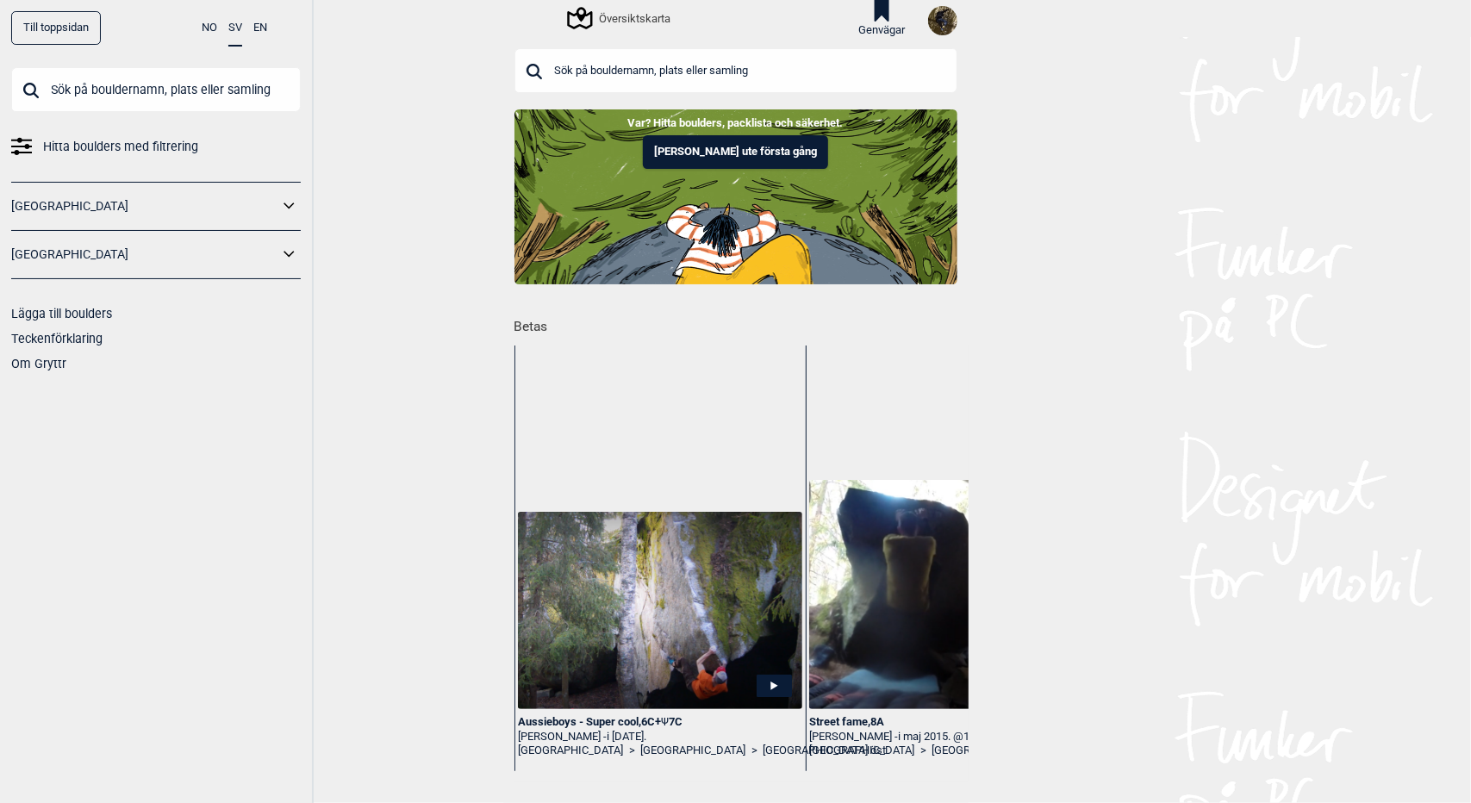
click at [631, 12] on div "Översiktskarta" at bounding box center [620, 18] width 101 height 21
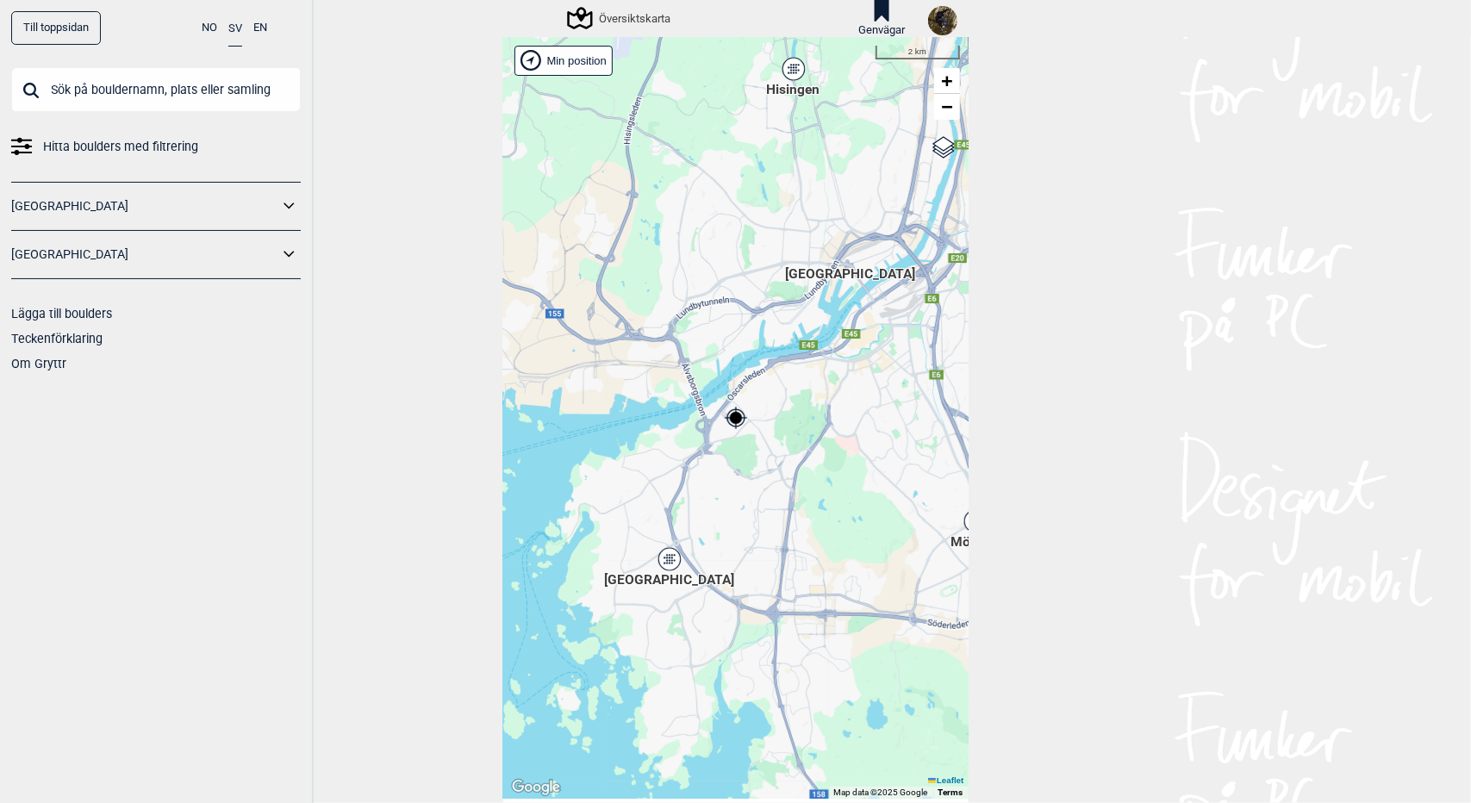
click at [658, 565] on icon at bounding box center [669, 559] width 22 height 22
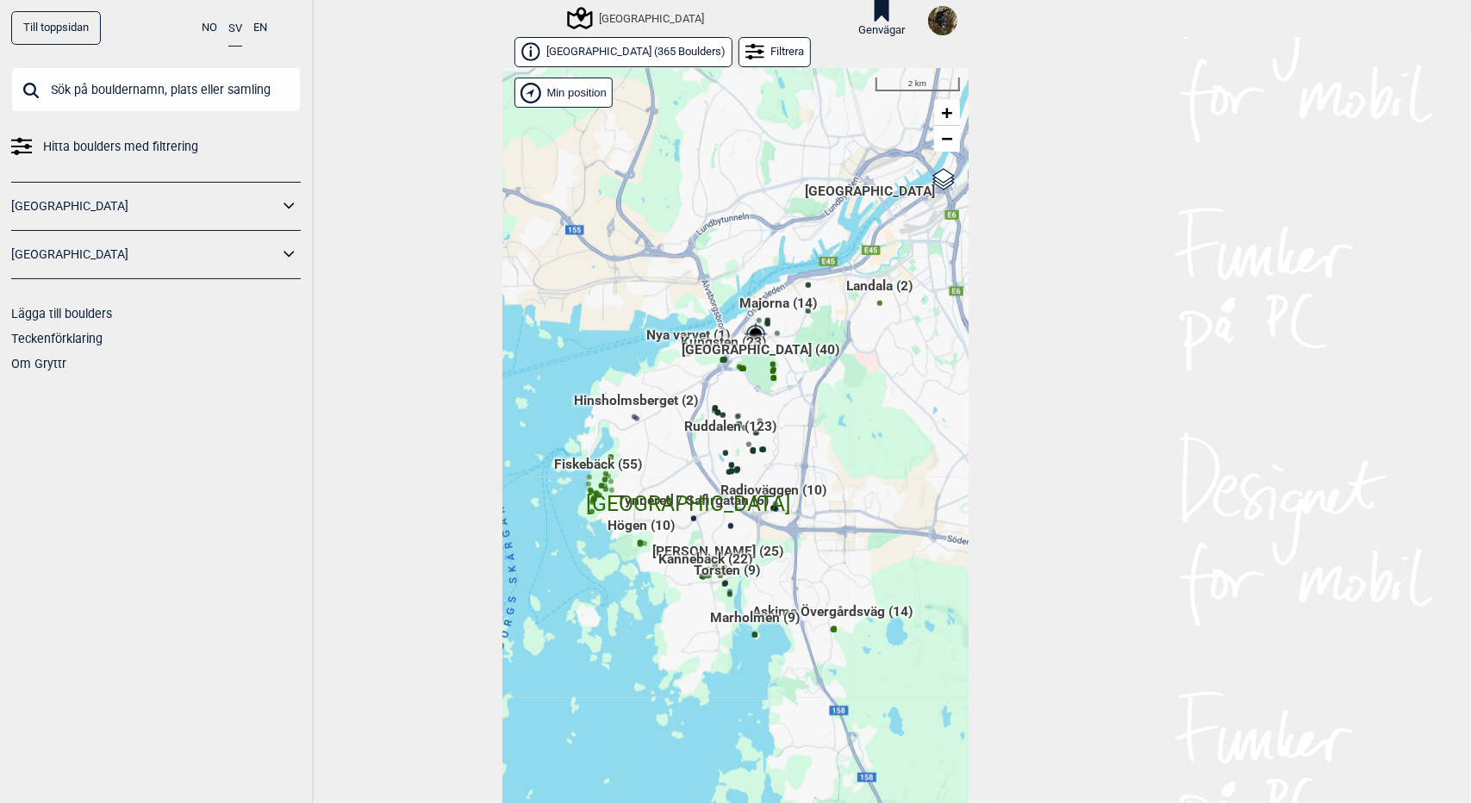
click at [683, 502] on div "Brukerens posisjon Hallingdal Stange Buskerud syd Oslo og omegn Follo Østfold" at bounding box center [735, 450] width 465 height 762
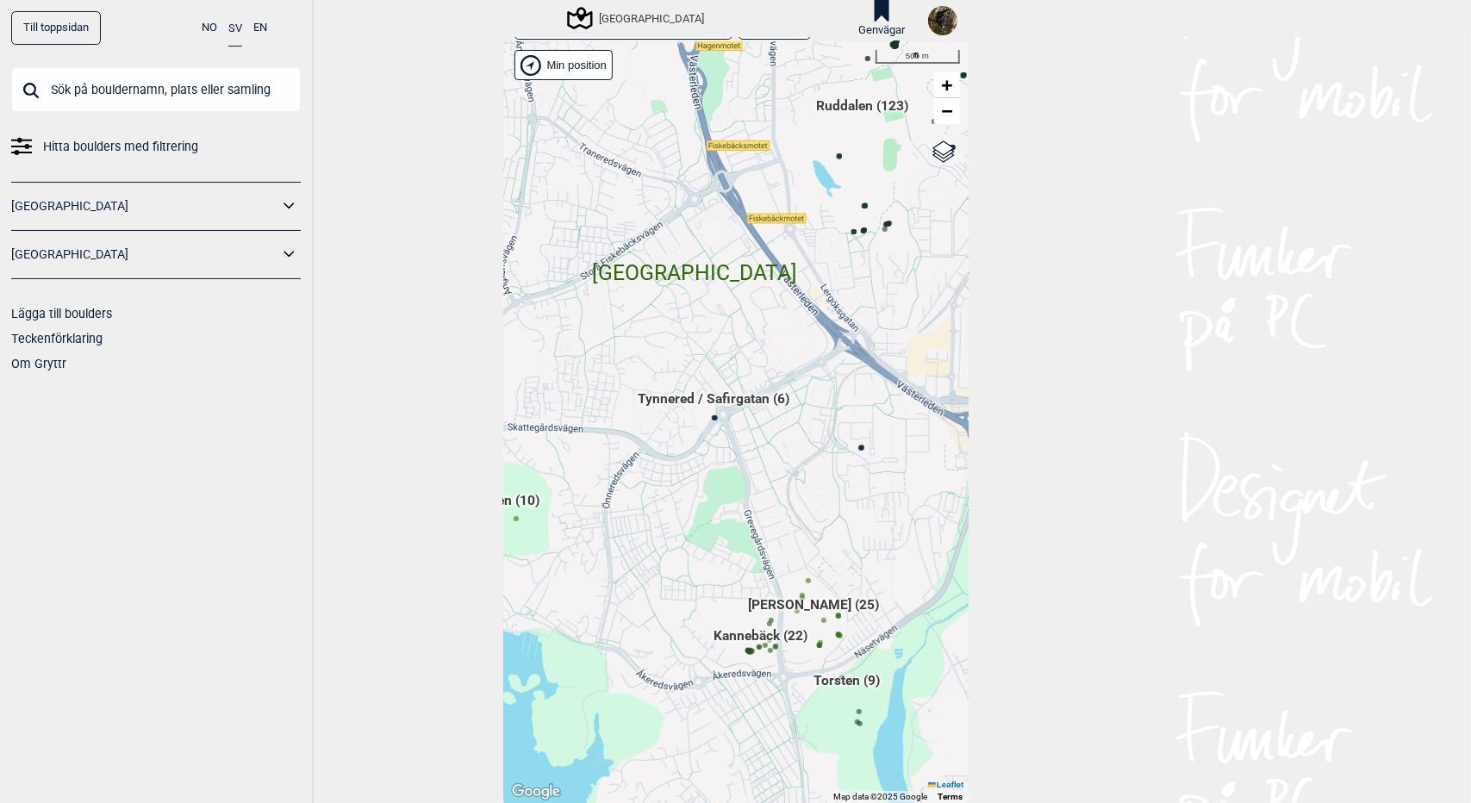
drag, startPoint x: 764, startPoint y: 284, endPoint x: 723, endPoint y: 683, distance: 401.1
click at [723, 257] on span "Västra Göteborg" at bounding box center [695, 257] width 205 height 0
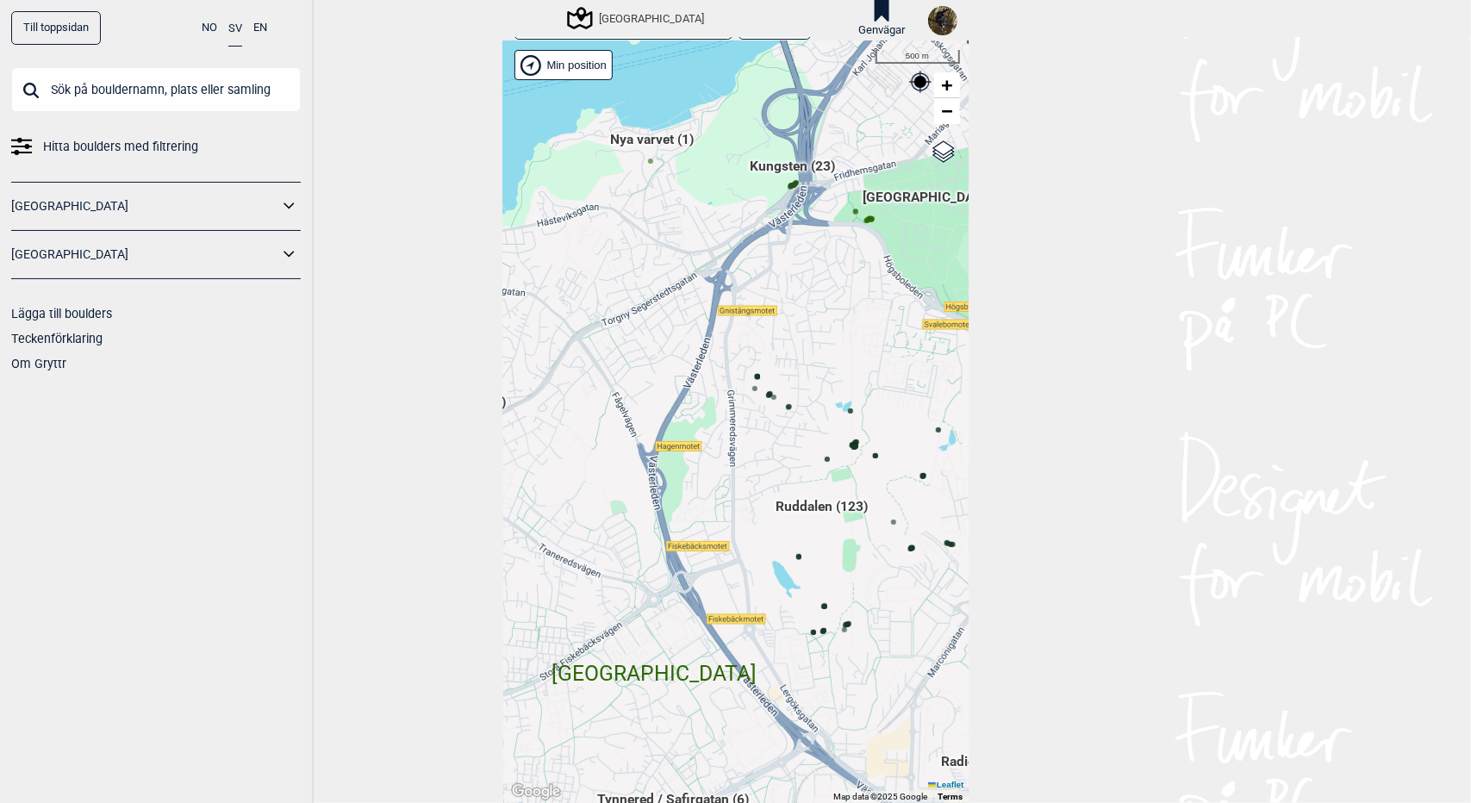
click at [774, 172] on span "Kungsten (23)" at bounding box center [792, 173] width 85 height 33
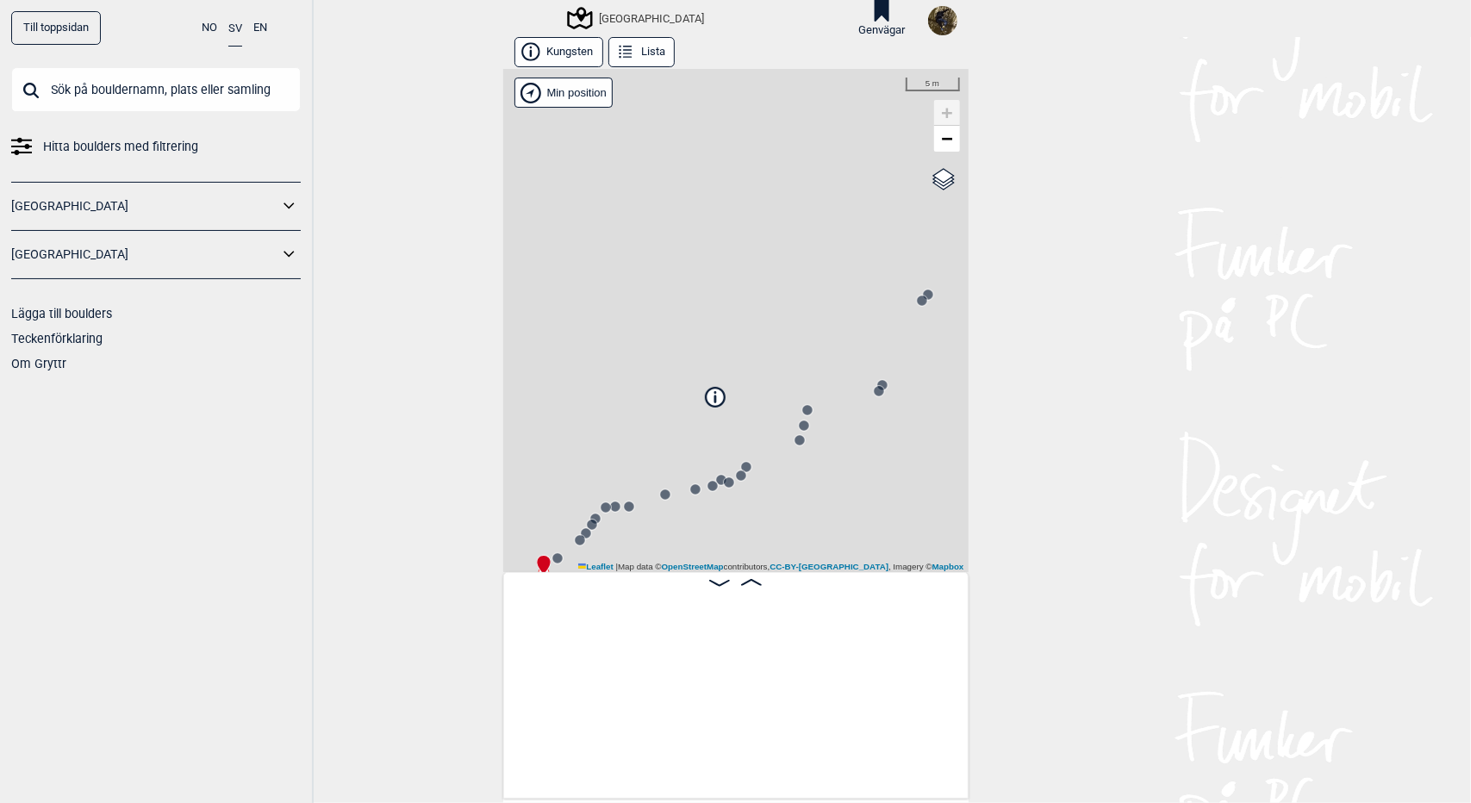
scroll to position [0, 134]
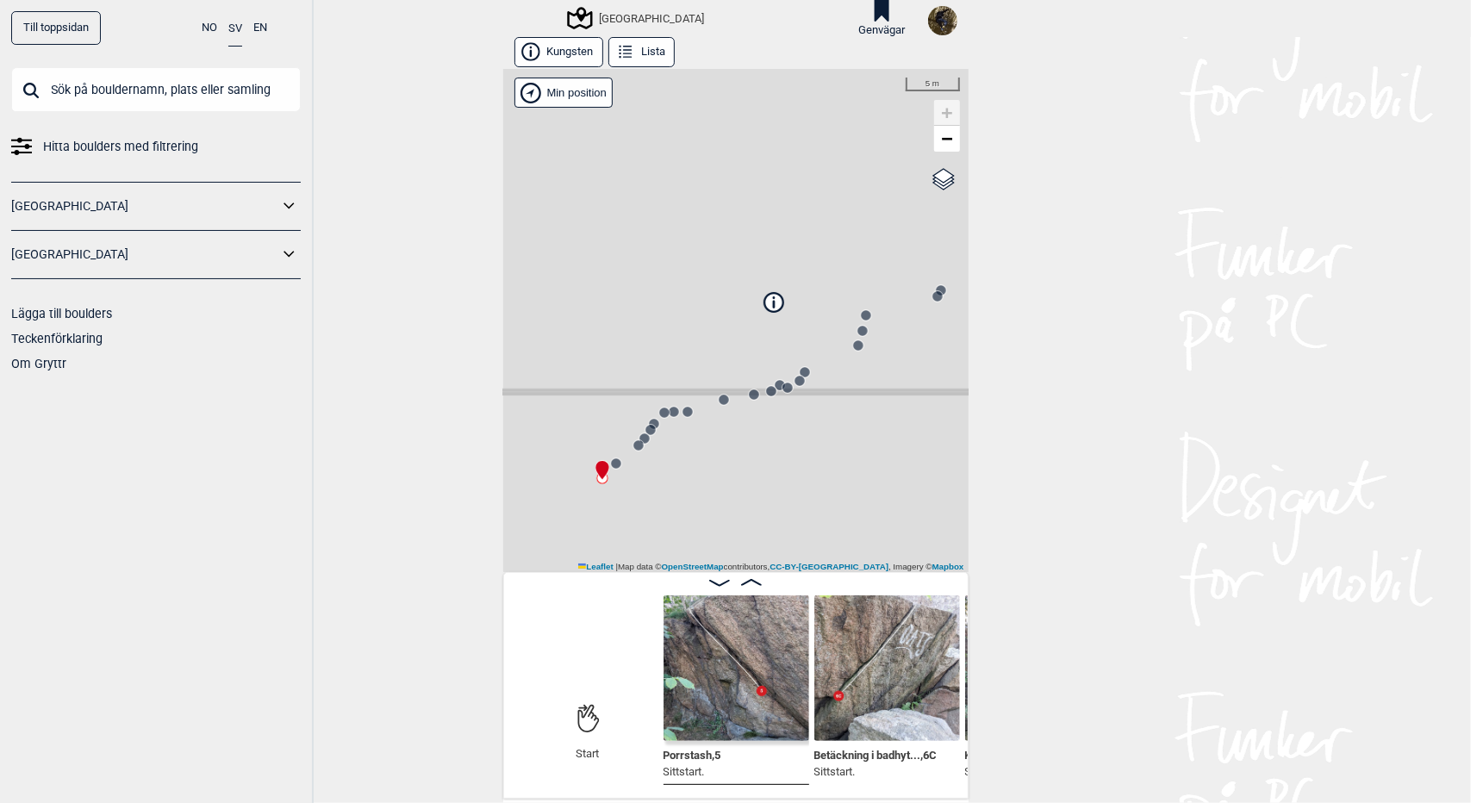
drag, startPoint x: 686, startPoint y: 299, endPoint x: 752, endPoint y: 193, distance: 125.1
click at [752, 193] on div "Västra Göteborg Brukerens posisjon Min position 5 m + − OpenStreetMap Google sa…" at bounding box center [735, 320] width 465 height 503
click at [750, 583] on icon at bounding box center [751, 582] width 21 height 7
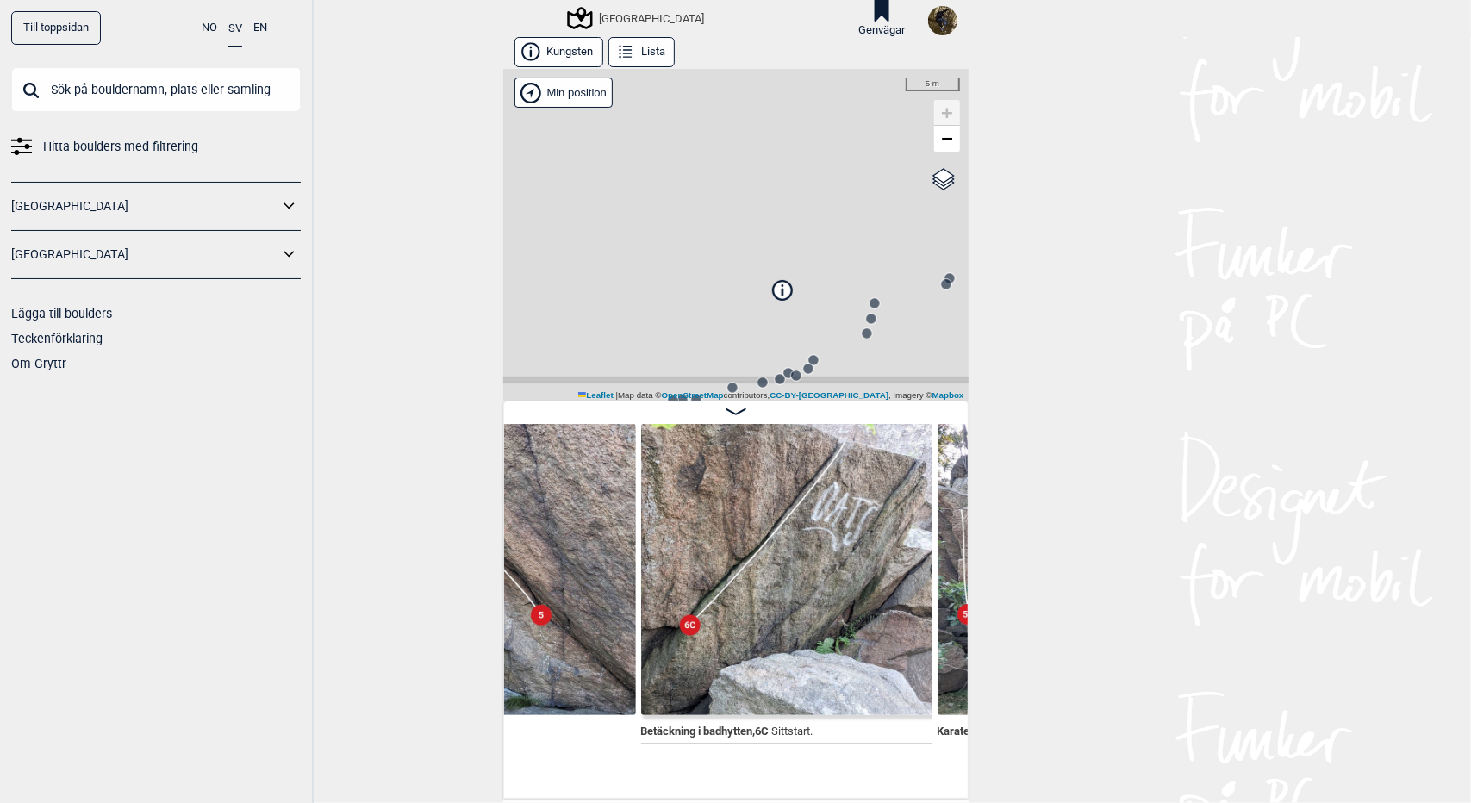
scroll to position [0, 255]
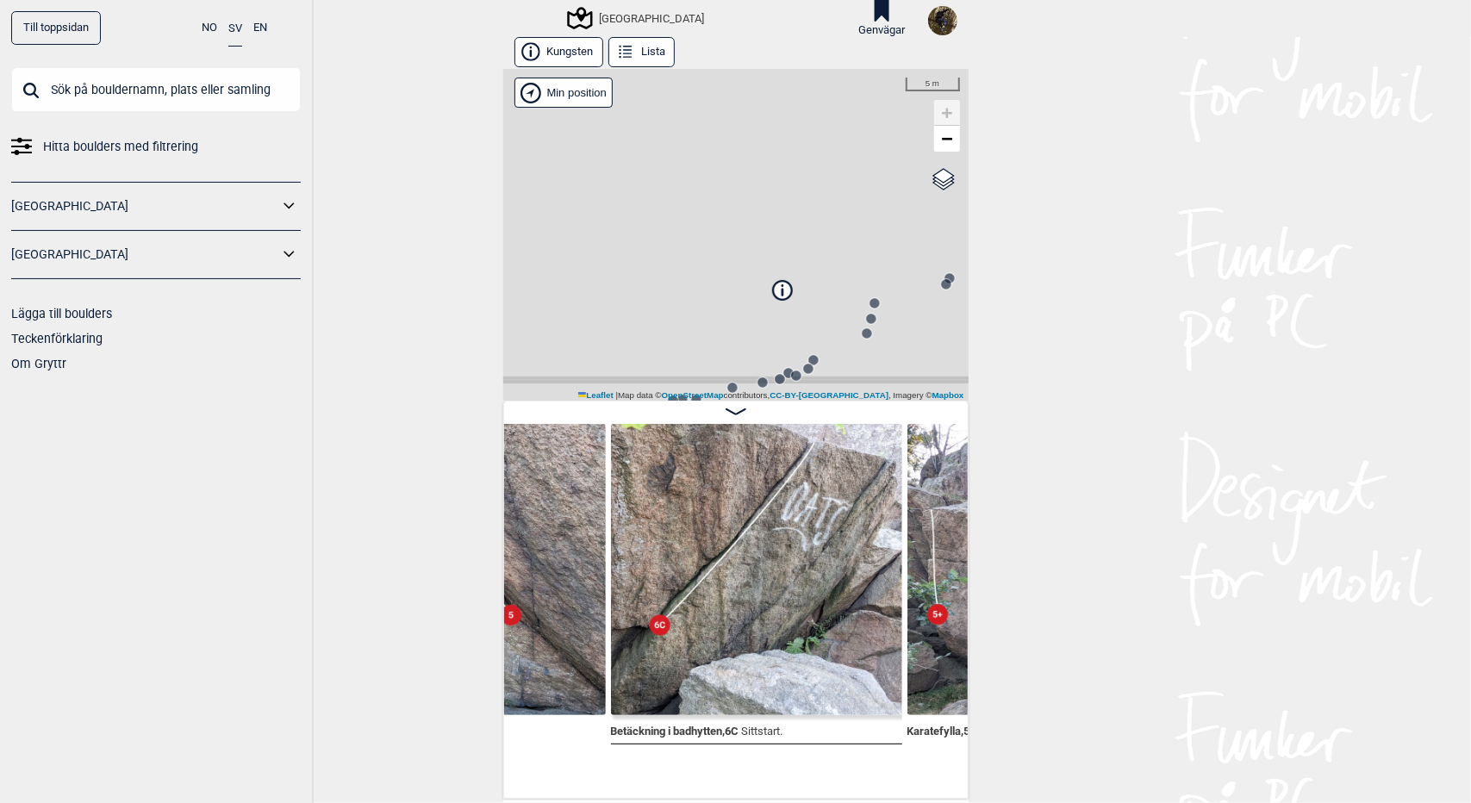
scroll to position [0, 477]
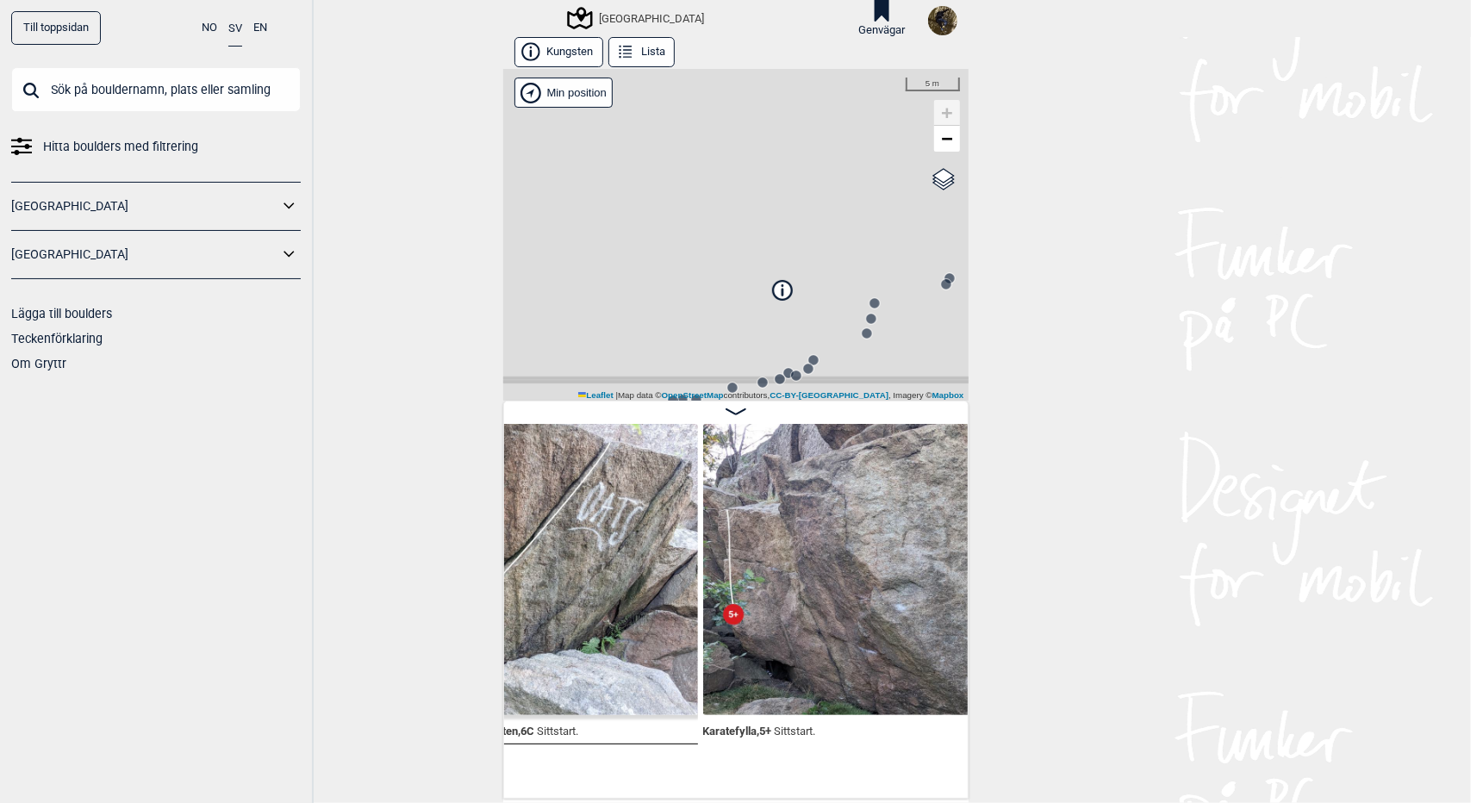
scroll to position [0, 778]
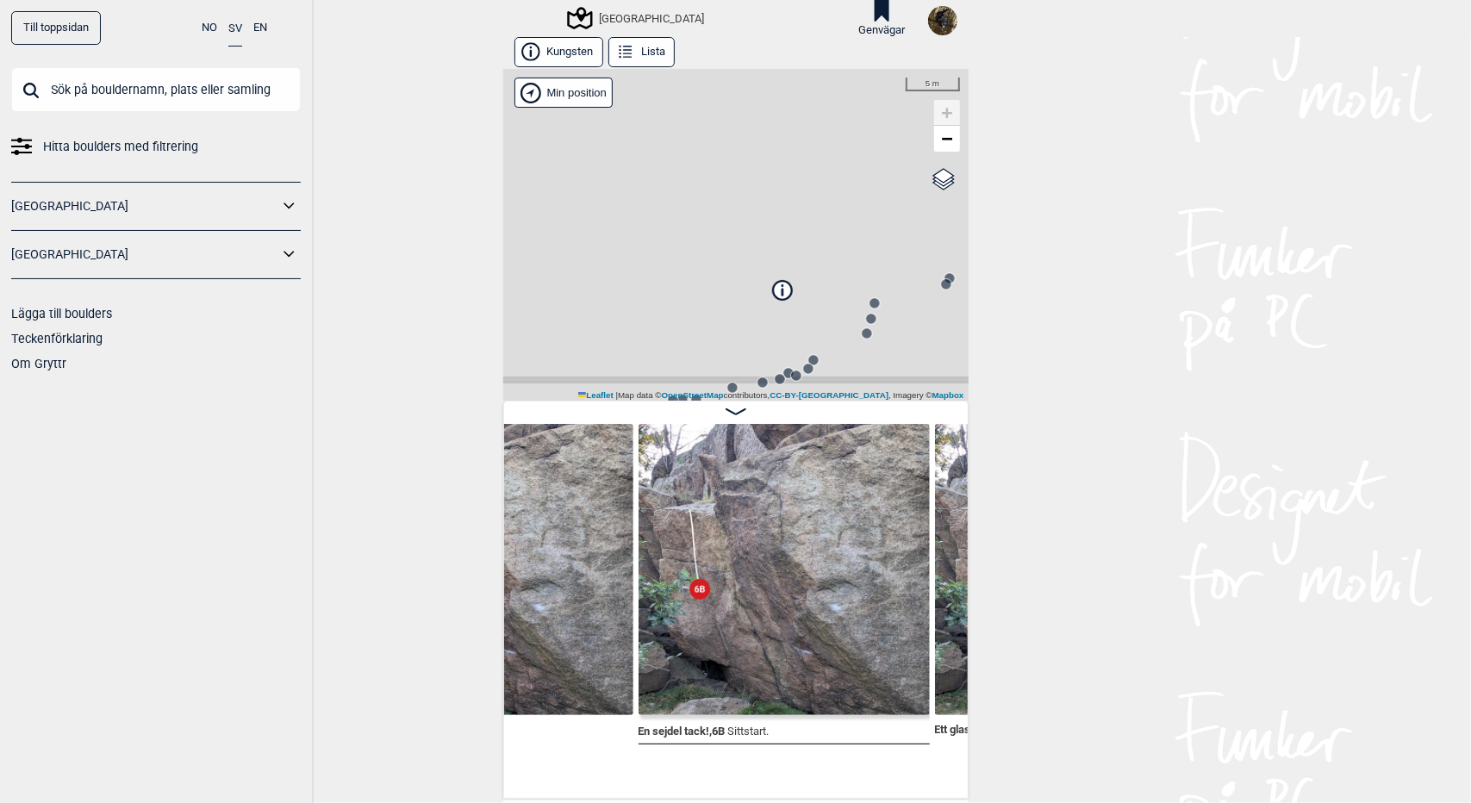
scroll to position [0, 1112]
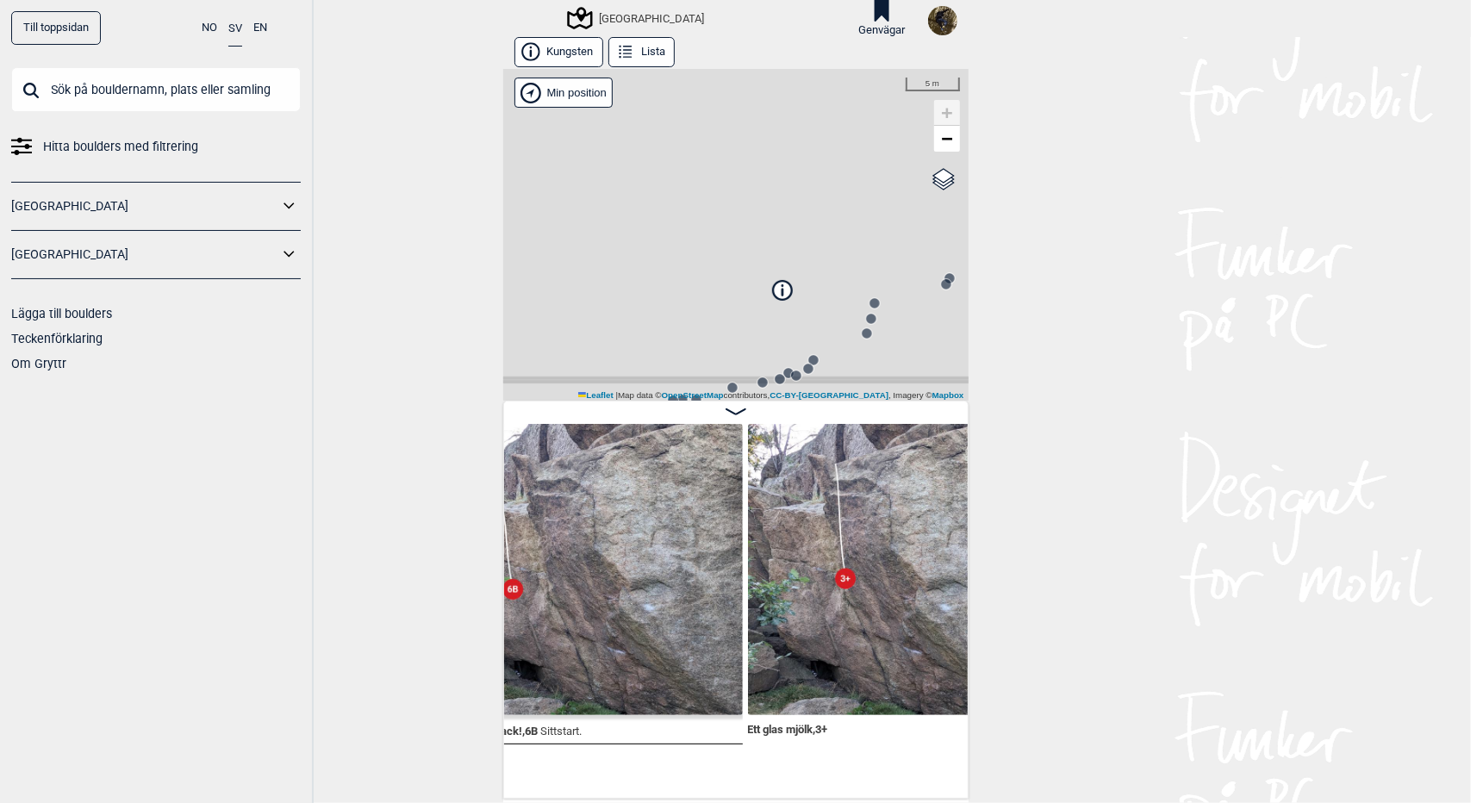
scroll to position [0, 1366]
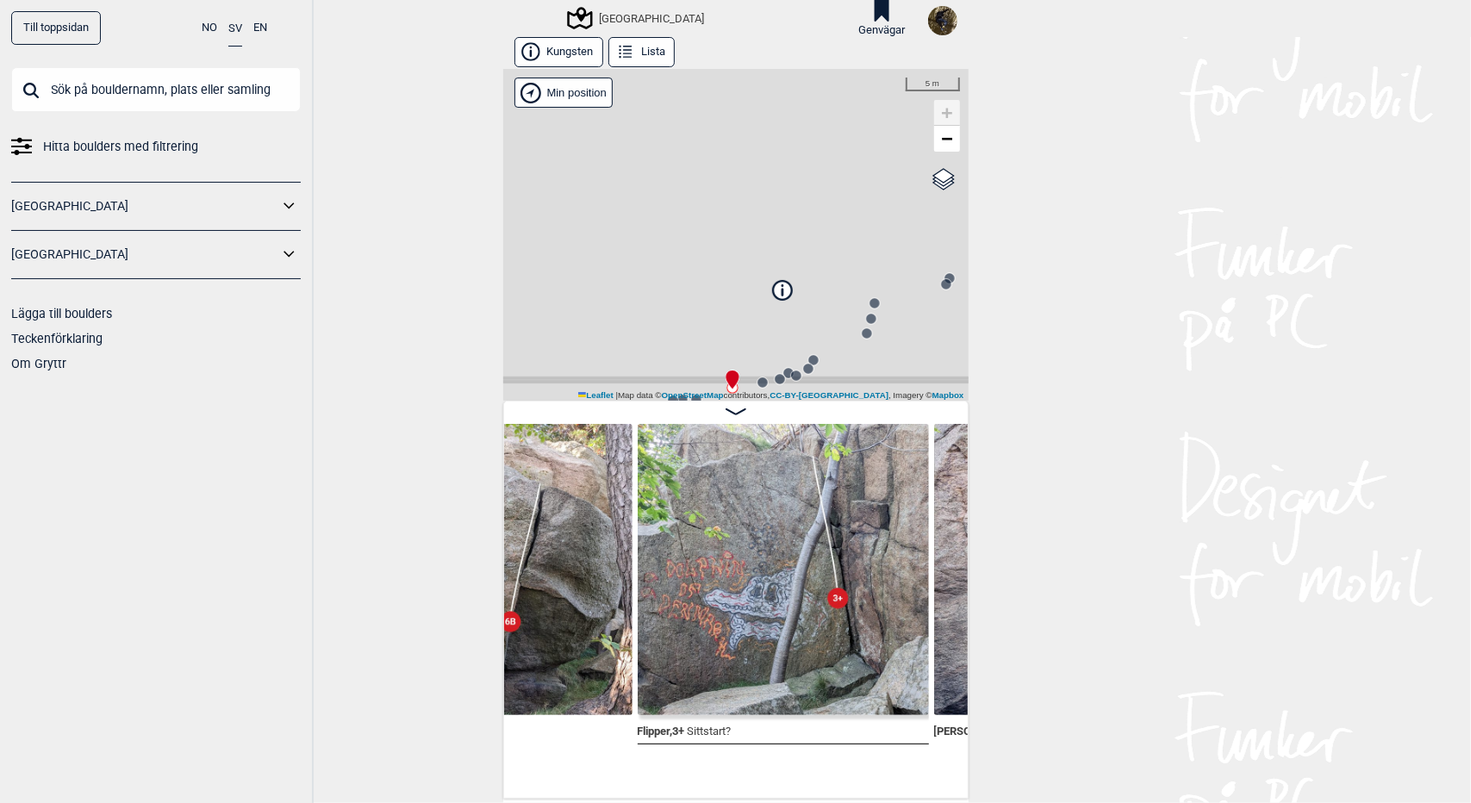
scroll to position [0, 2873]
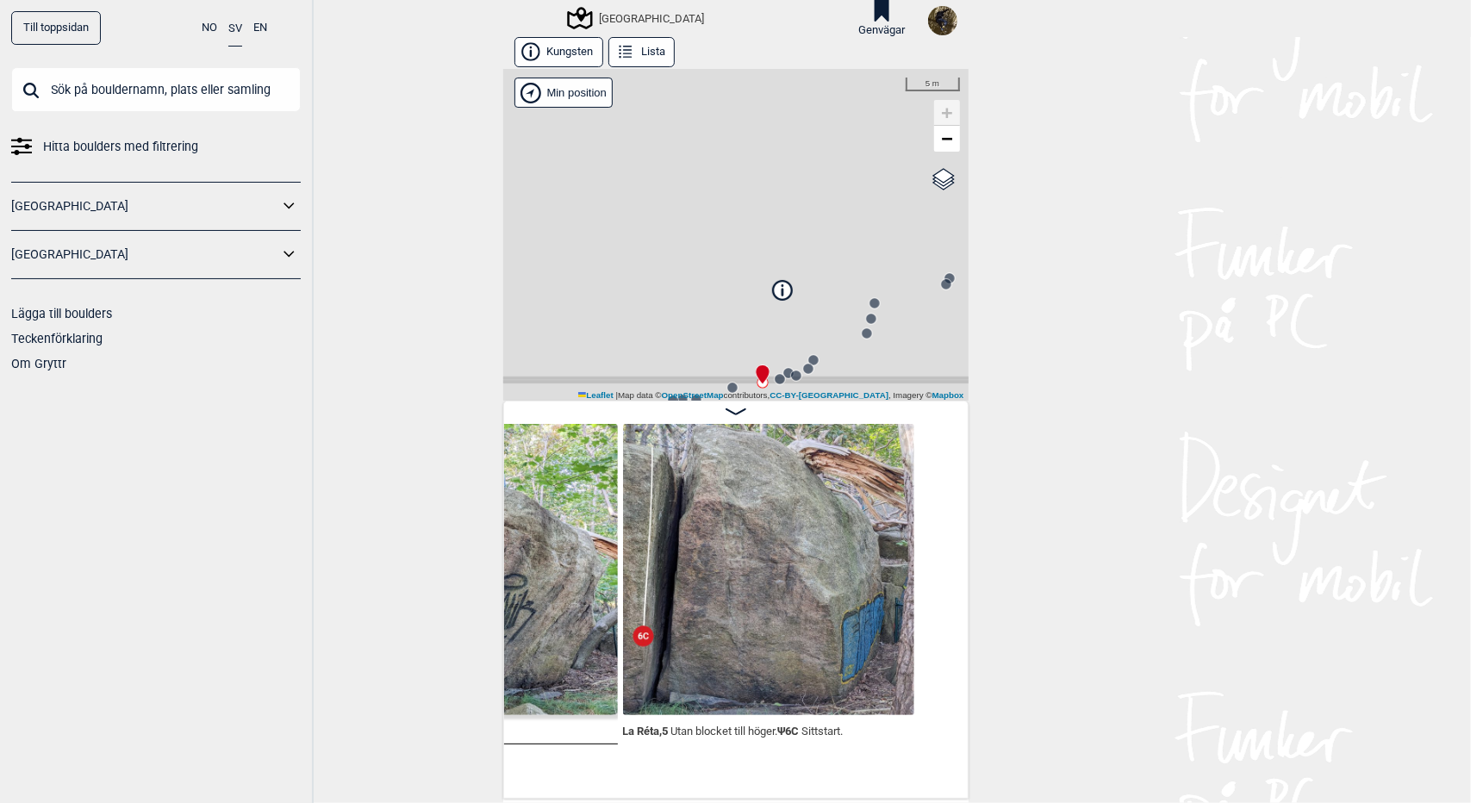
scroll to position [0, 3522]
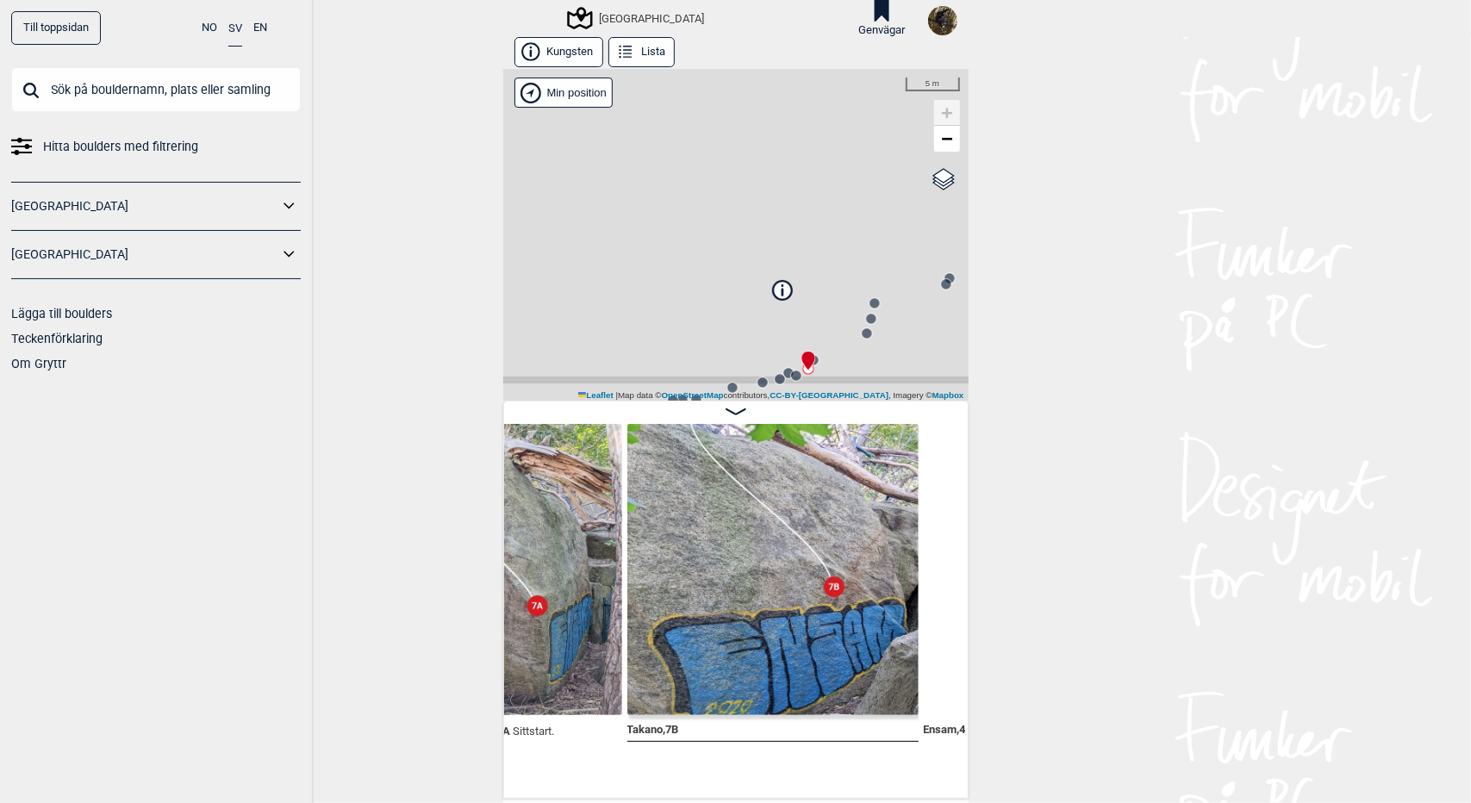
scroll to position [0, 4329]
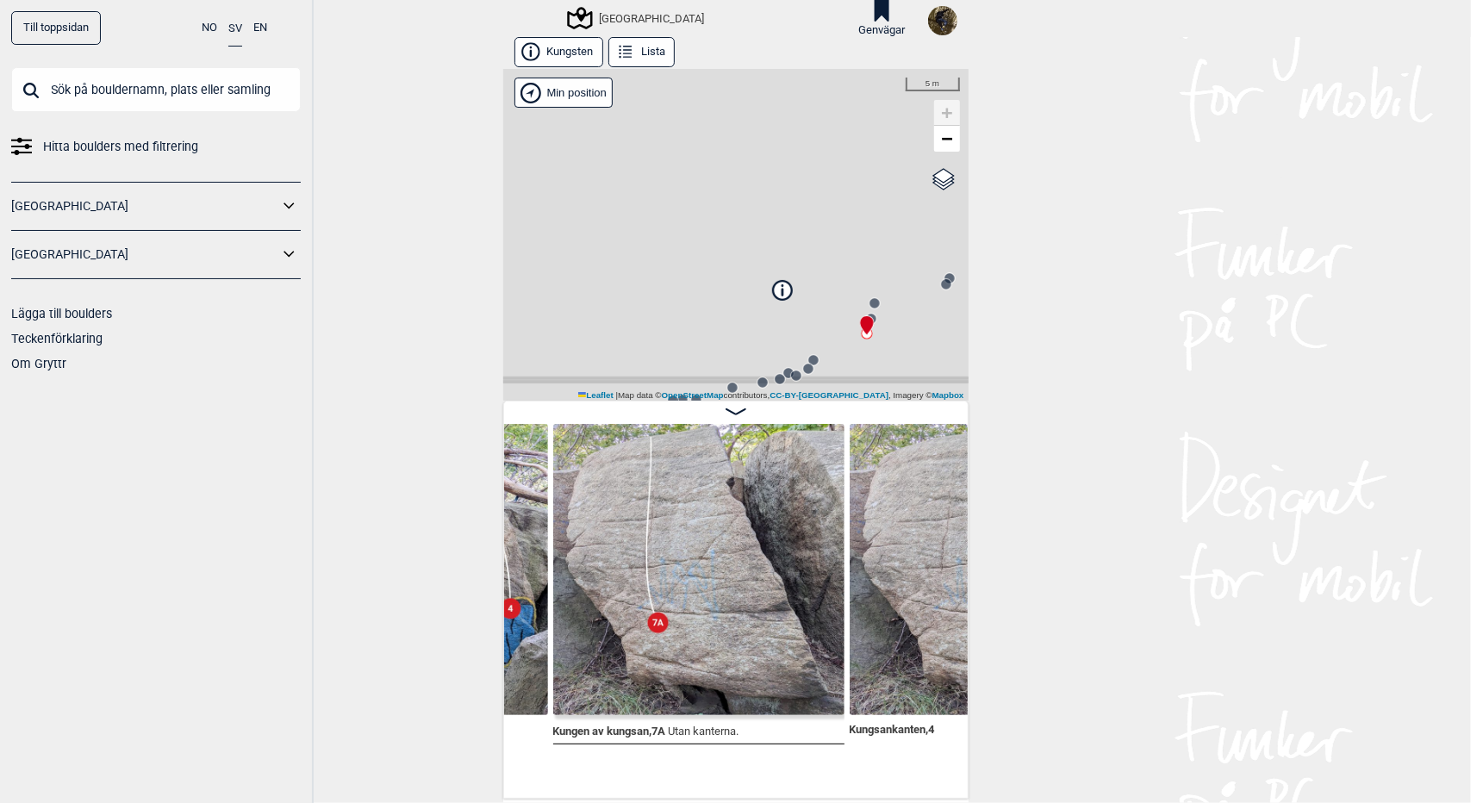
scroll to position [0, 4989]
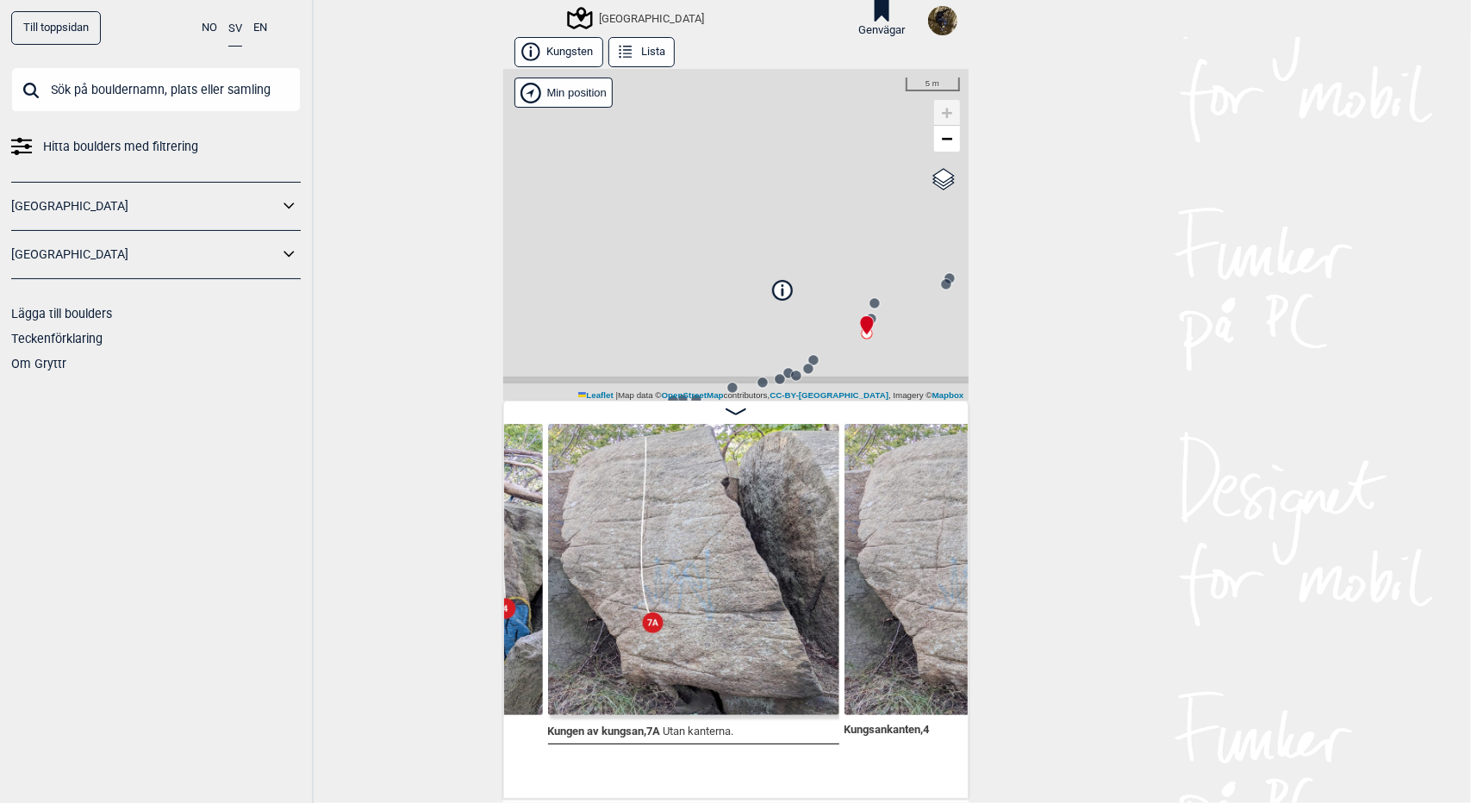
scroll to position [0, 5048]
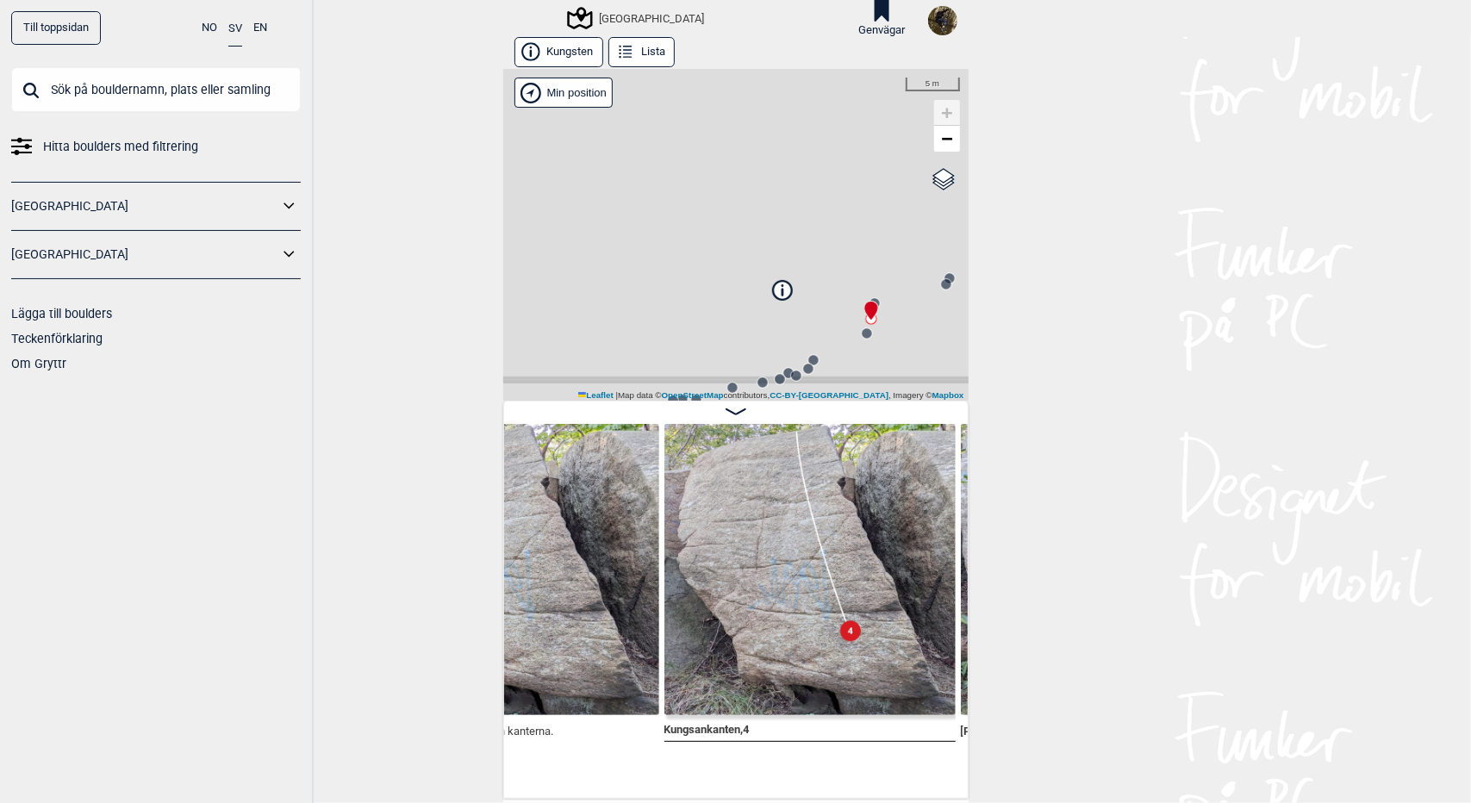
scroll to position [0, 5210]
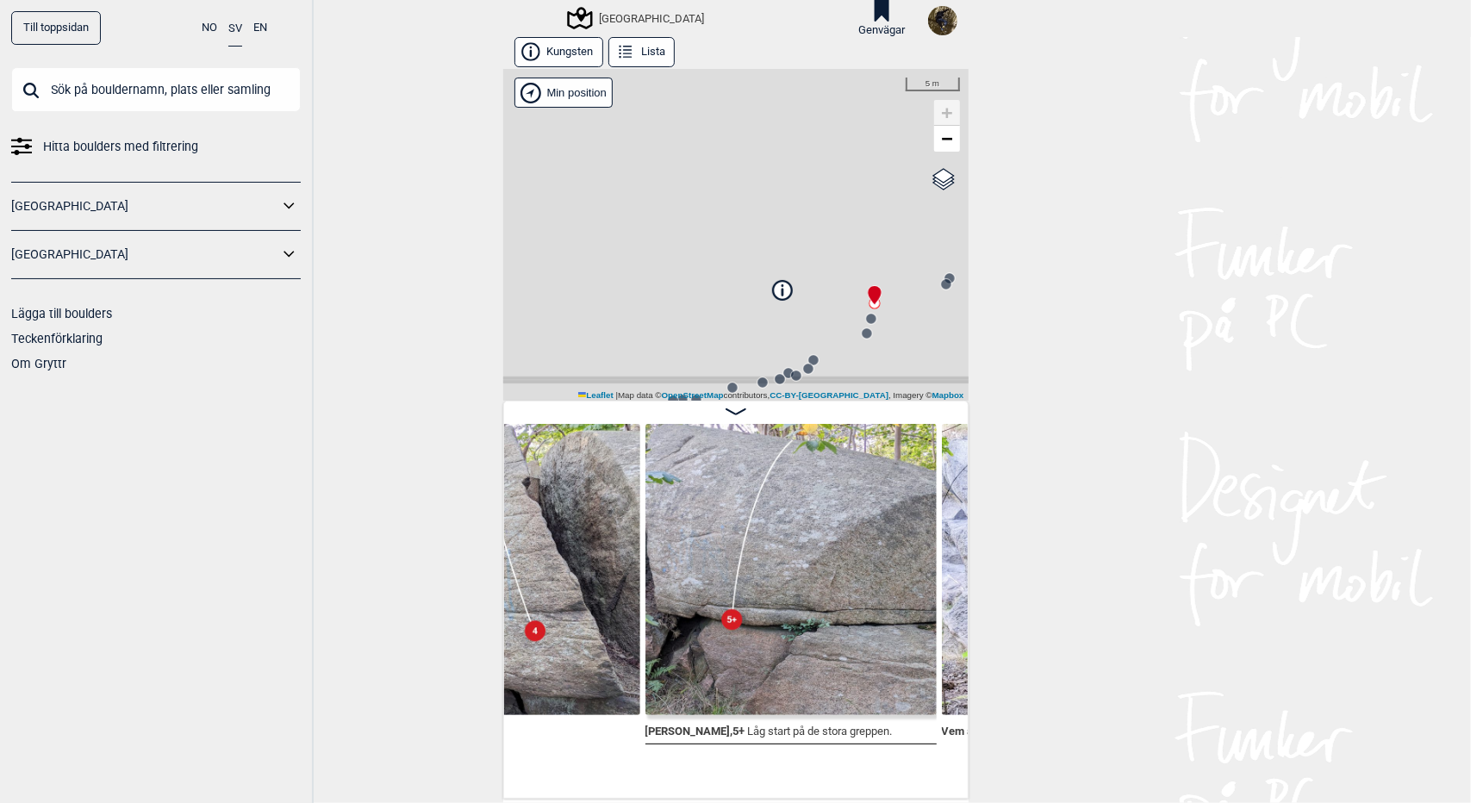
scroll to position [0, 5563]
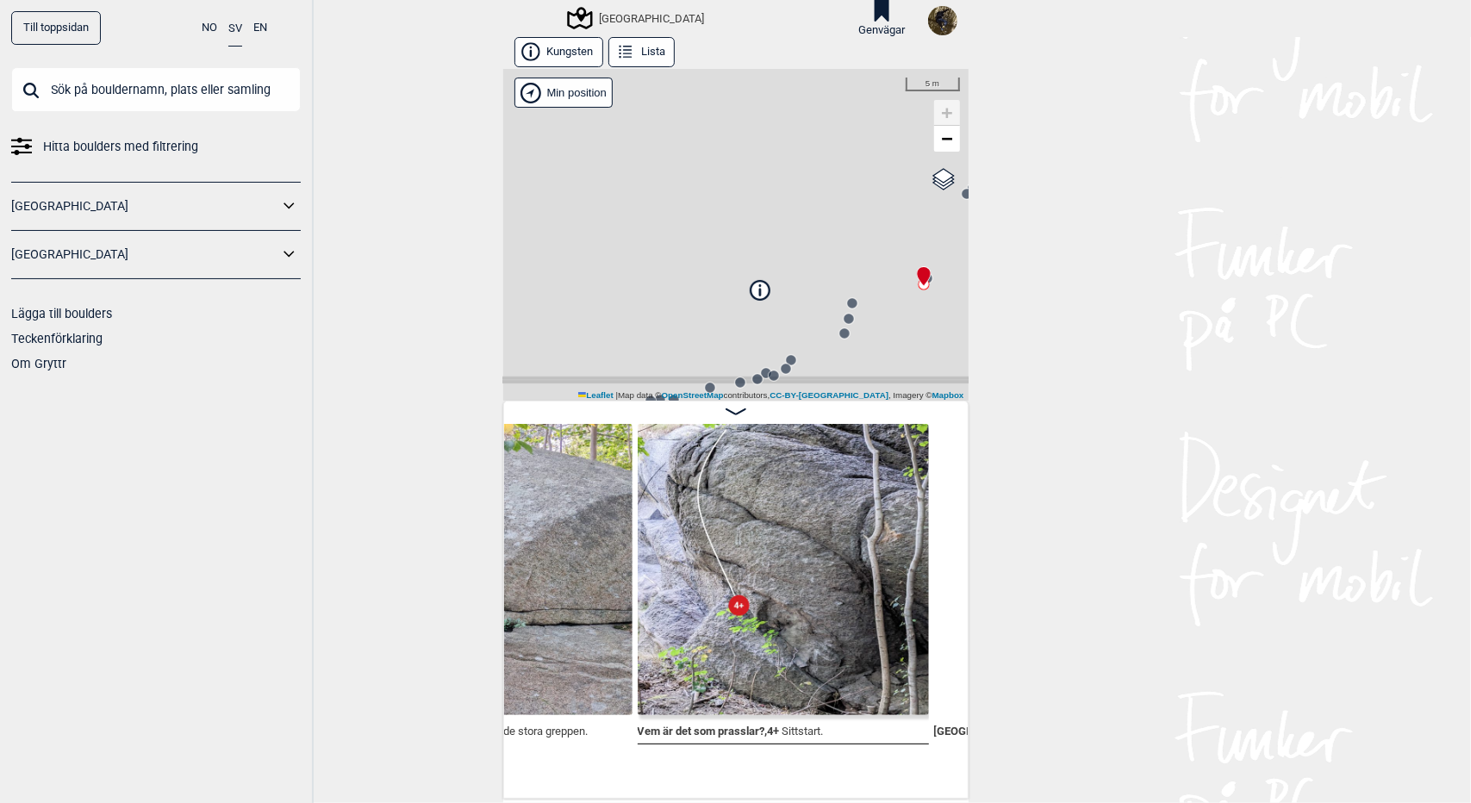
scroll to position [0, 5850]
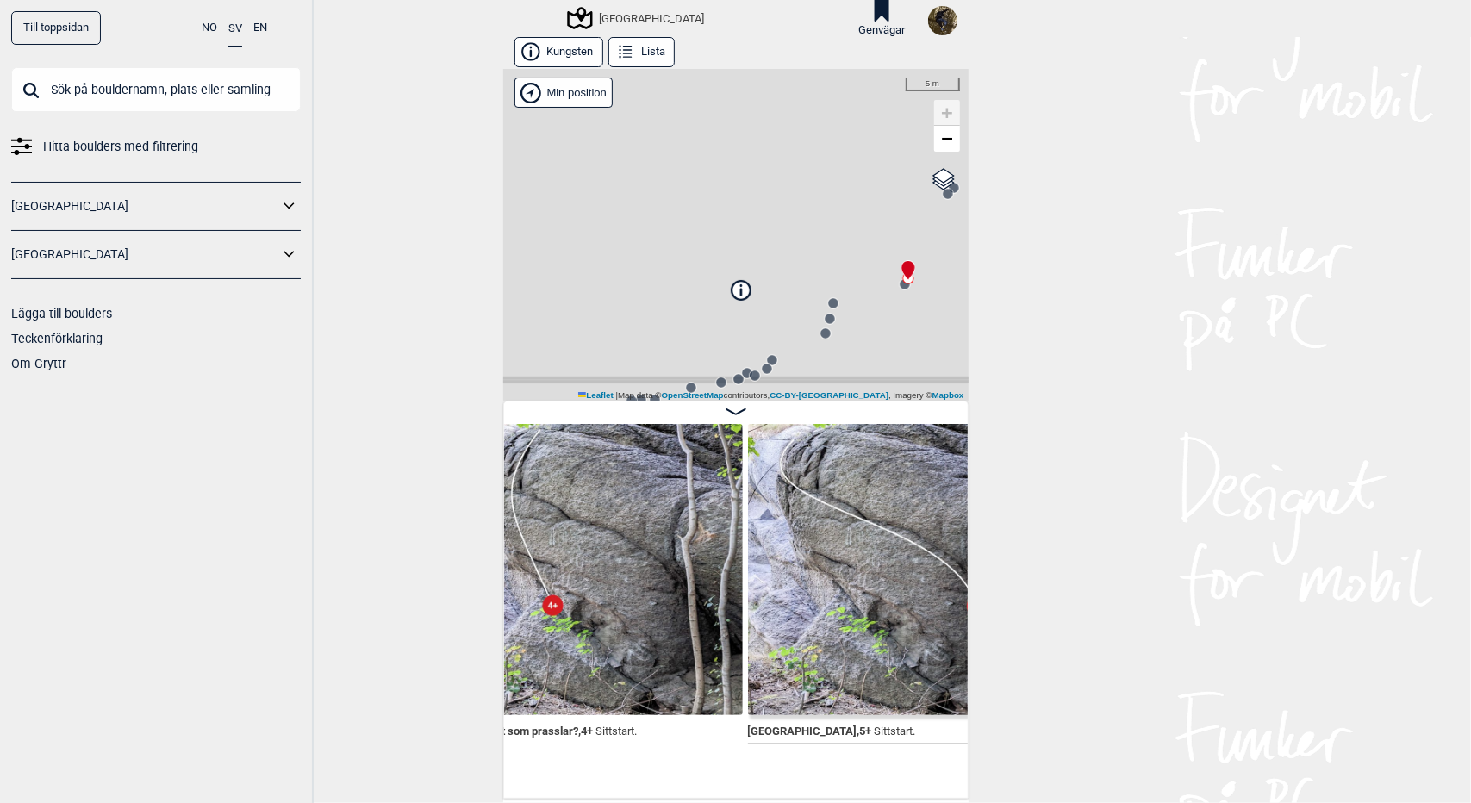
scroll to position [0, 6028]
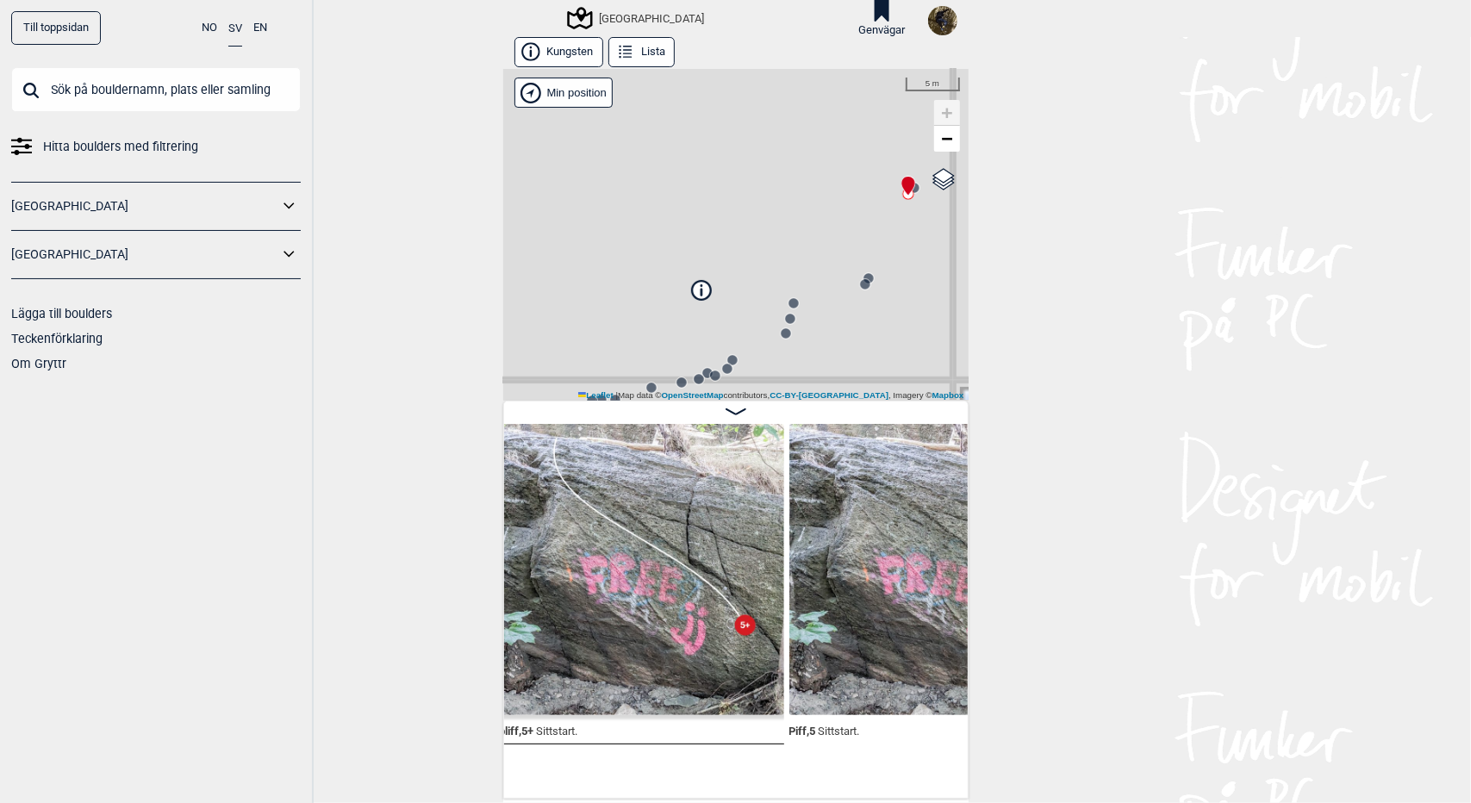
scroll to position [0, 6580]
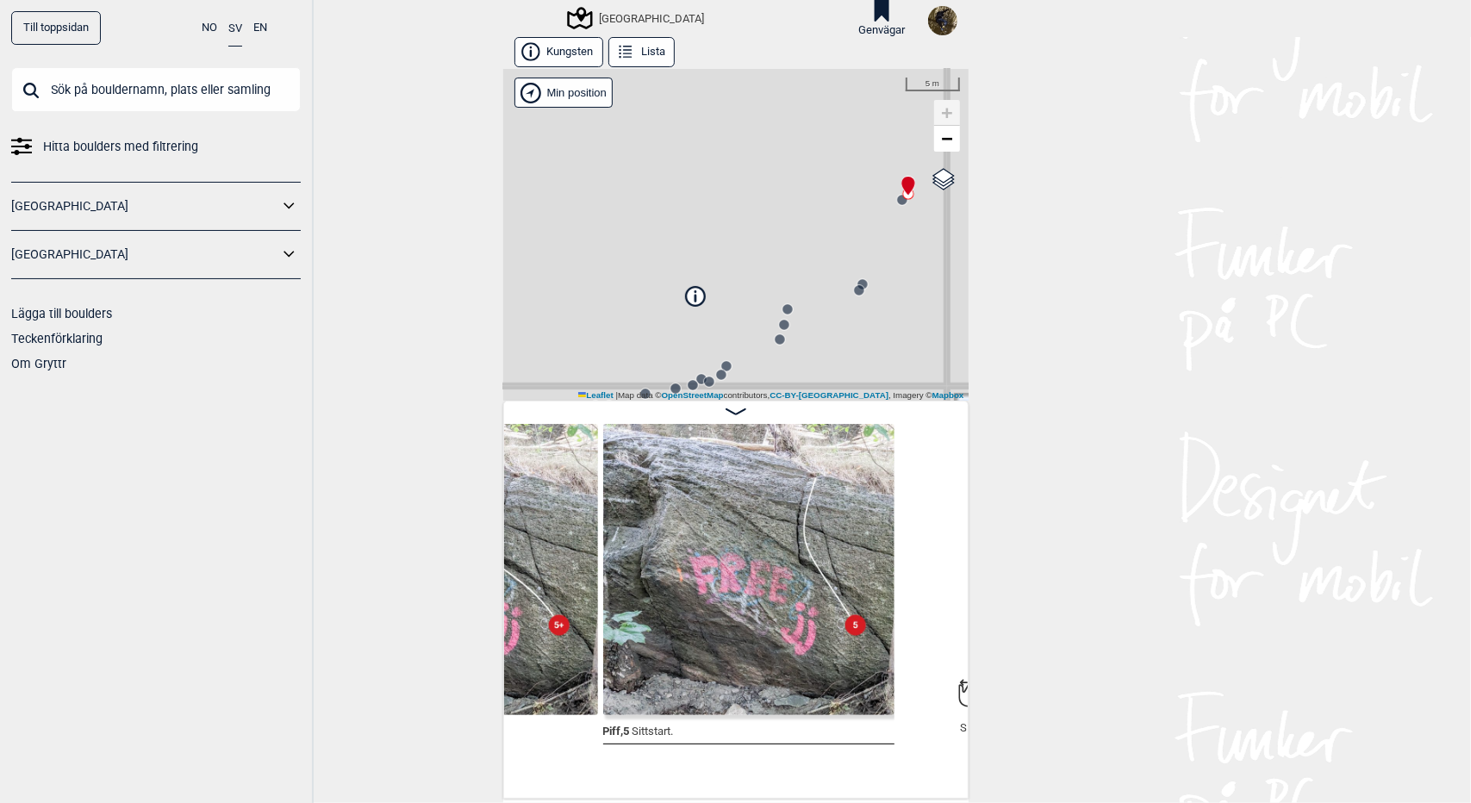
scroll to position [0, 6854]
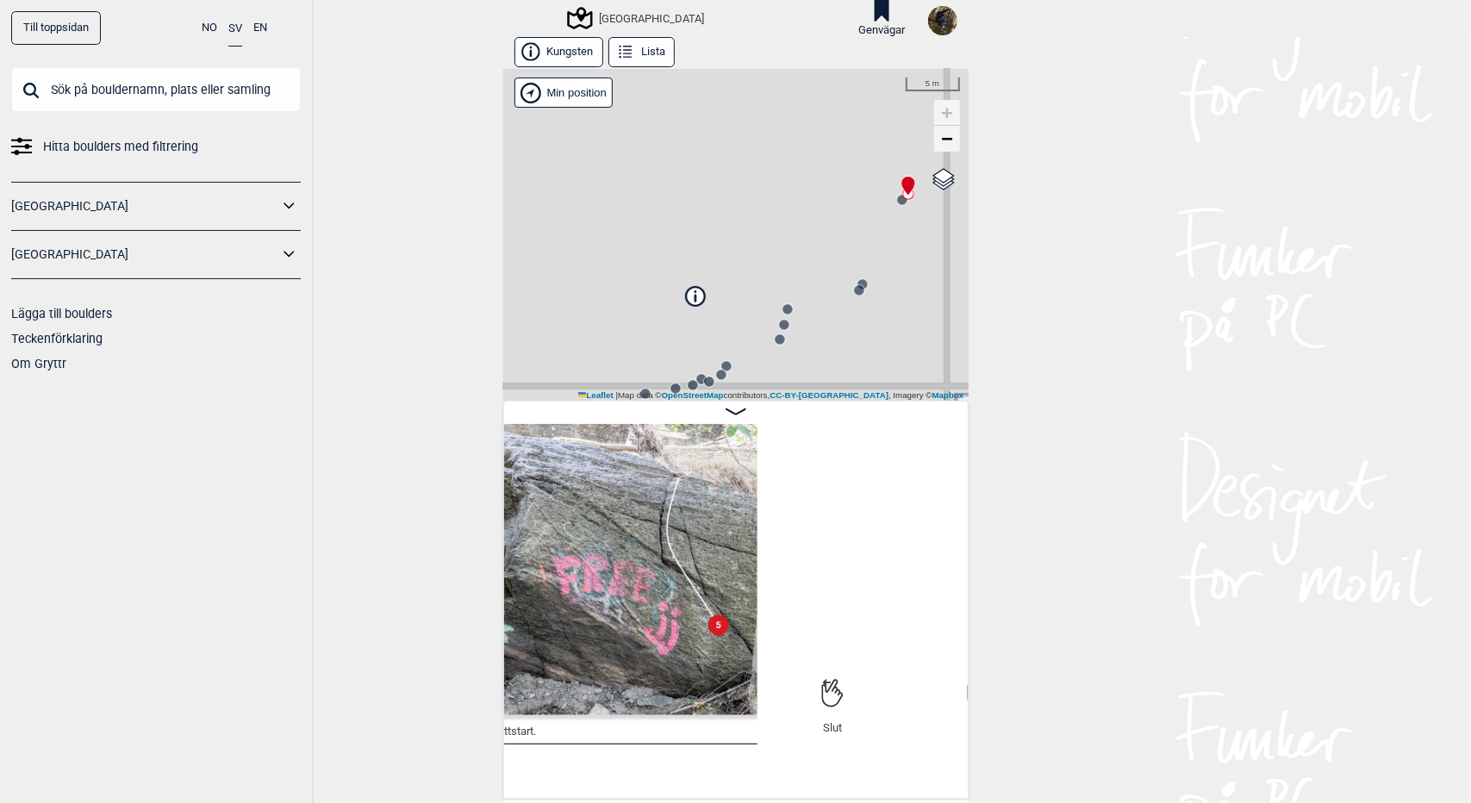
click at [948, 140] on link "−" at bounding box center [947, 139] width 26 height 26
drag, startPoint x: 777, startPoint y: 264, endPoint x: 808, endPoint y: 100, distance: 166.7
click at [808, 100] on div "Västra Göteborg Brukerens posisjon Min position 10 m + − OpenStreetMap Google s…" at bounding box center [735, 235] width 465 height 332
click at [935, 150] on link "−" at bounding box center [947, 139] width 26 height 26
drag, startPoint x: 836, startPoint y: 282, endPoint x: 810, endPoint y: 246, distance: 43.8
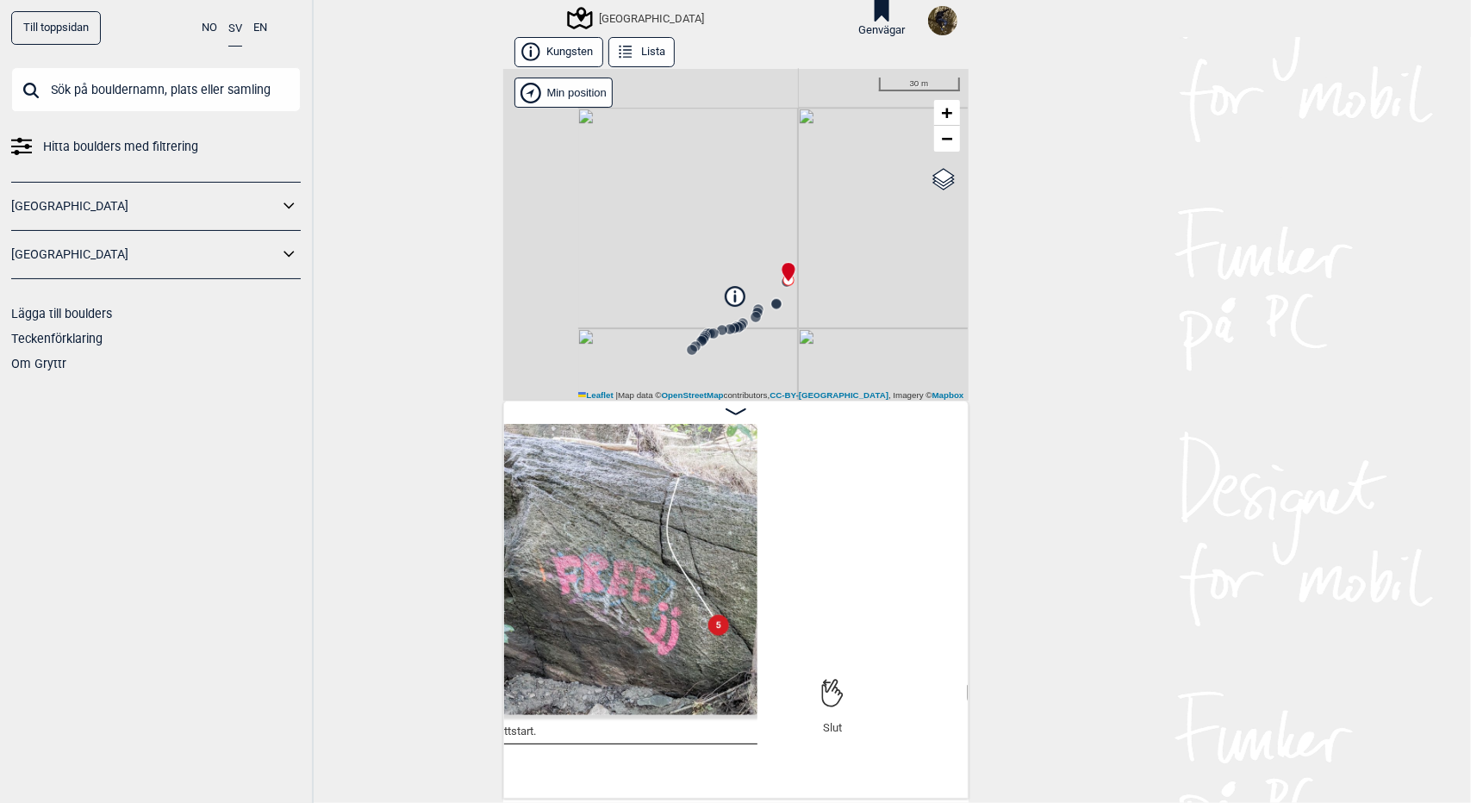
click at [810, 246] on div "Västra Göteborg Brukerens posisjon Min position 30 m + − OpenStreetMap Google s…" at bounding box center [735, 235] width 465 height 332
click at [631, 26] on div "Västra Göteborg" at bounding box center [637, 18] width 134 height 21
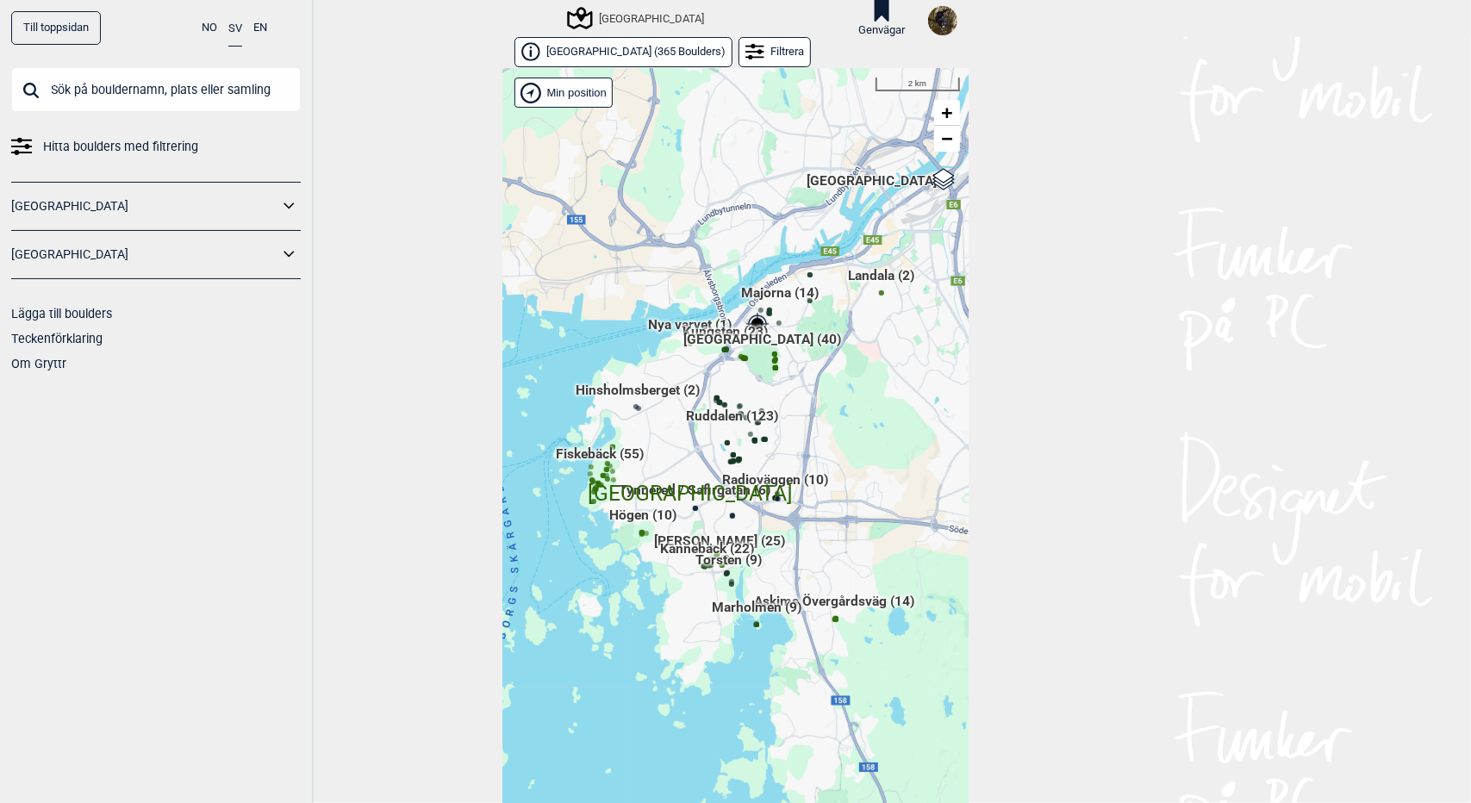
scroll to position [28, 0]
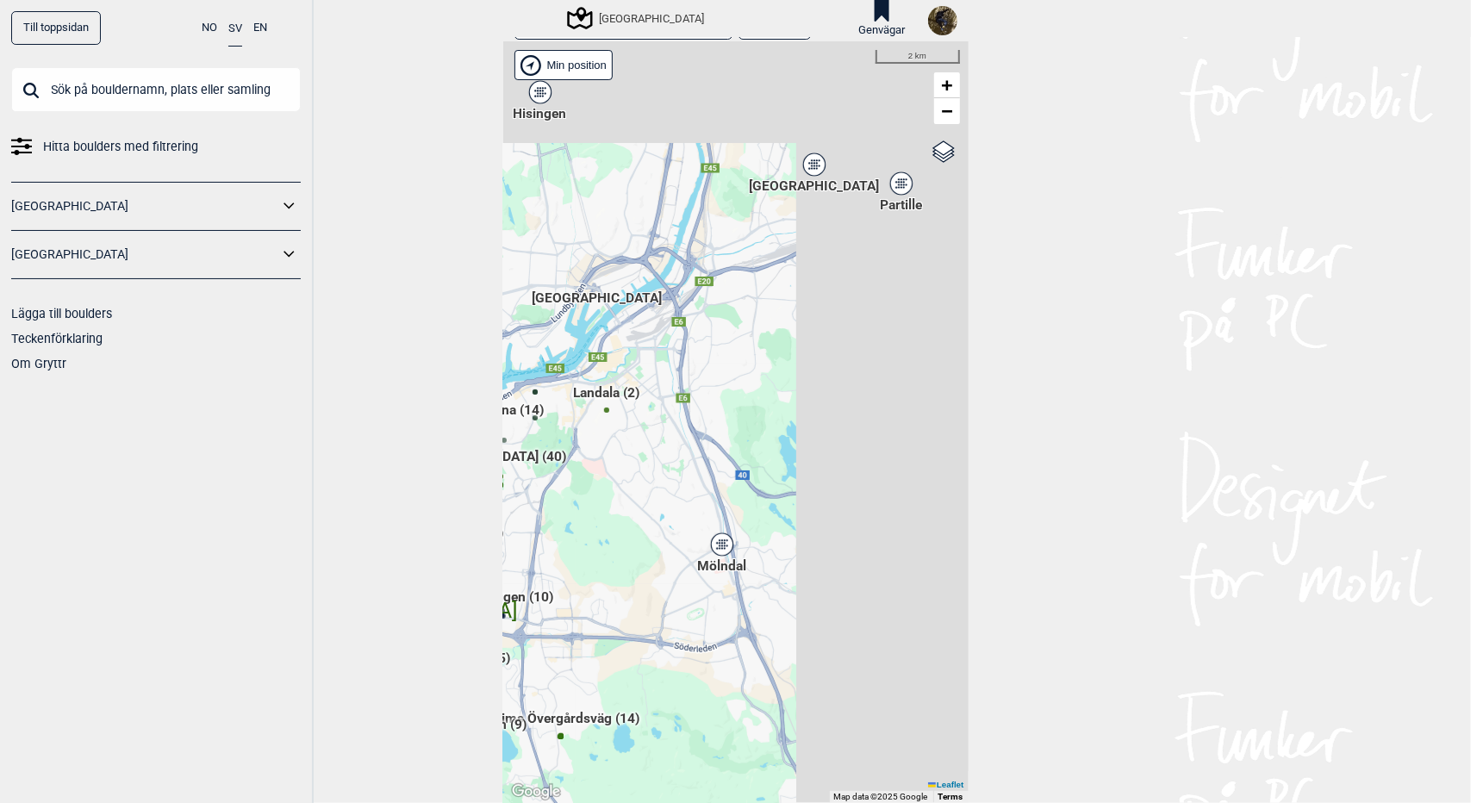
drag, startPoint x: 879, startPoint y: 372, endPoint x: 591, endPoint y: 553, distance: 340.0
click at [591, 553] on div "Hallingdal Gol Ål Stange Kolomoen Vallset Tangen Sørli Åsbygda Buskerud syd Kon…" at bounding box center [735, 422] width 465 height 762
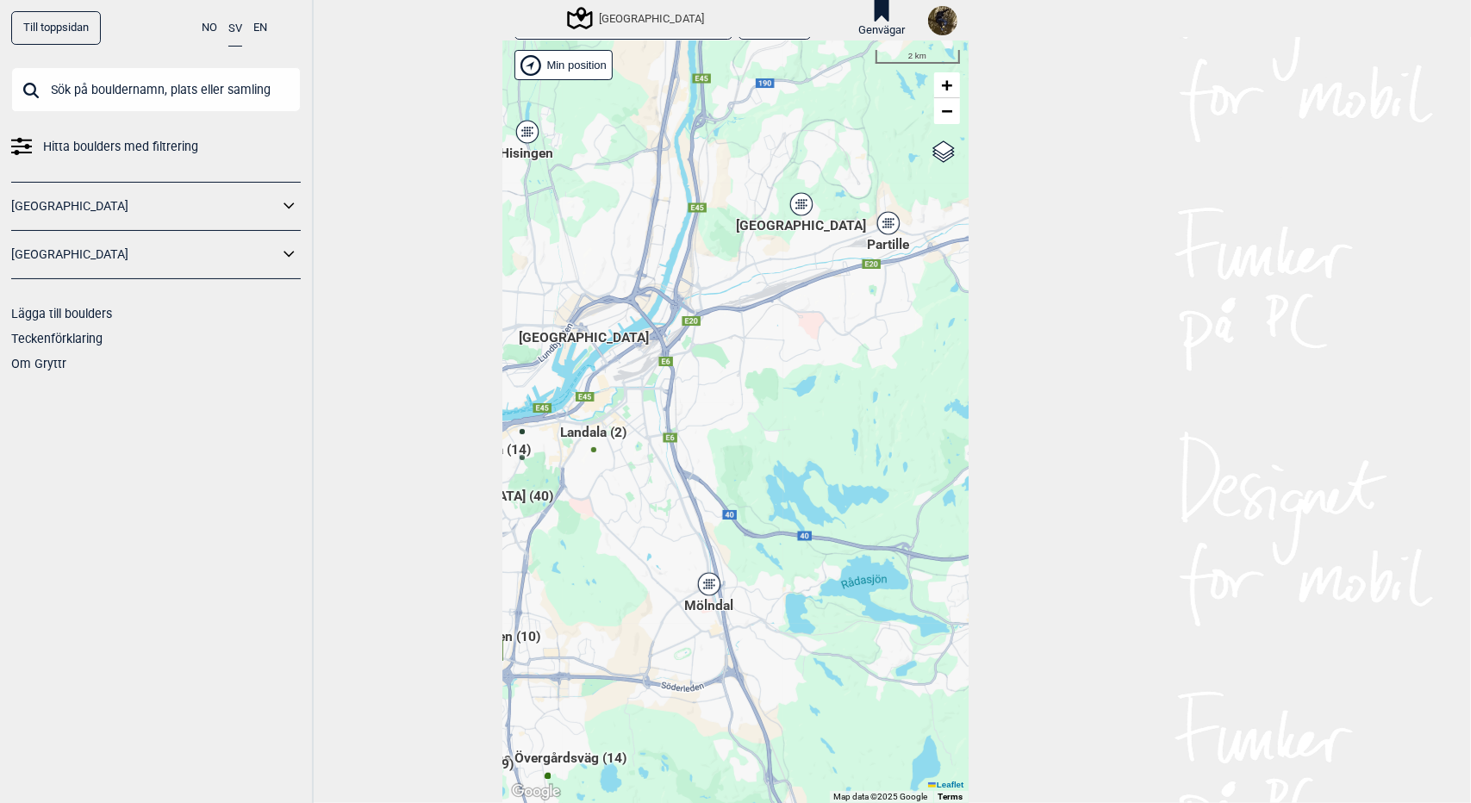
drag, startPoint x: 833, startPoint y: 290, endPoint x: 743, endPoint y: 438, distance: 173.2
click at [743, 438] on div "Hallingdal Gol Ål Stange Kolomoen Vallset Tangen Sørli Åsbygda Buskerud syd Kon…" at bounding box center [735, 422] width 465 height 762
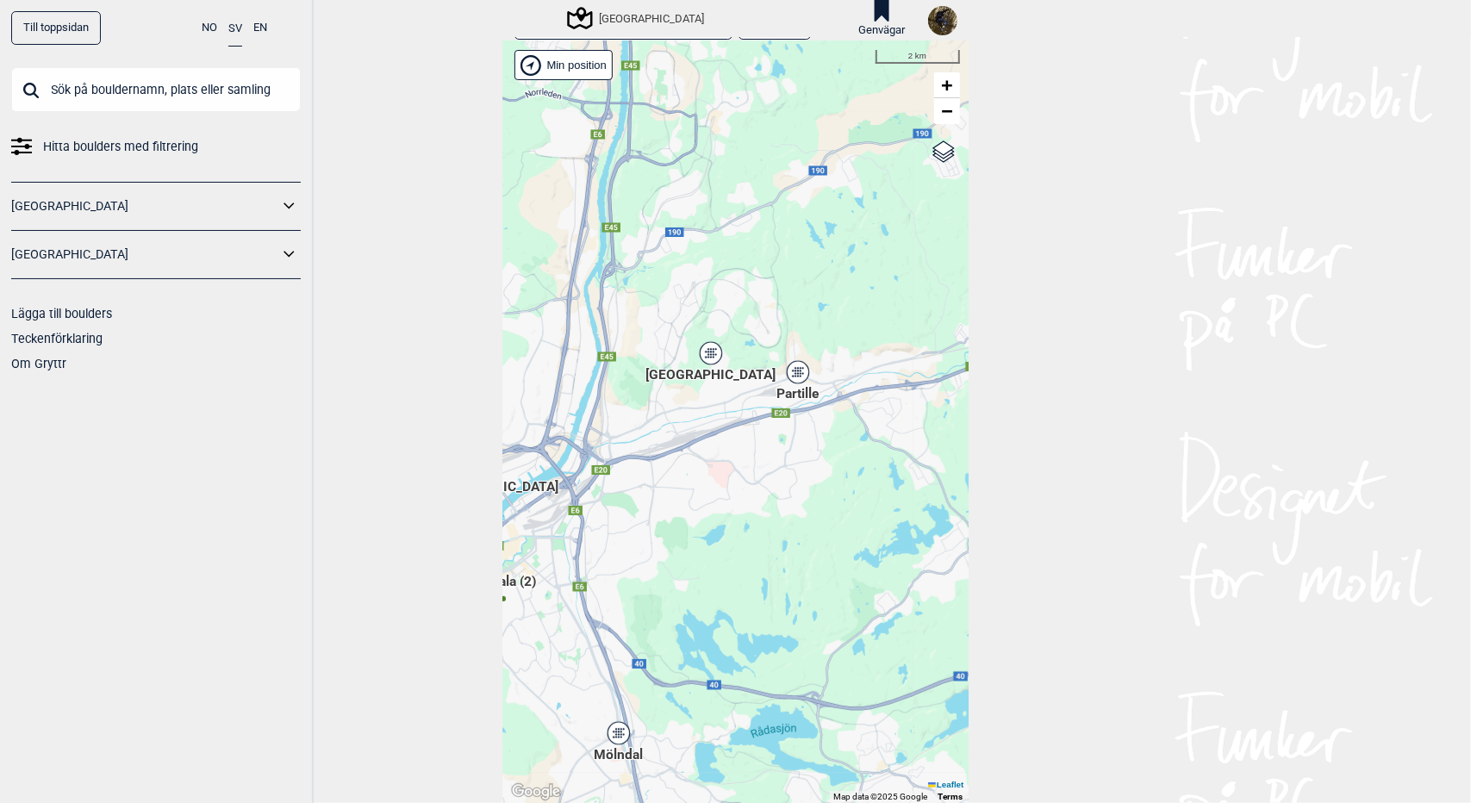
click at [717, 351] on div "Hallingdal Gol Ål Stange Kolomoen Vallset Tangen Sørli Åsbygda Buskerud syd Kon…" at bounding box center [735, 422] width 465 height 762
click at [706, 353] on div "[GEOGRAPHIC_DATA]" at bounding box center [711, 353] width 10 height 10
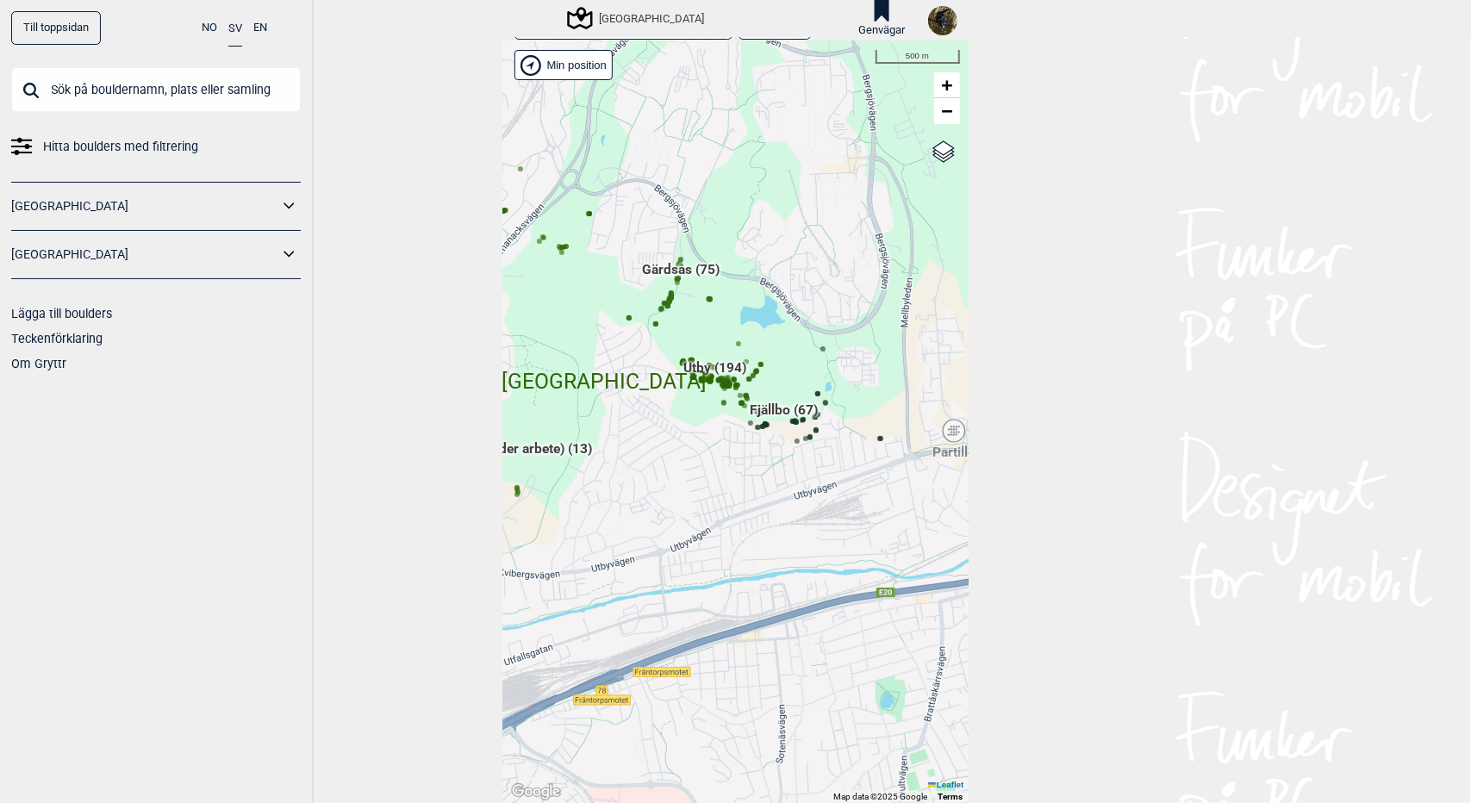
drag, startPoint x: 807, startPoint y: 502, endPoint x: 658, endPoint y: 507, distance: 148.3
click at [658, 507] on div "Hallingdal Gol Ål Stange Kolomoen Vallset Tangen Sørli Åsbygda Buskerud syd Kon…" at bounding box center [735, 422] width 465 height 762
click at [671, 270] on span "Gärdsås (75)" at bounding box center [682, 276] width 78 height 33
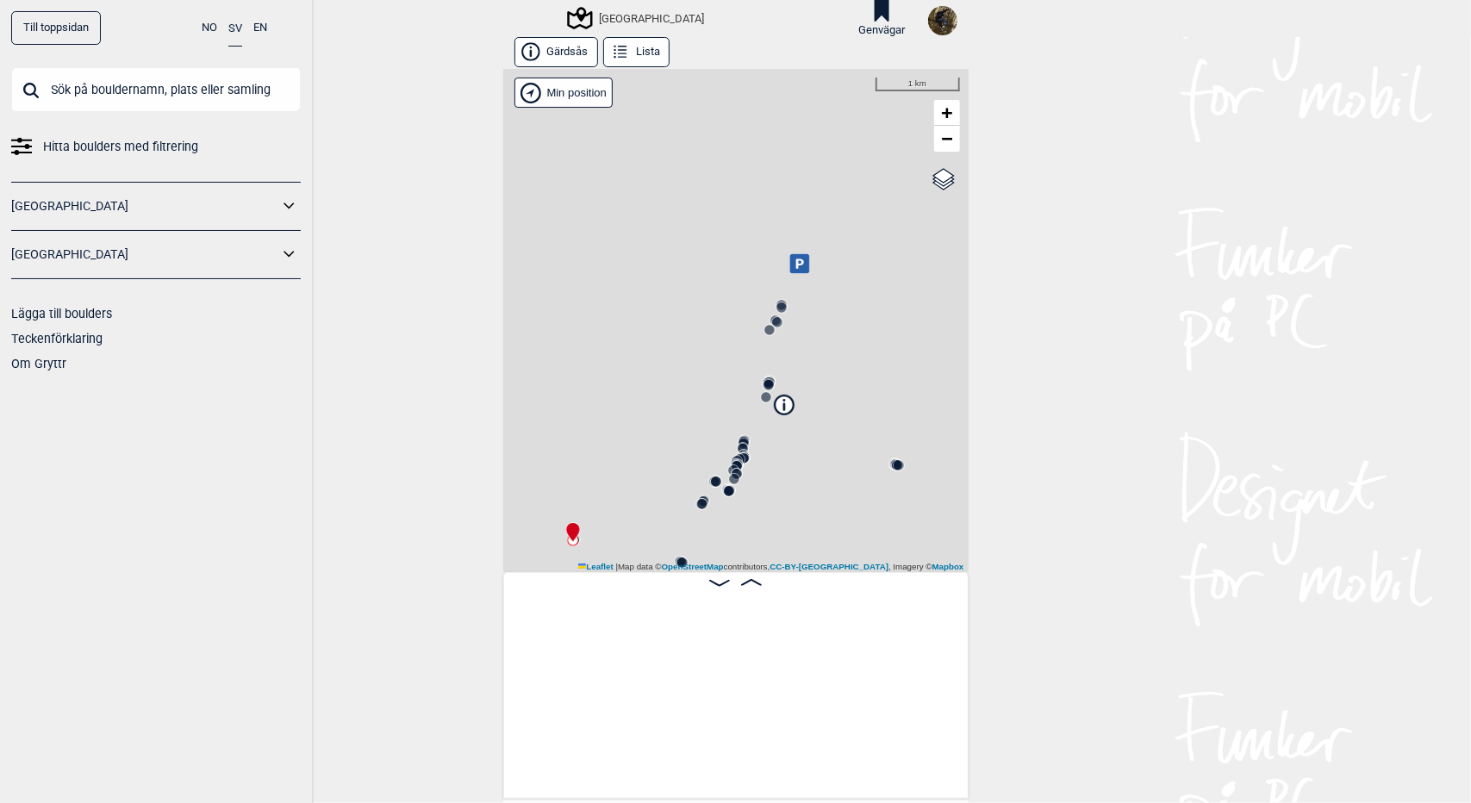
scroll to position [0, 134]
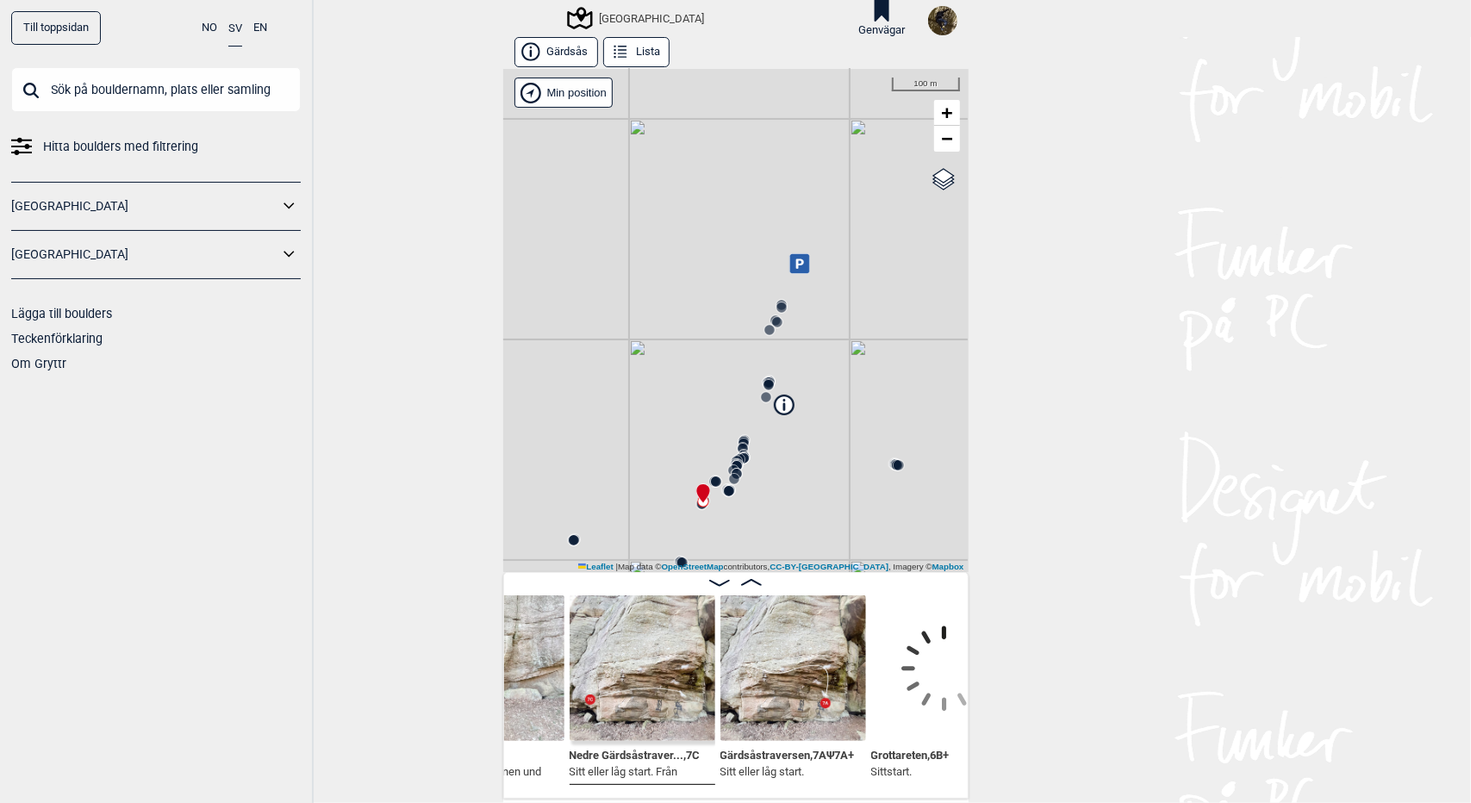
scroll to position [0, 1890]
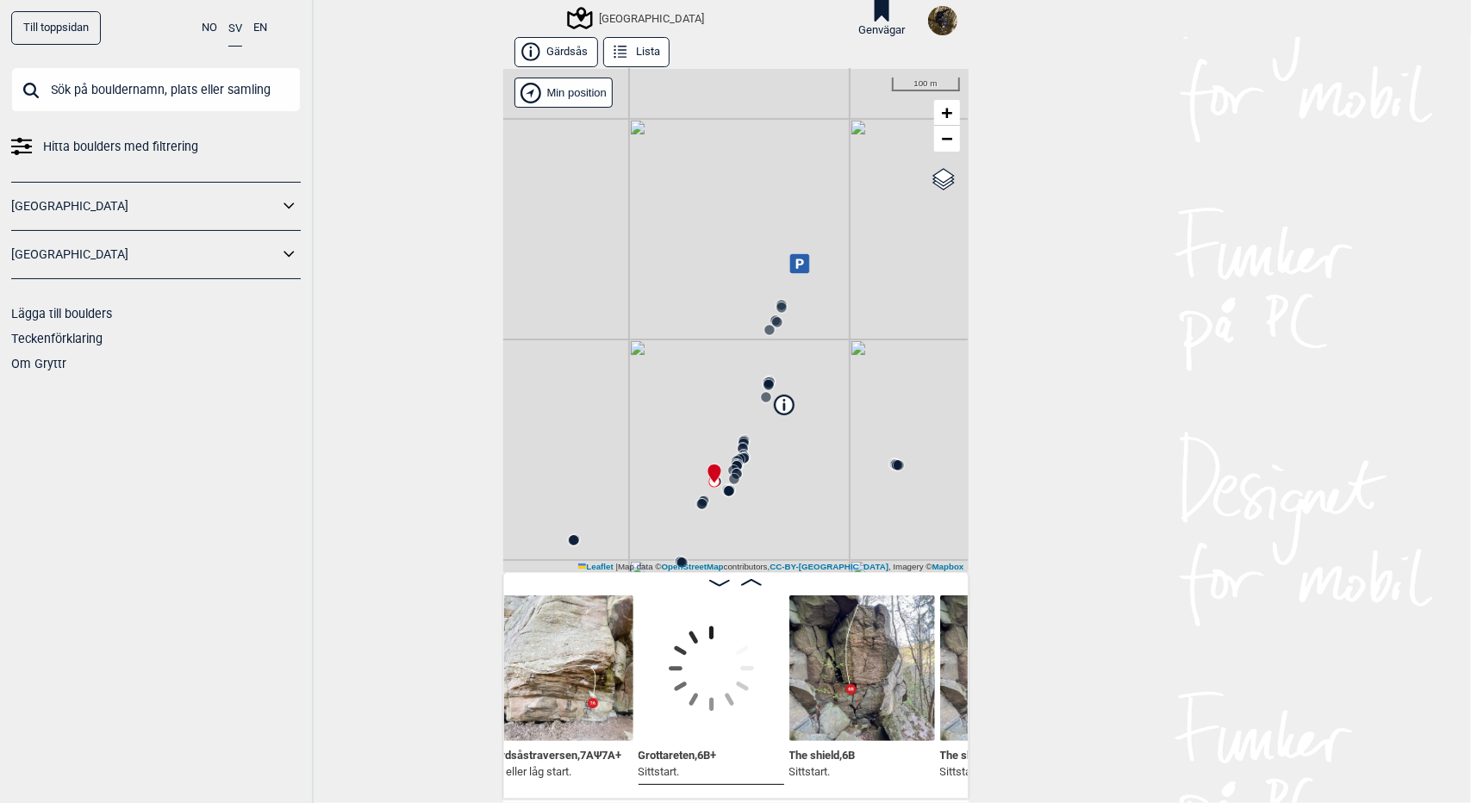
scroll to position [0, 2123]
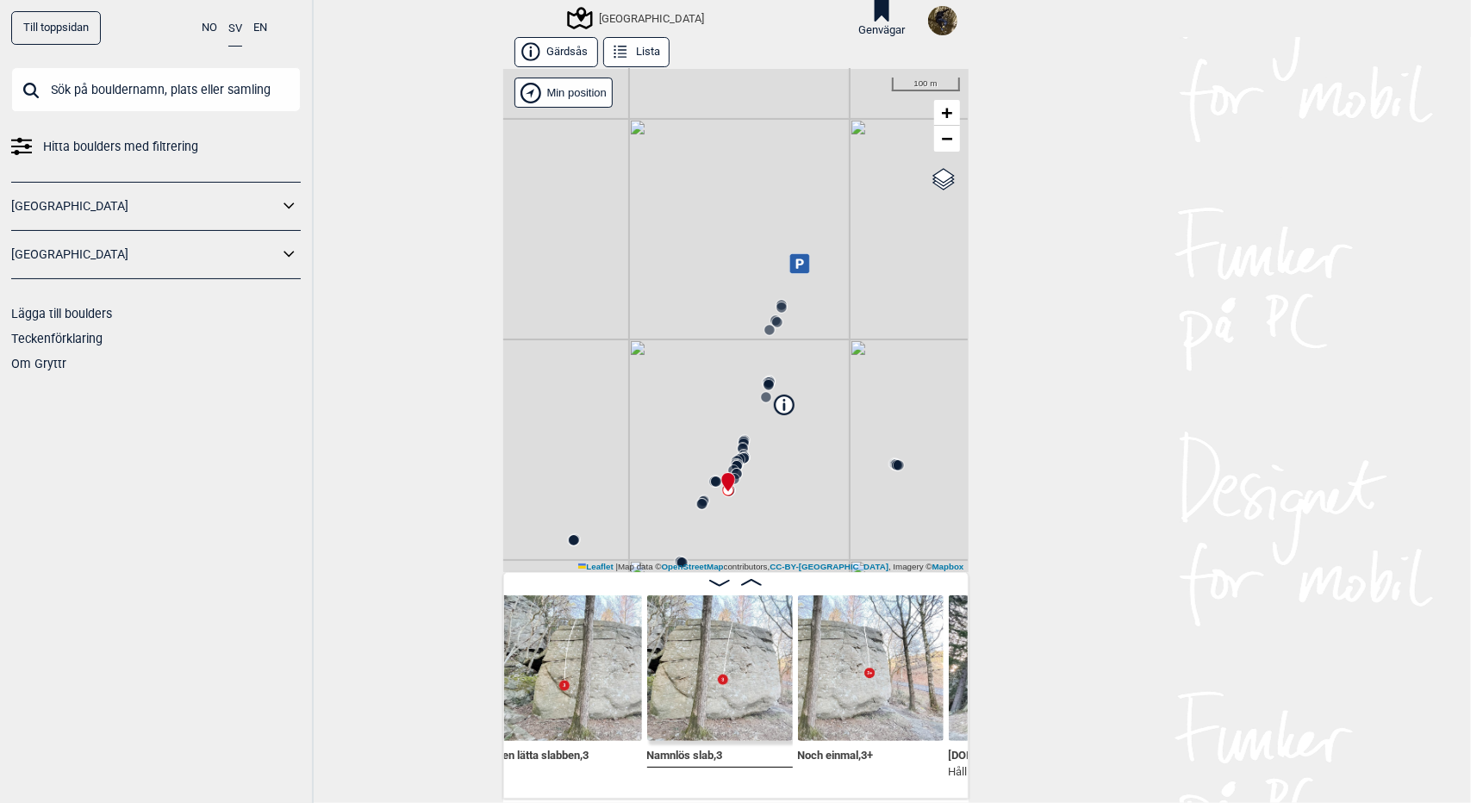
scroll to position [0, 2867]
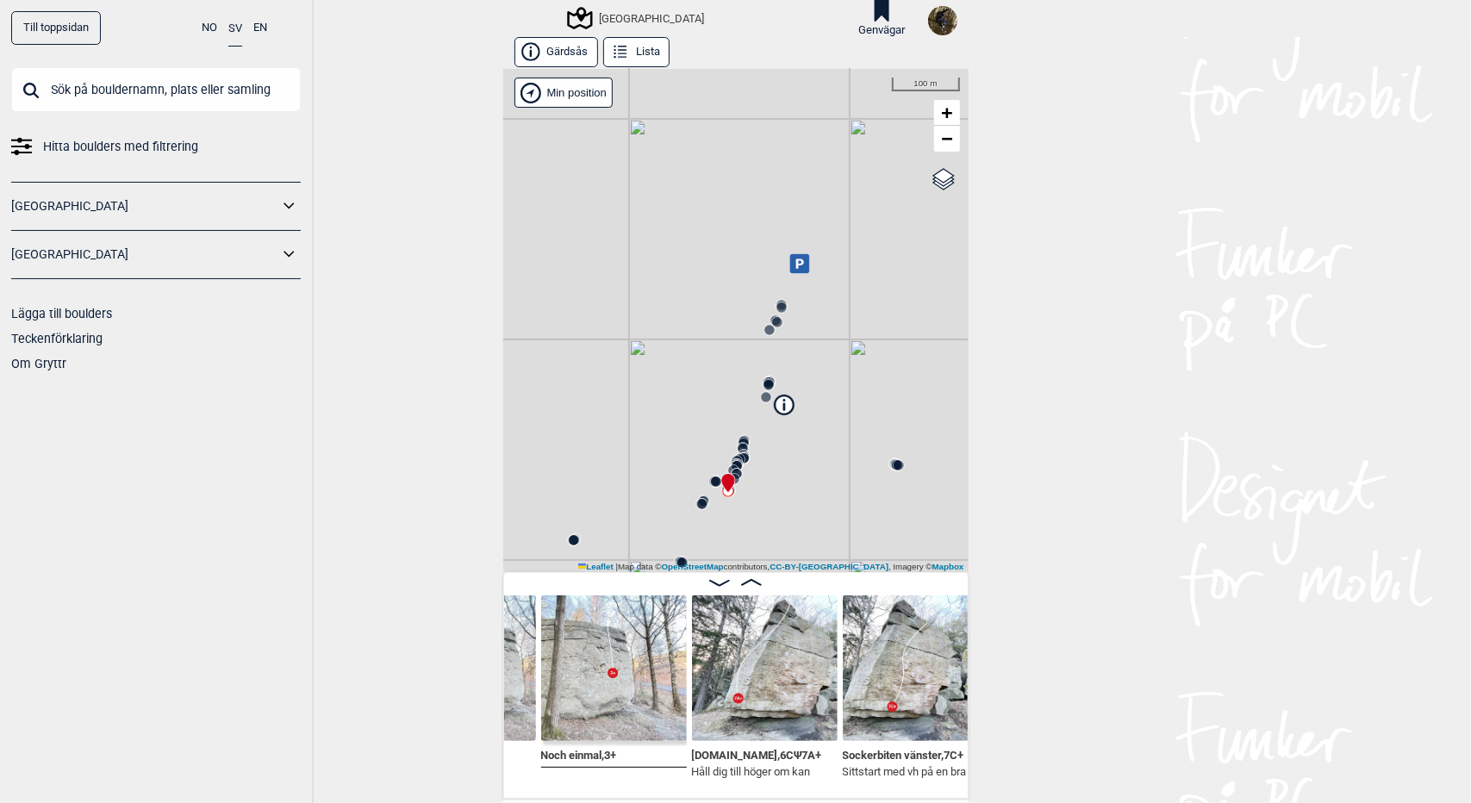
scroll to position [0, 3123]
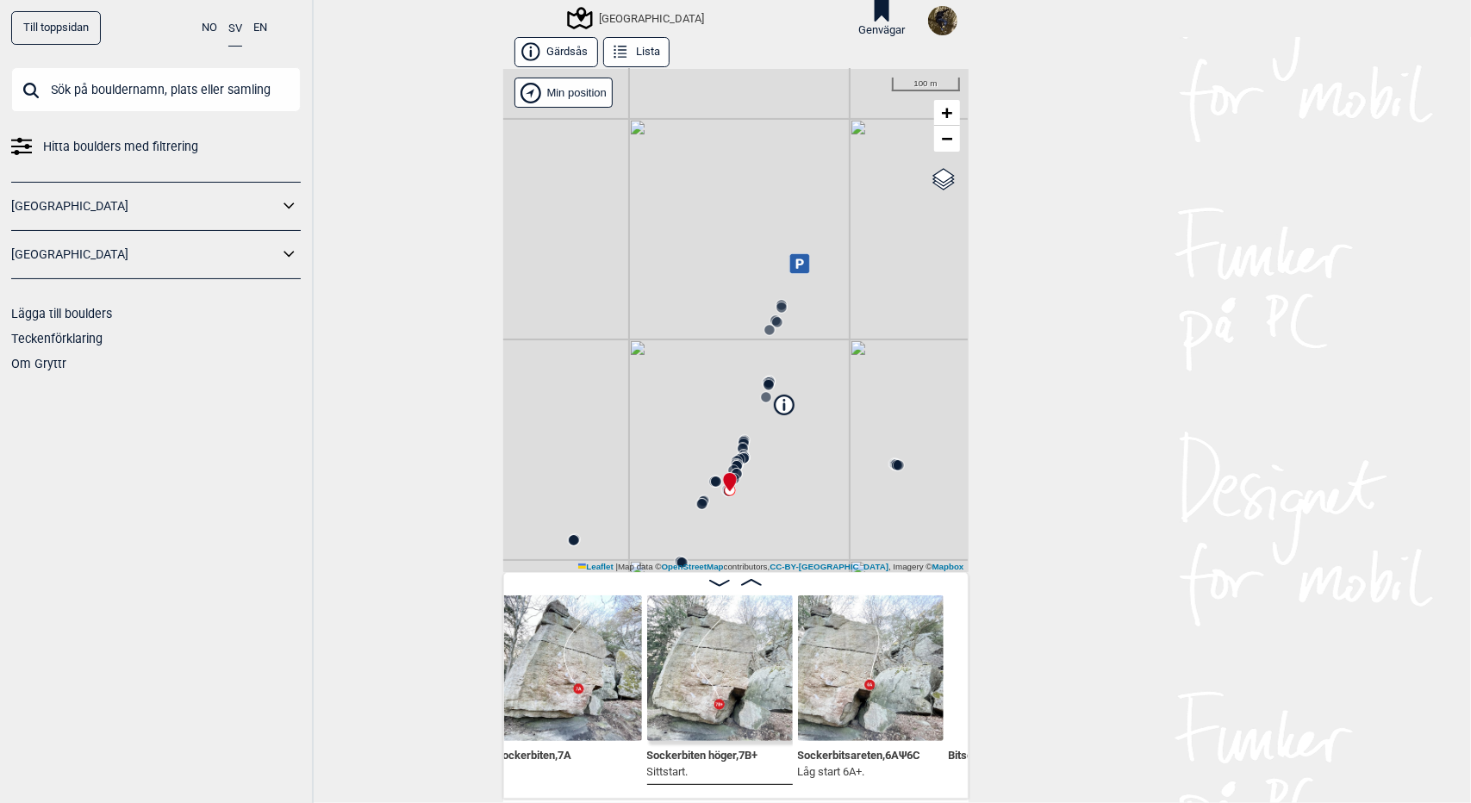
scroll to position [0, 3627]
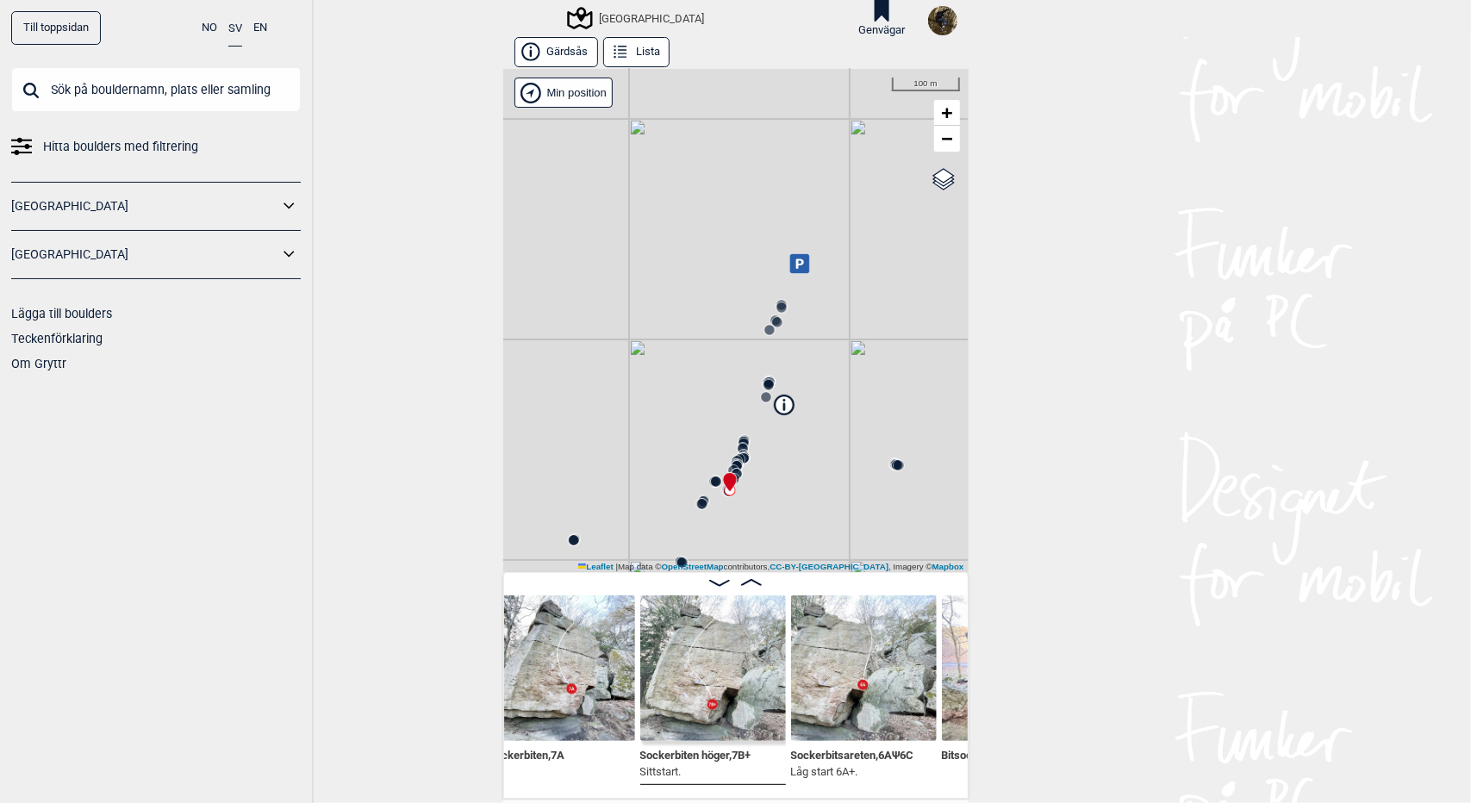
click at [764, 382] on circle at bounding box center [769, 385] width 10 height 10
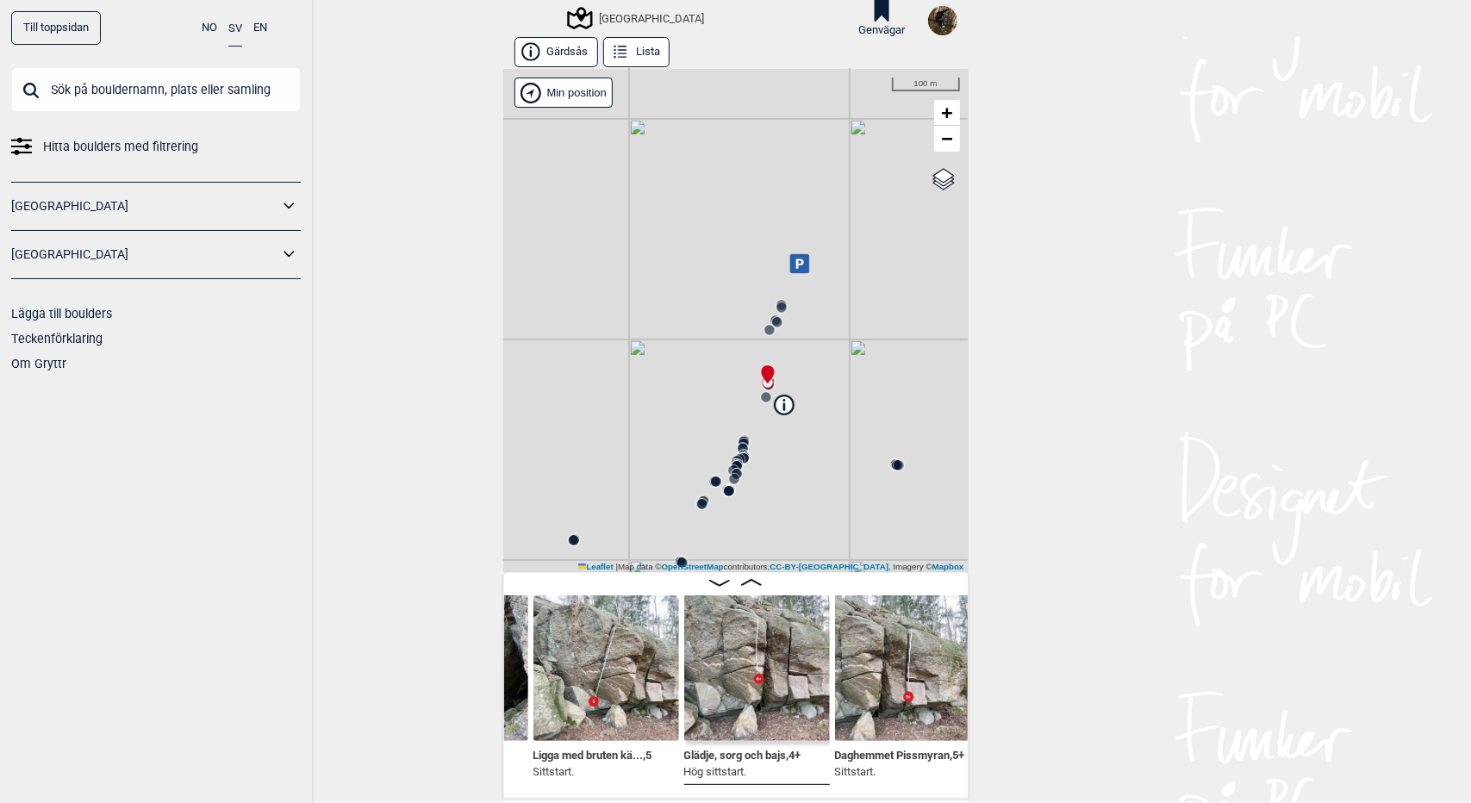
scroll to position [0, 8249]
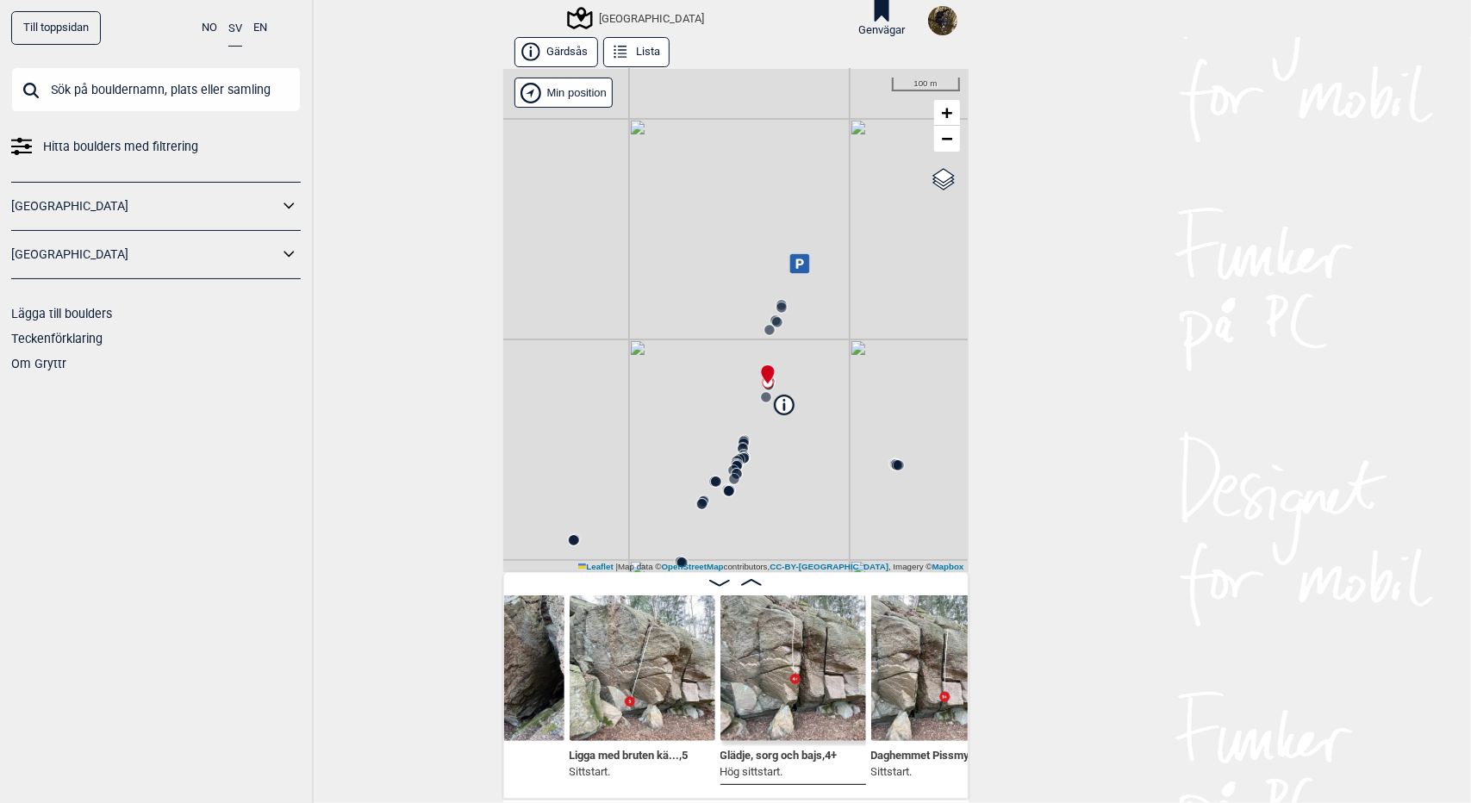
click at [739, 440] on circle at bounding box center [744, 444] width 10 height 10
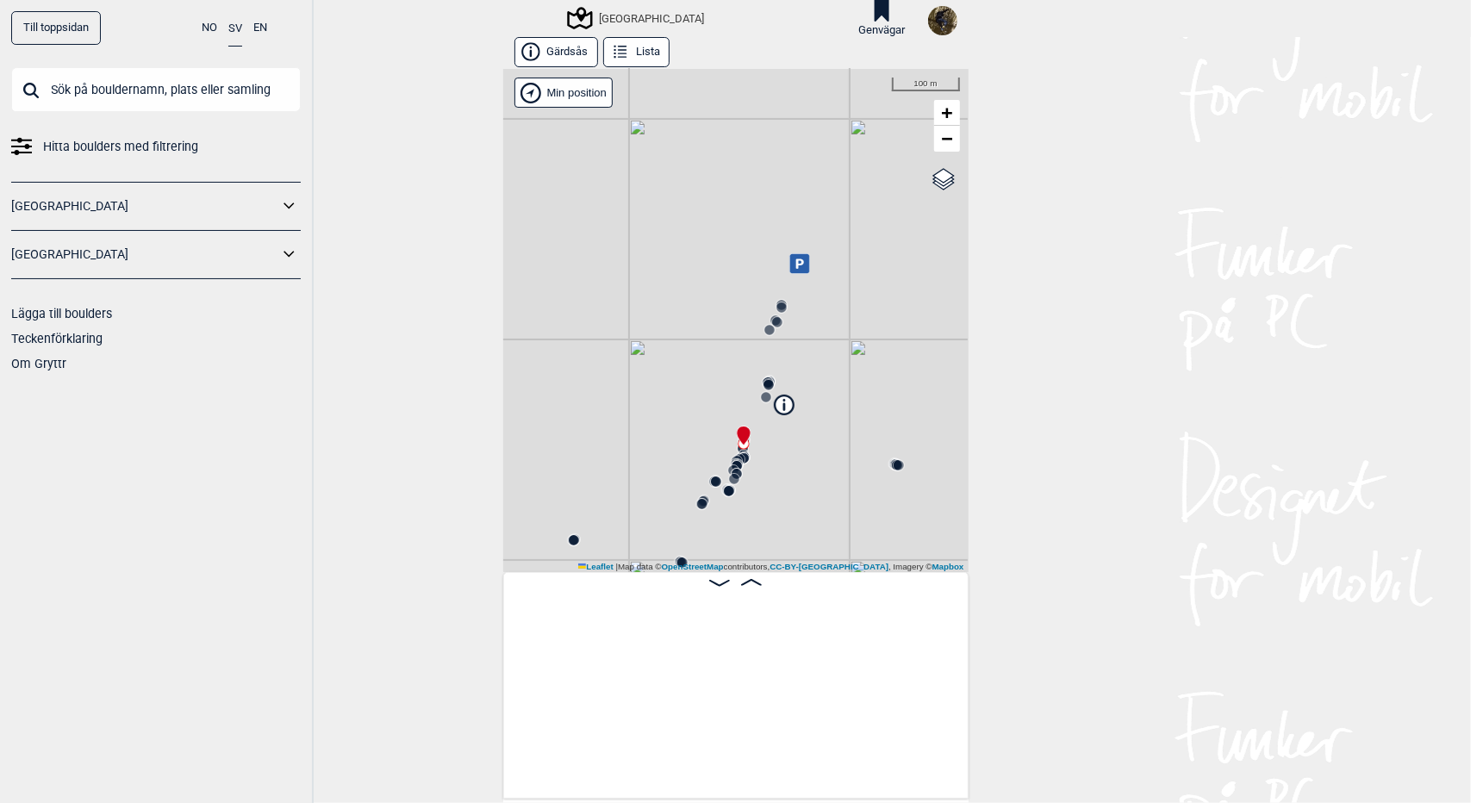
scroll to position [0, 7125]
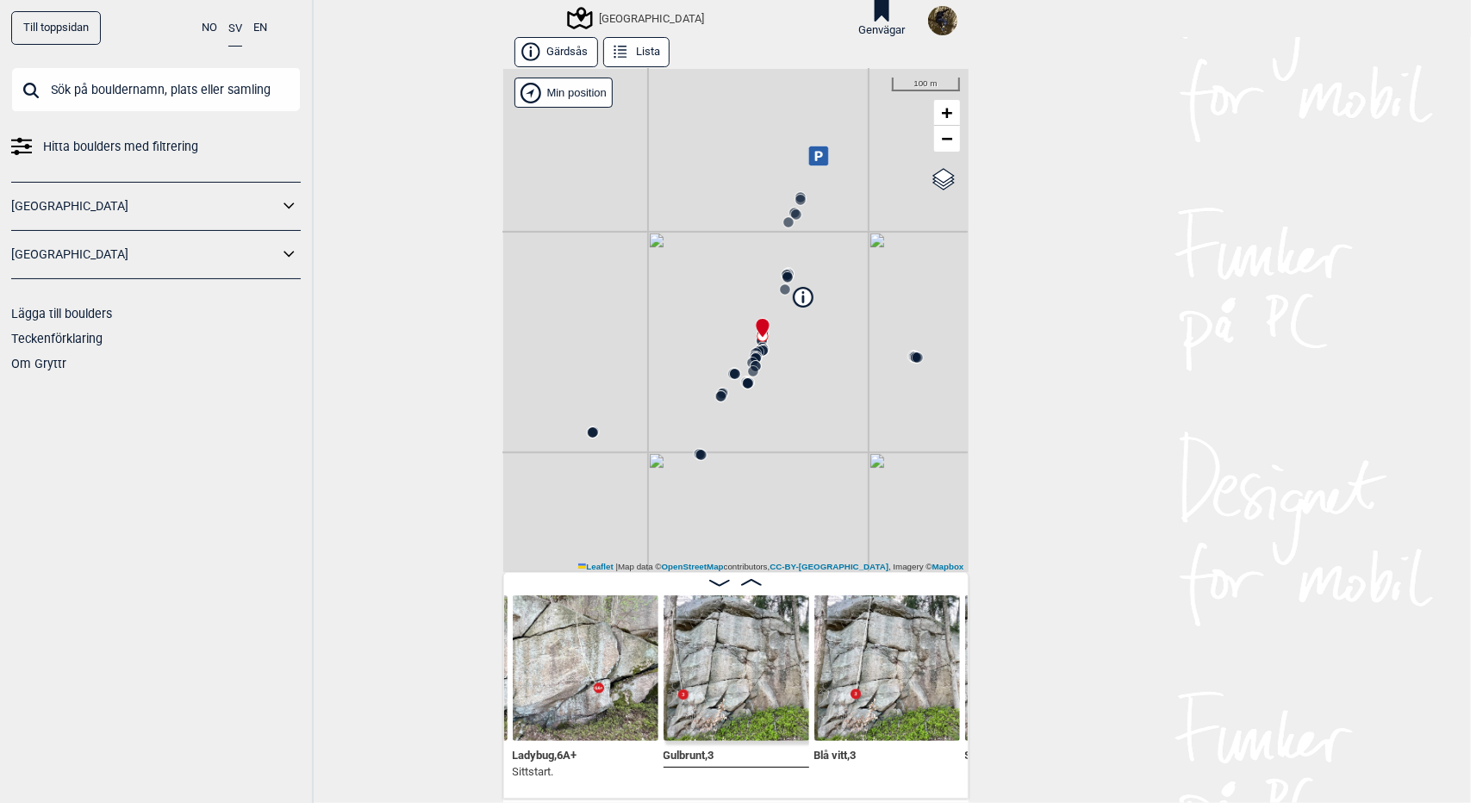
drag, startPoint x: 785, startPoint y: 522, endPoint x: 804, endPoint y: 415, distance: 109.4
click at [804, 415] on div "Utbyområdet Brukerens posisjon" at bounding box center [735, 320] width 465 height 503
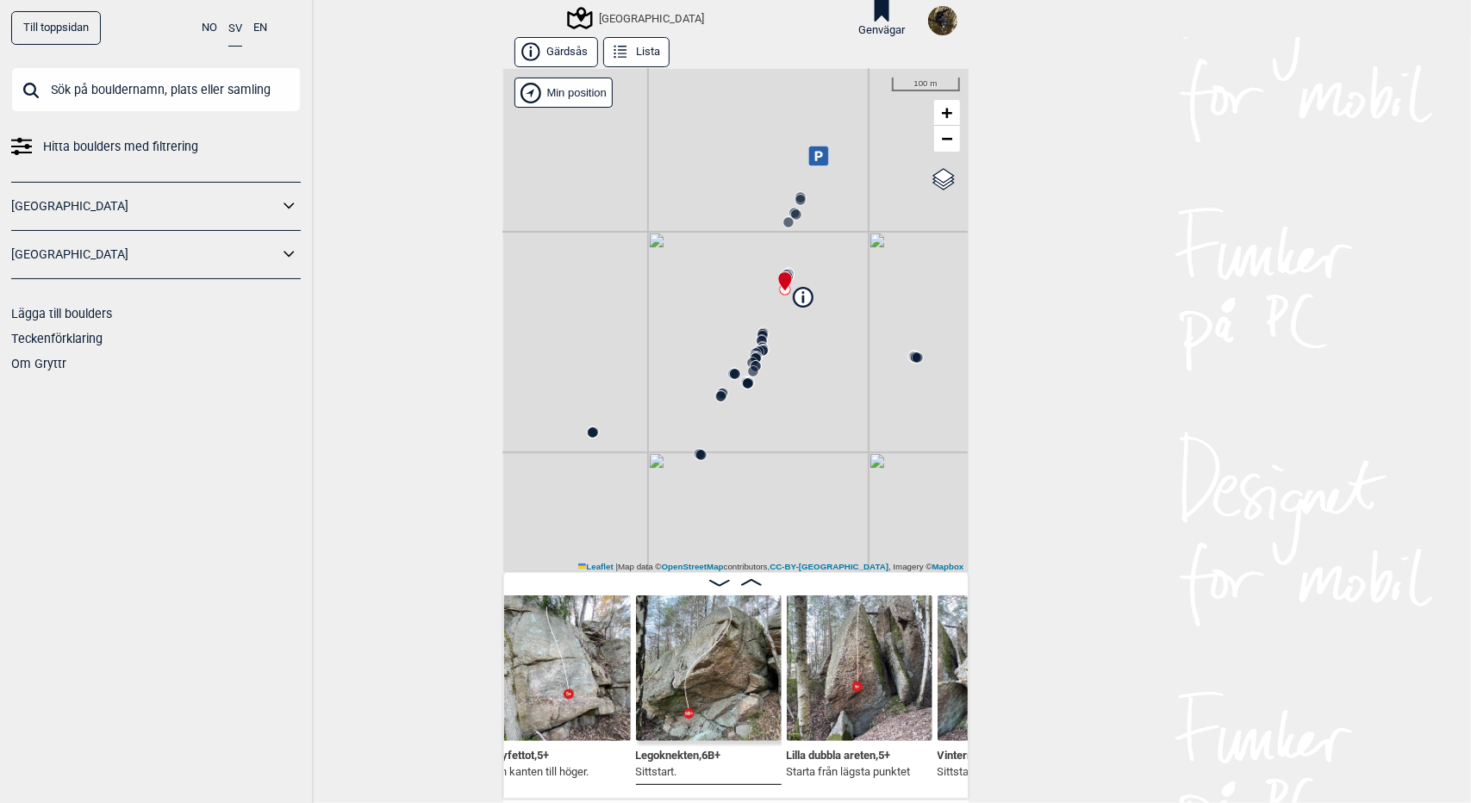
scroll to position [0, 7757]
click at [941, 144] on span "−" at bounding box center [946, 139] width 11 height 22
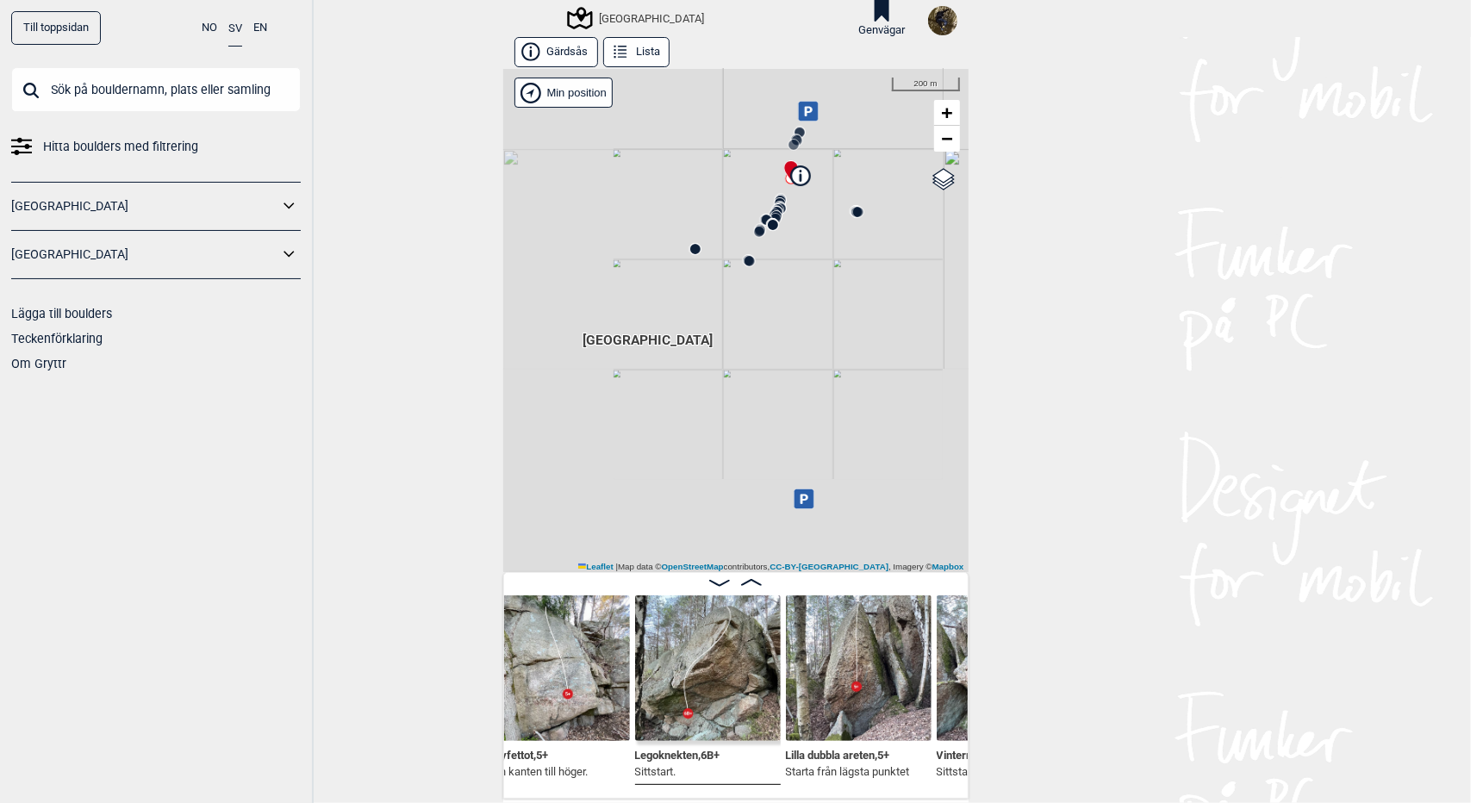
drag, startPoint x: 819, startPoint y: 440, endPoint x: 862, endPoint y: 238, distance: 207.1
click at [862, 238] on div "Utbyområdet Brukerens posisjon" at bounding box center [735, 320] width 465 height 503
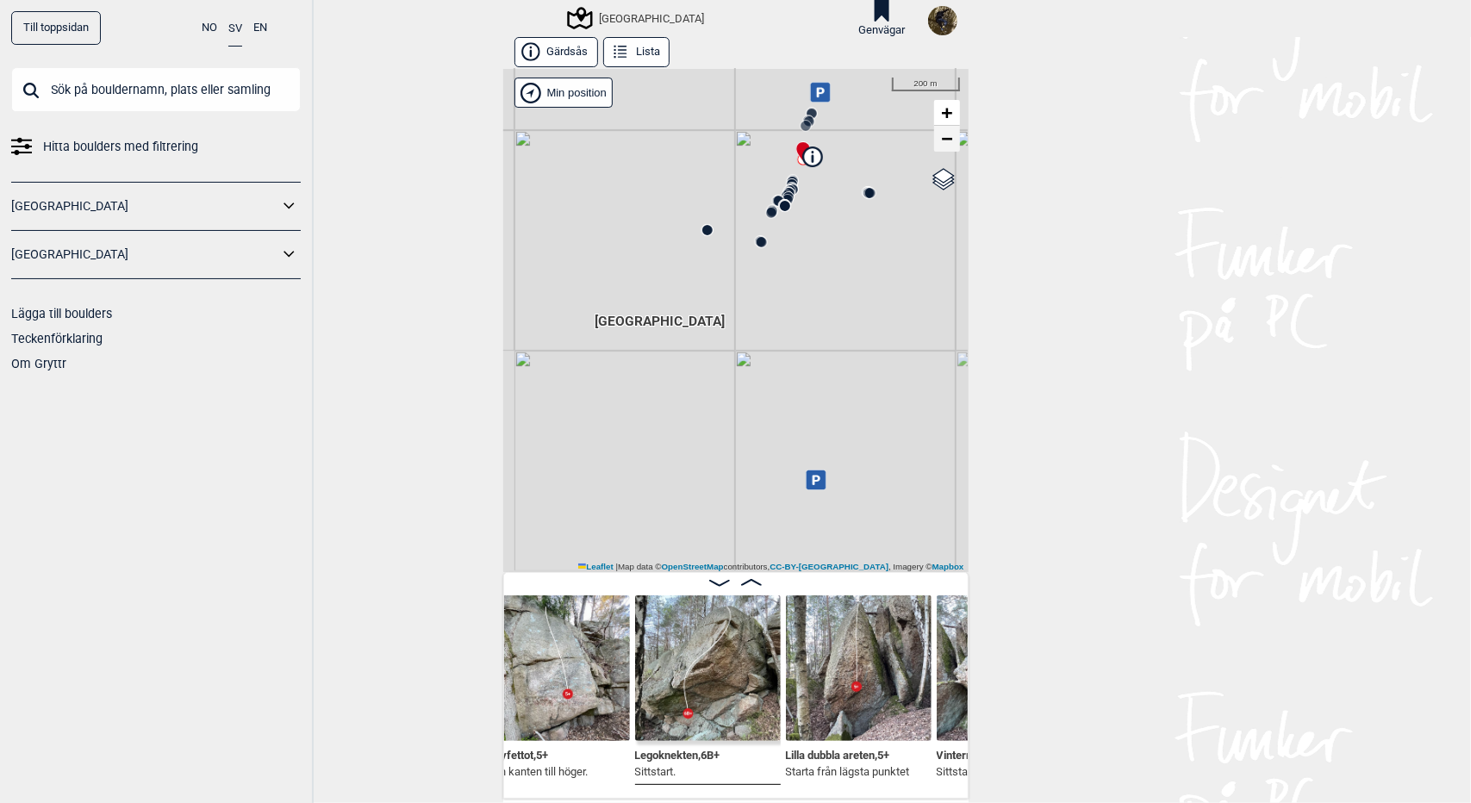
click at [941, 141] on span "−" at bounding box center [946, 139] width 11 height 22
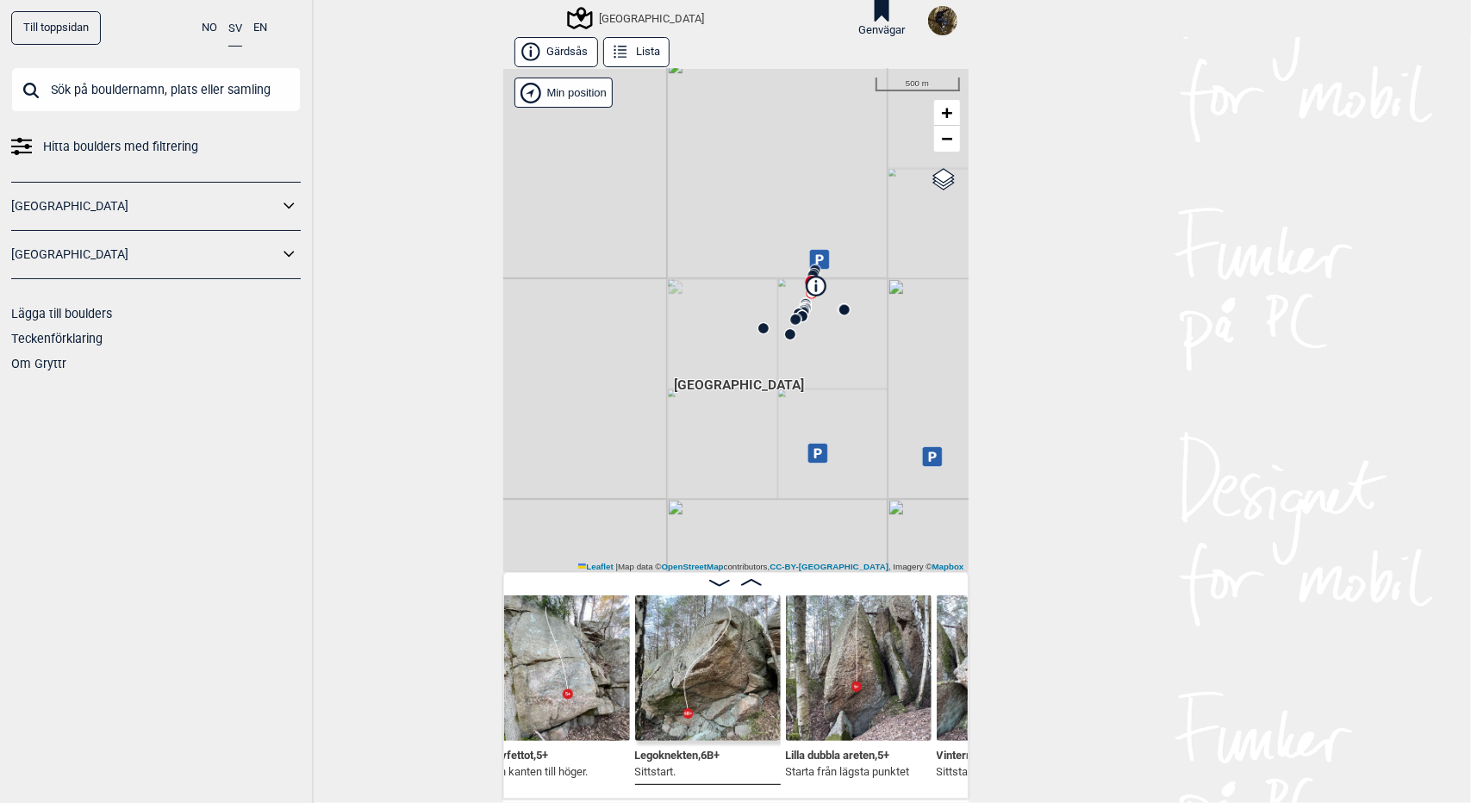
drag, startPoint x: 789, startPoint y: 386, endPoint x: 833, endPoint y: 382, distance: 44.2
click at [833, 382] on div "Utbyområdet Brukerens posisjon" at bounding box center [735, 320] width 465 height 503
click at [941, 144] on span "−" at bounding box center [946, 139] width 11 height 22
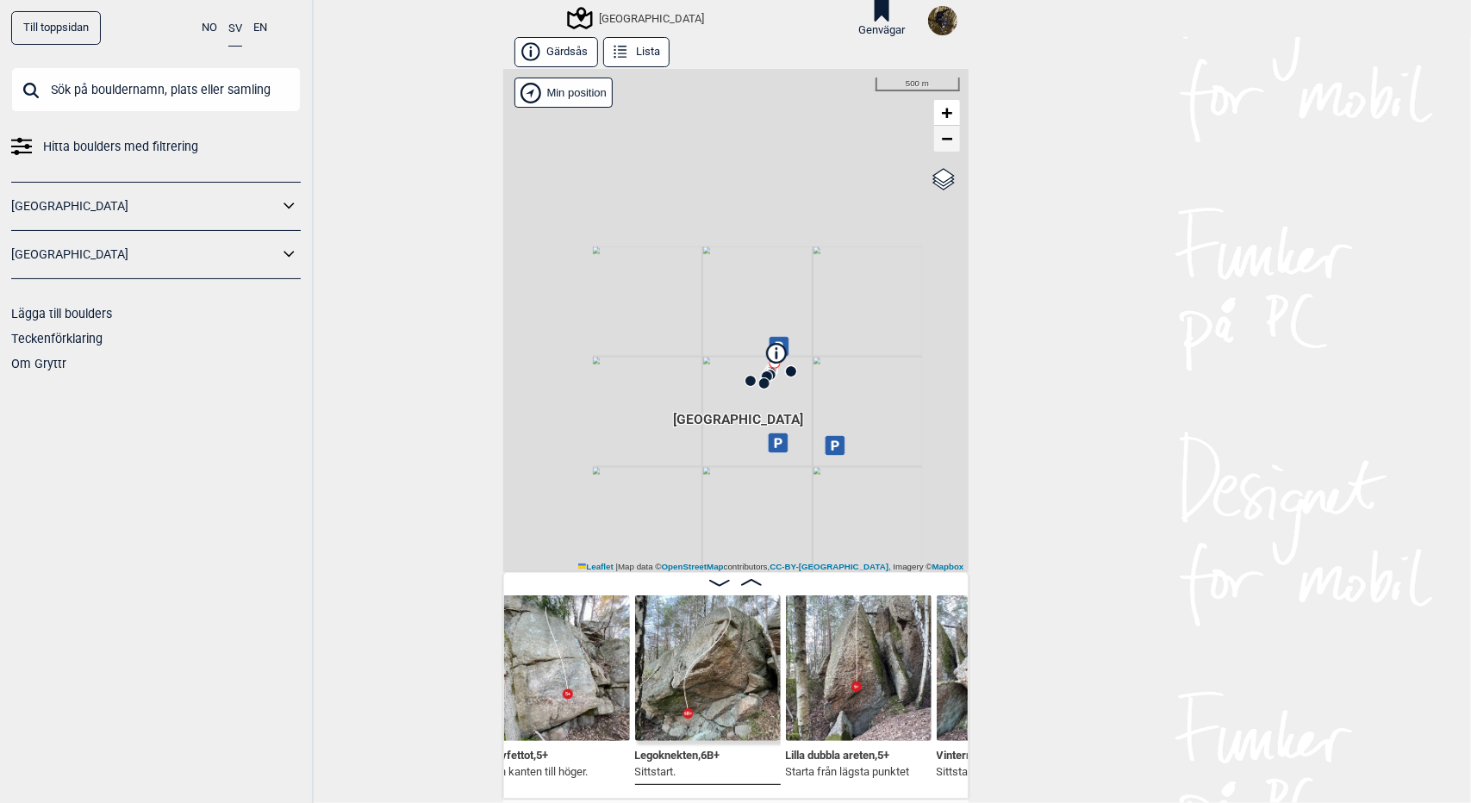
click at [941, 144] on span "−" at bounding box center [946, 139] width 11 height 22
click at [621, 20] on div "[GEOGRAPHIC_DATA]" at bounding box center [637, 18] width 134 height 21
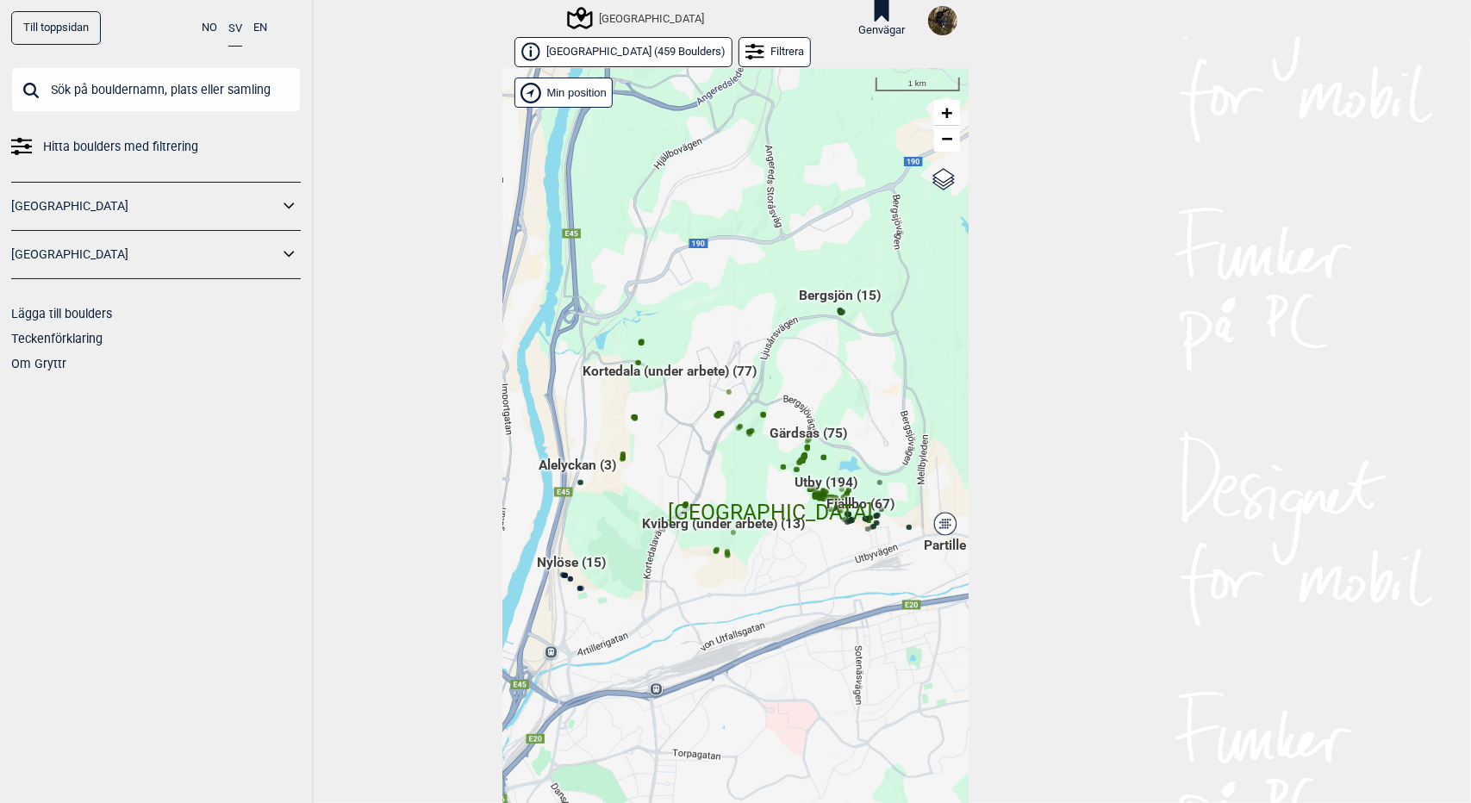
scroll to position [28, 0]
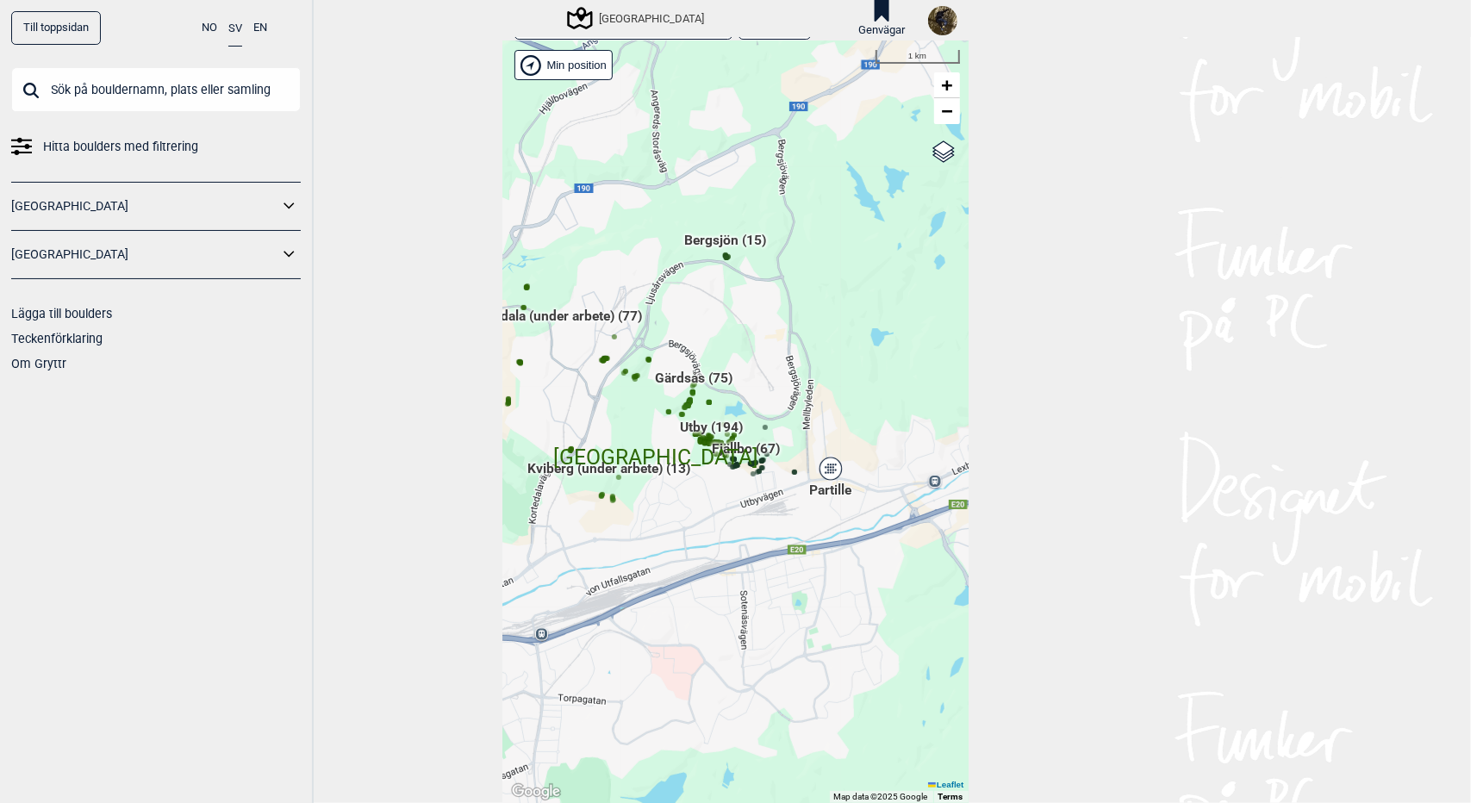
drag, startPoint x: 835, startPoint y: 594, endPoint x: 721, endPoint y: 566, distance: 117.9
click at [721, 566] on div "Hallingdal Gol Ål Stange Kolomoen Vallset Tangen Sørli Åsbygda Buskerud syd Kon…" at bounding box center [735, 422] width 465 height 762
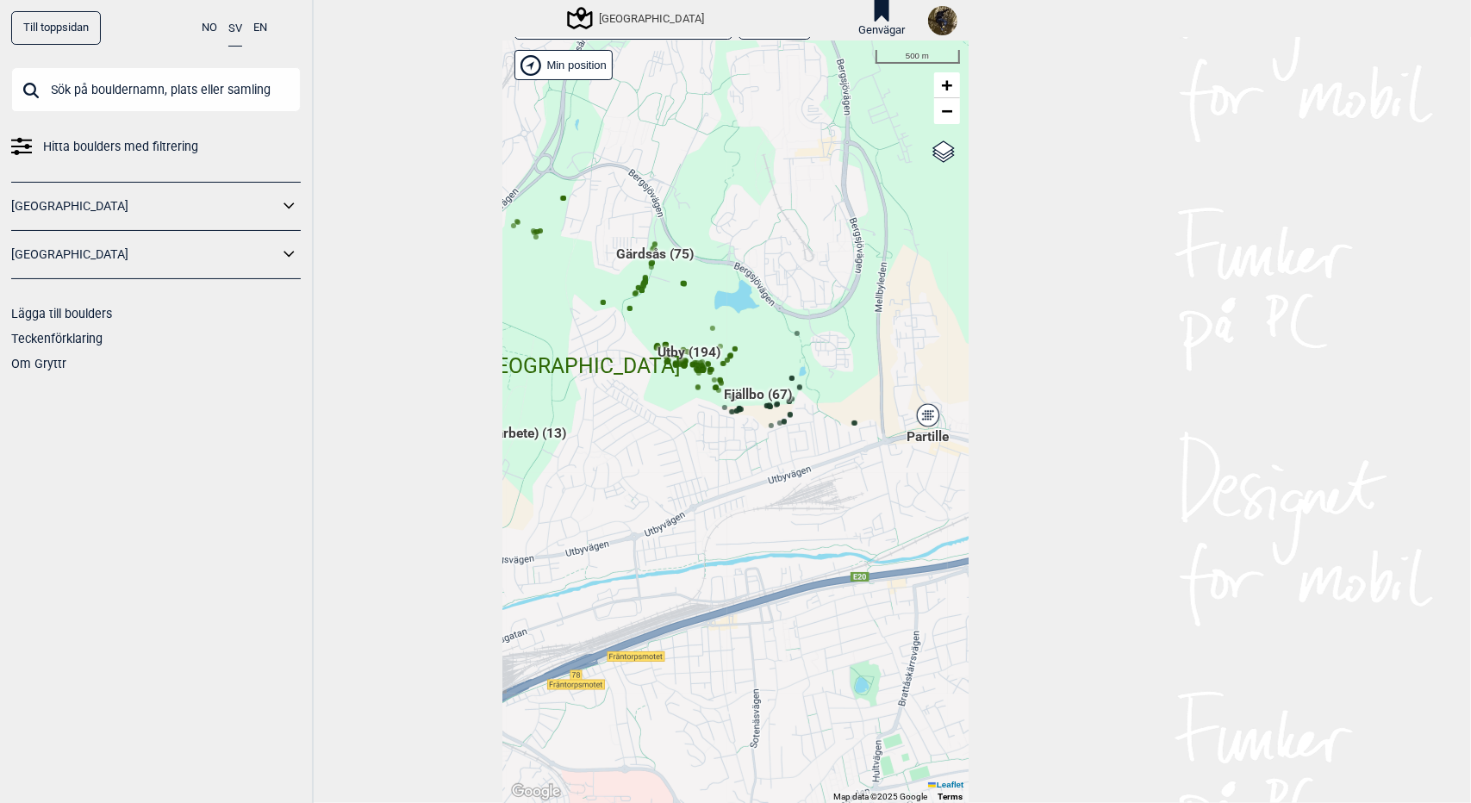
drag, startPoint x: 687, startPoint y: 464, endPoint x: 709, endPoint y: 478, distance: 26.8
click at [709, 478] on div "Hallingdal Gol Ål Stange Kolomoen Vallset Tangen Sørli Åsbygda Buskerud syd Kon…" at bounding box center [735, 422] width 465 height 762
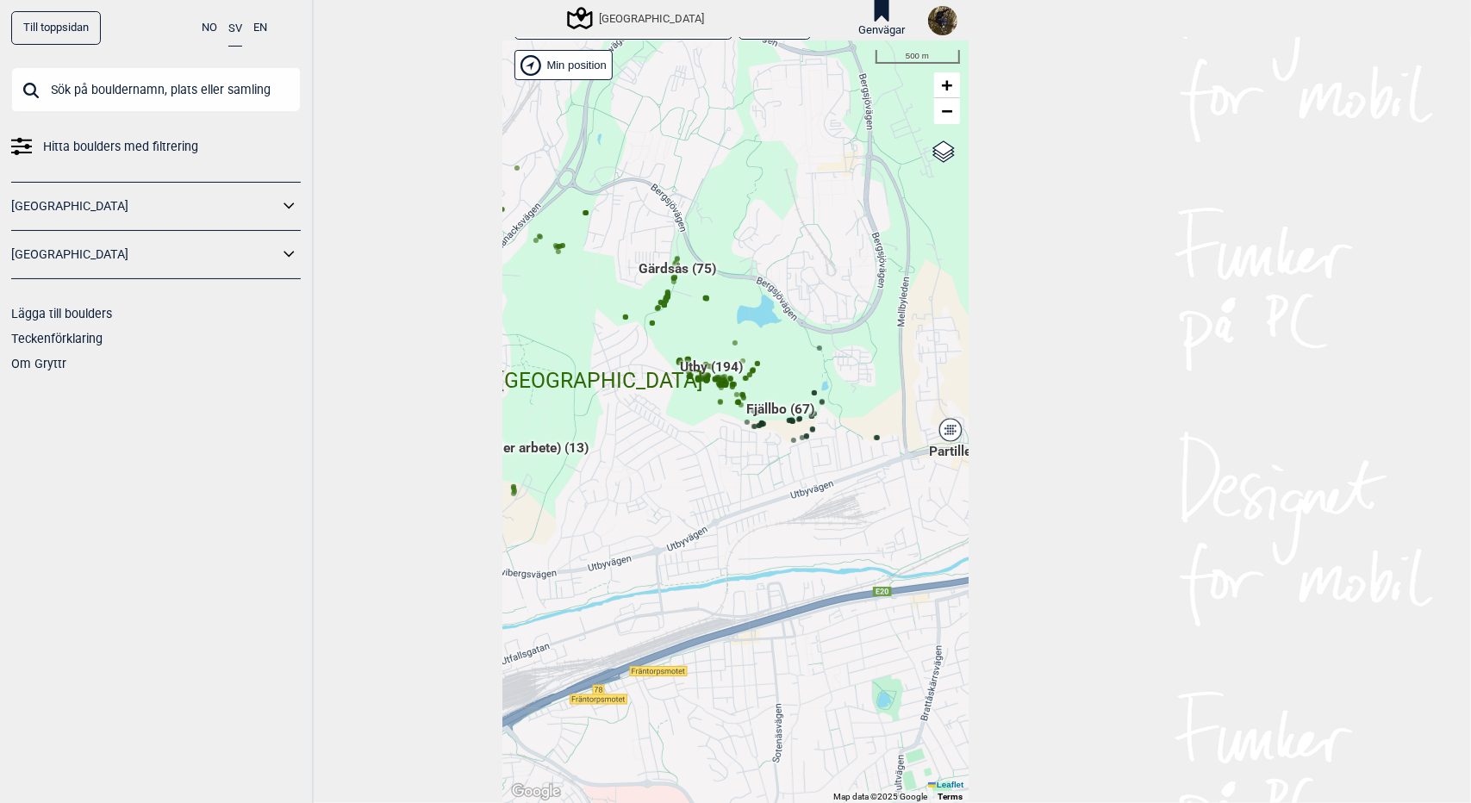
click at [941, 440] on icon at bounding box center [950, 430] width 22 height 22
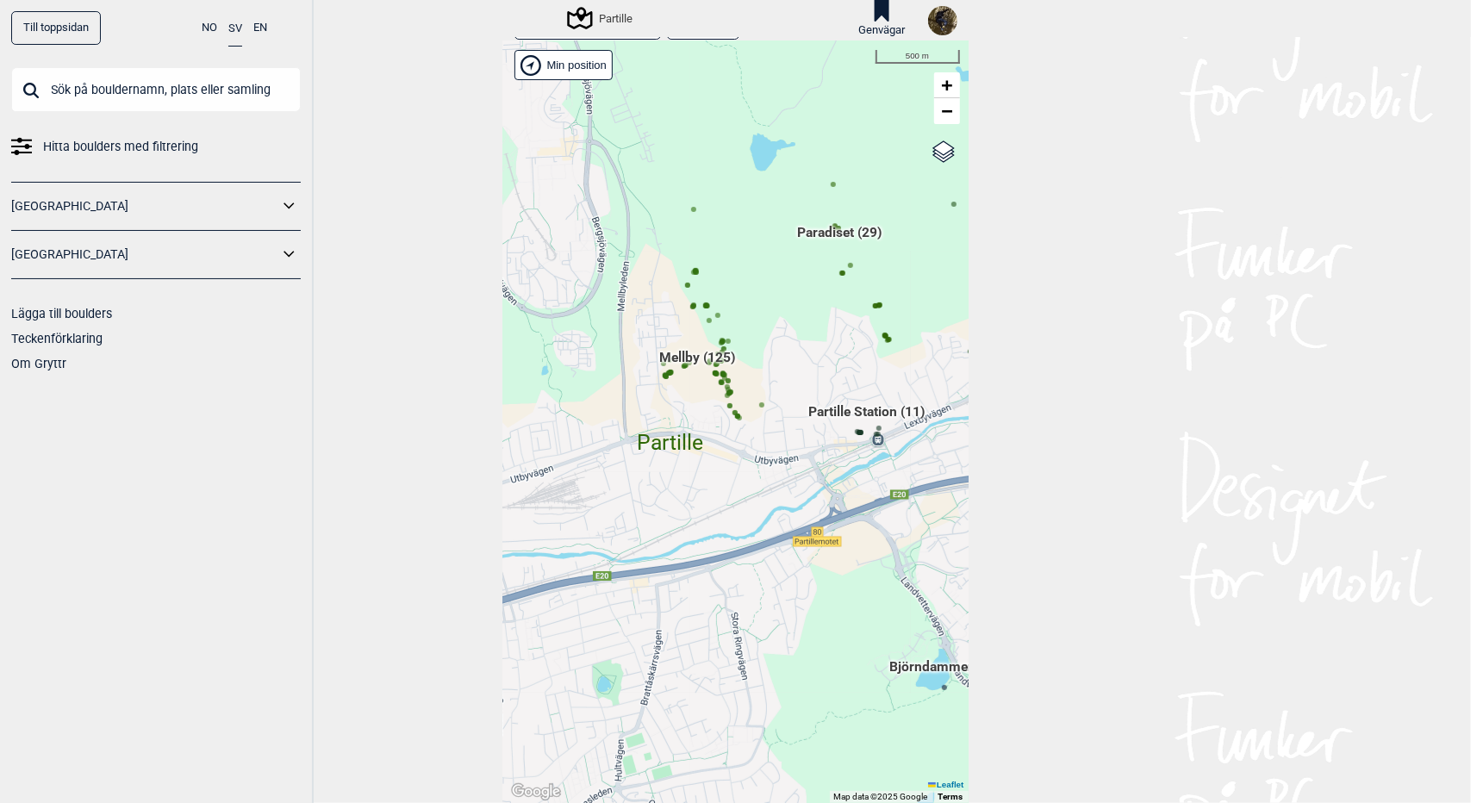
drag, startPoint x: 736, startPoint y: 390, endPoint x: 788, endPoint y: 501, distance: 121.8
click at [788, 501] on div "Hallingdal Gol Ål Stange Kolomoen Vallset Tangen Sørli Åsbygda Buskerud syd Kon…" at bounding box center [735, 422] width 465 height 762
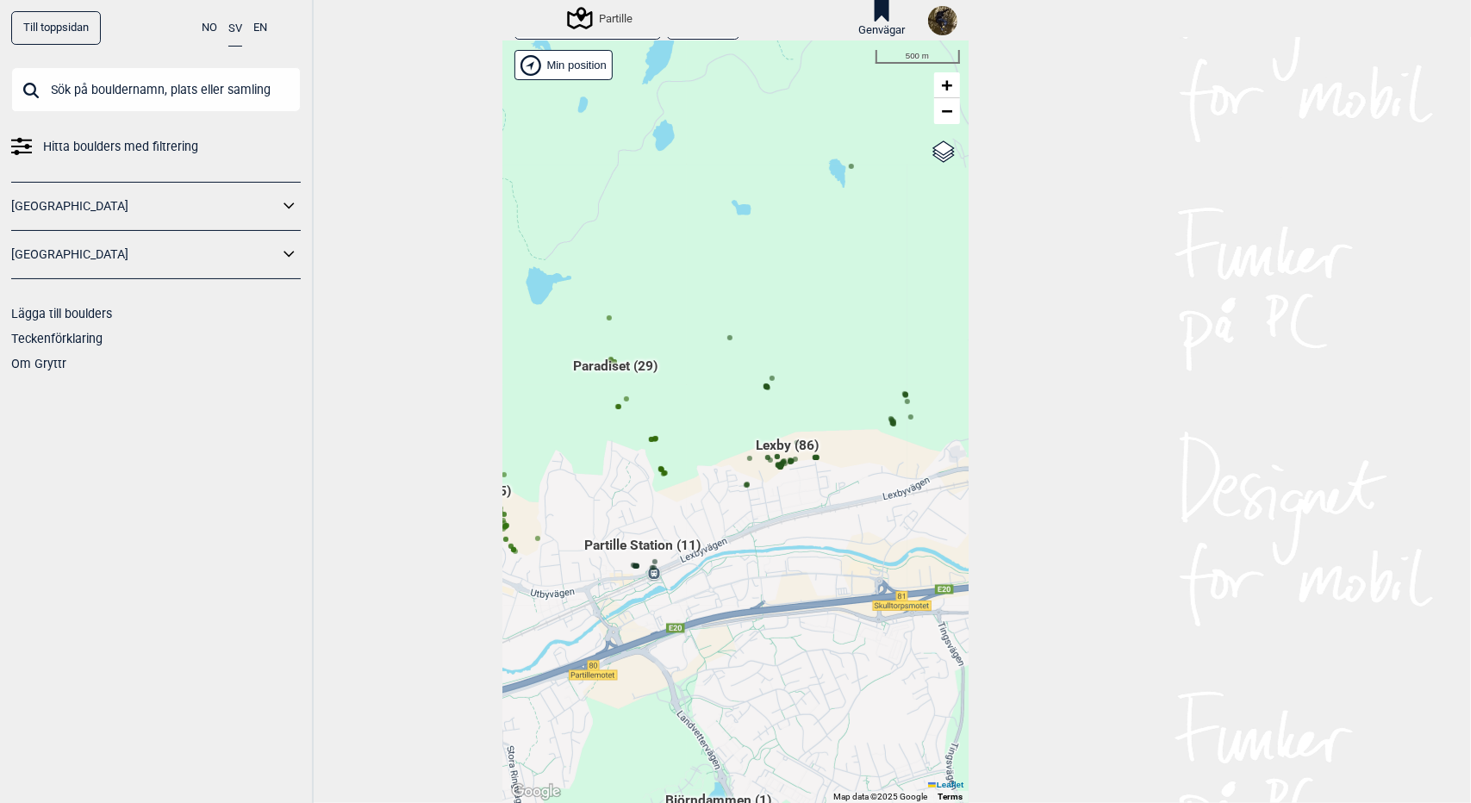
drag, startPoint x: 667, startPoint y: 457, endPoint x: 443, endPoint y: 592, distance: 261.8
click at [443, 592] on div "Till toppsidan NO SV EN Hitta boulders med filtrering Norge Sverige Lägga till …" at bounding box center [735, 401] width 1471 height 803
click at [771, 452] on span "Lexby (86)" at bounding box center [787, 452] width 63 height 33
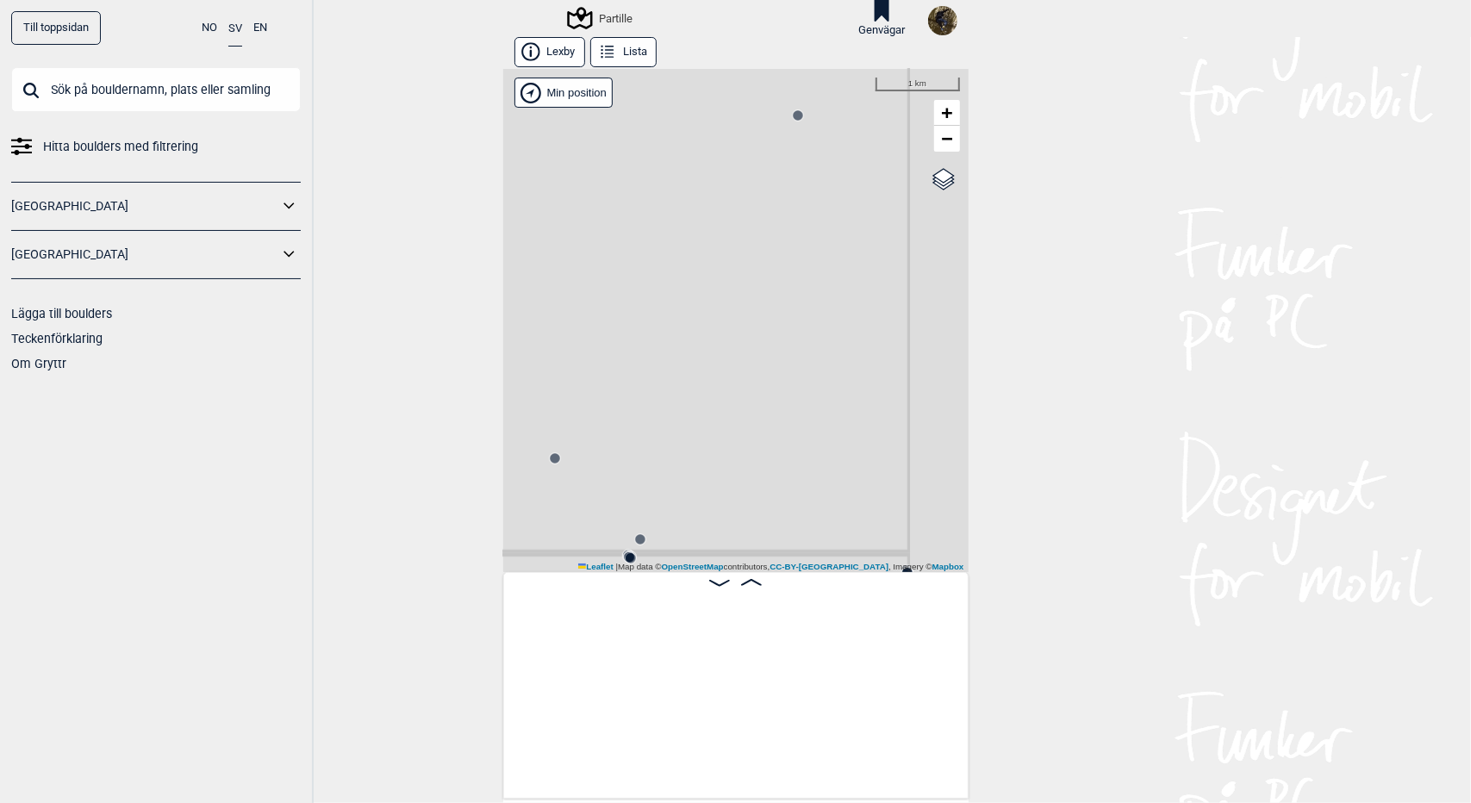
scroll to position [0, 134]
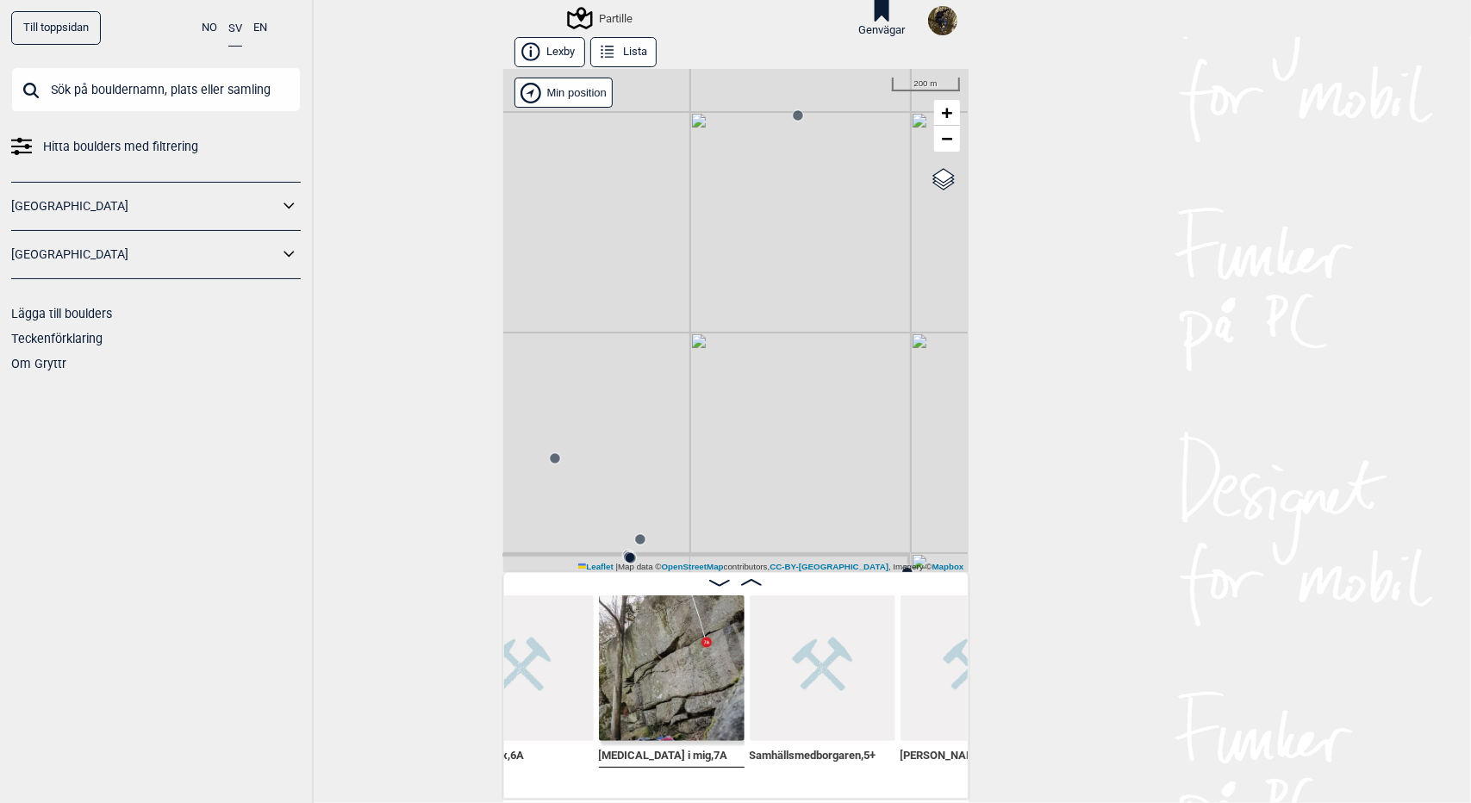
scroll to position [0, 374]
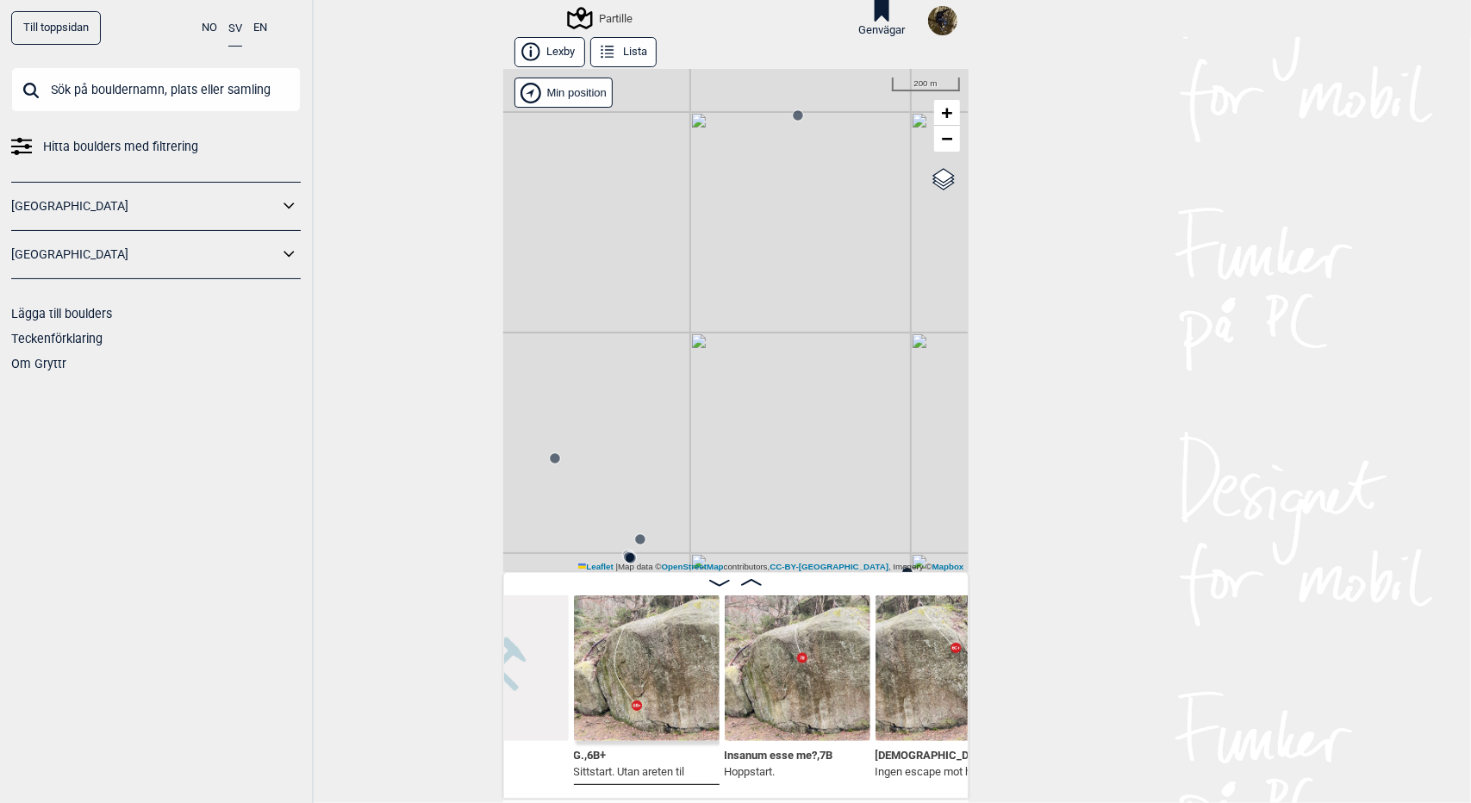
scroll to position [0, 1129]
click at [614, 17] on div "Partille" at bounding box center [601, 18] width 63 height 21
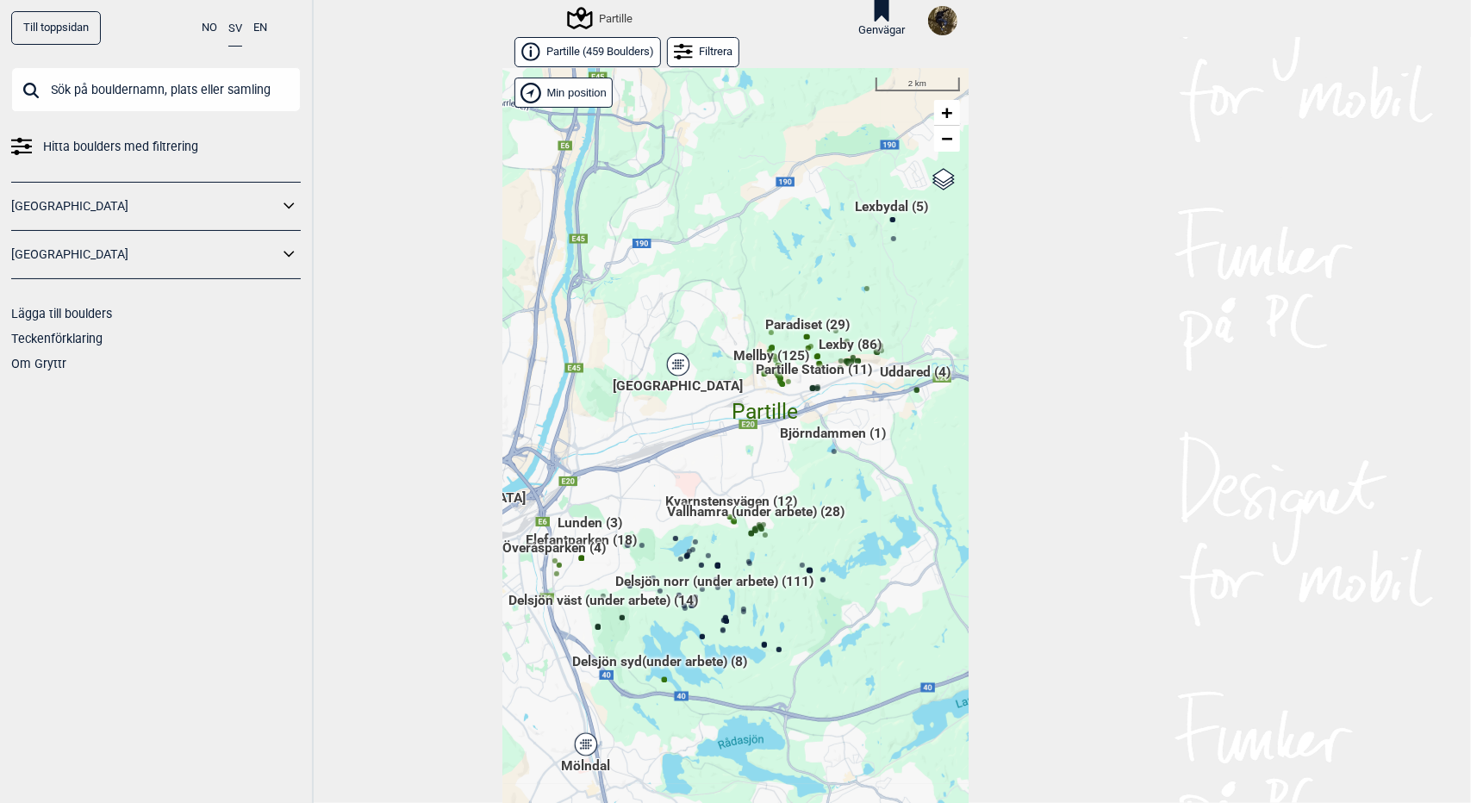
scroll to position [28, 0]
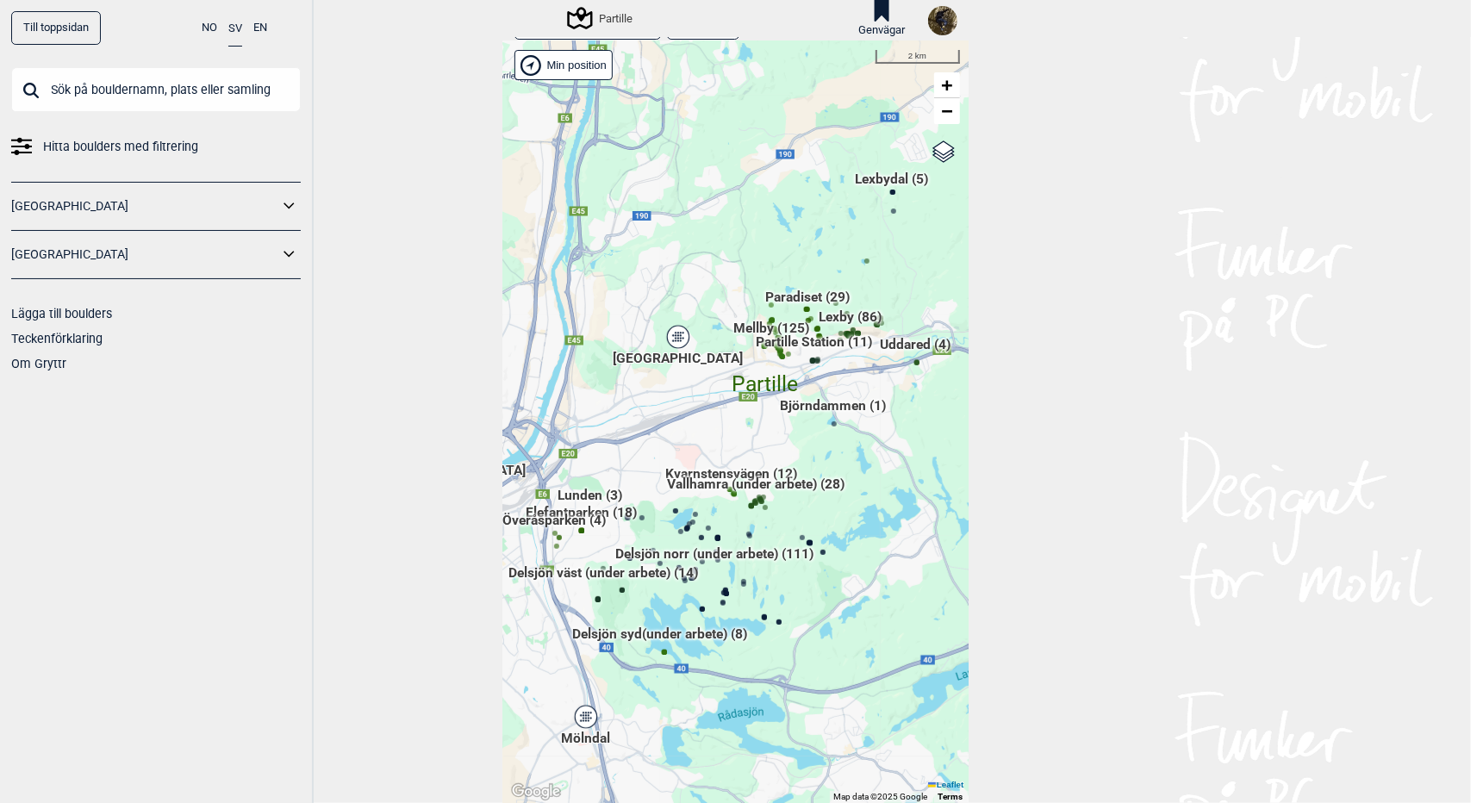
click at [503, 41] on div "Hallingdal Gol Ål Stange Kolomoen Vallset Tangen Sørli Åsbygda Buskerud syd Kon…" at bounding box center [503, 41] width 0 height 0
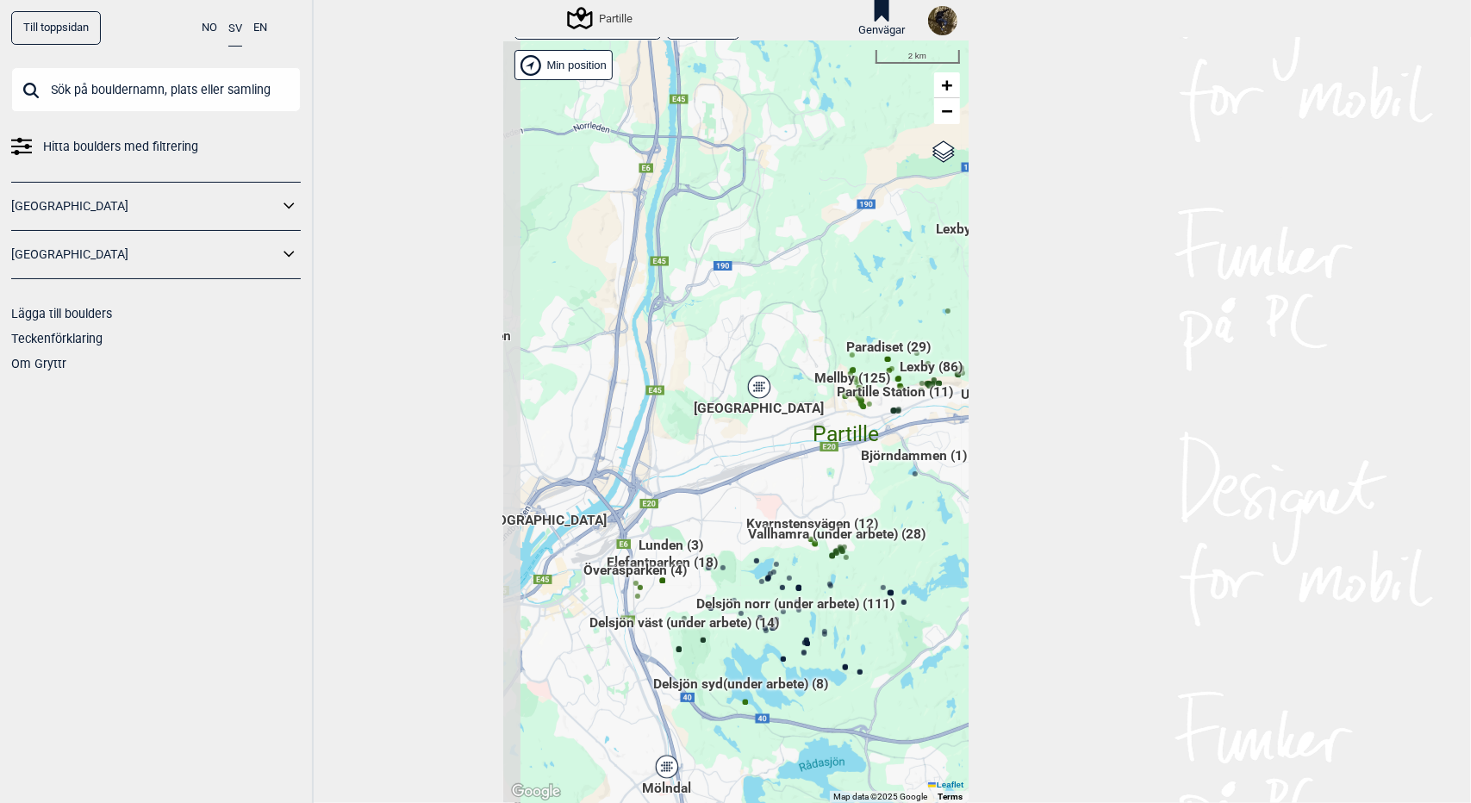
drag, startPoint x: 608, startPoint y: 406, endPoint x: 689, endPoint y: 456, distance: 95.2
click at [689, 456] on div "Hallingdal Gol Ål Stange Kolomoen Vallset Tangen Sørli Åsbygda Buskerud syd Kon…" at bounding box center [735, 422] width 465 height 762
click at [754, 392] on div "[GEOGRAPHIC_DATA]" at bounding box center [759, 387] width 10 height 10
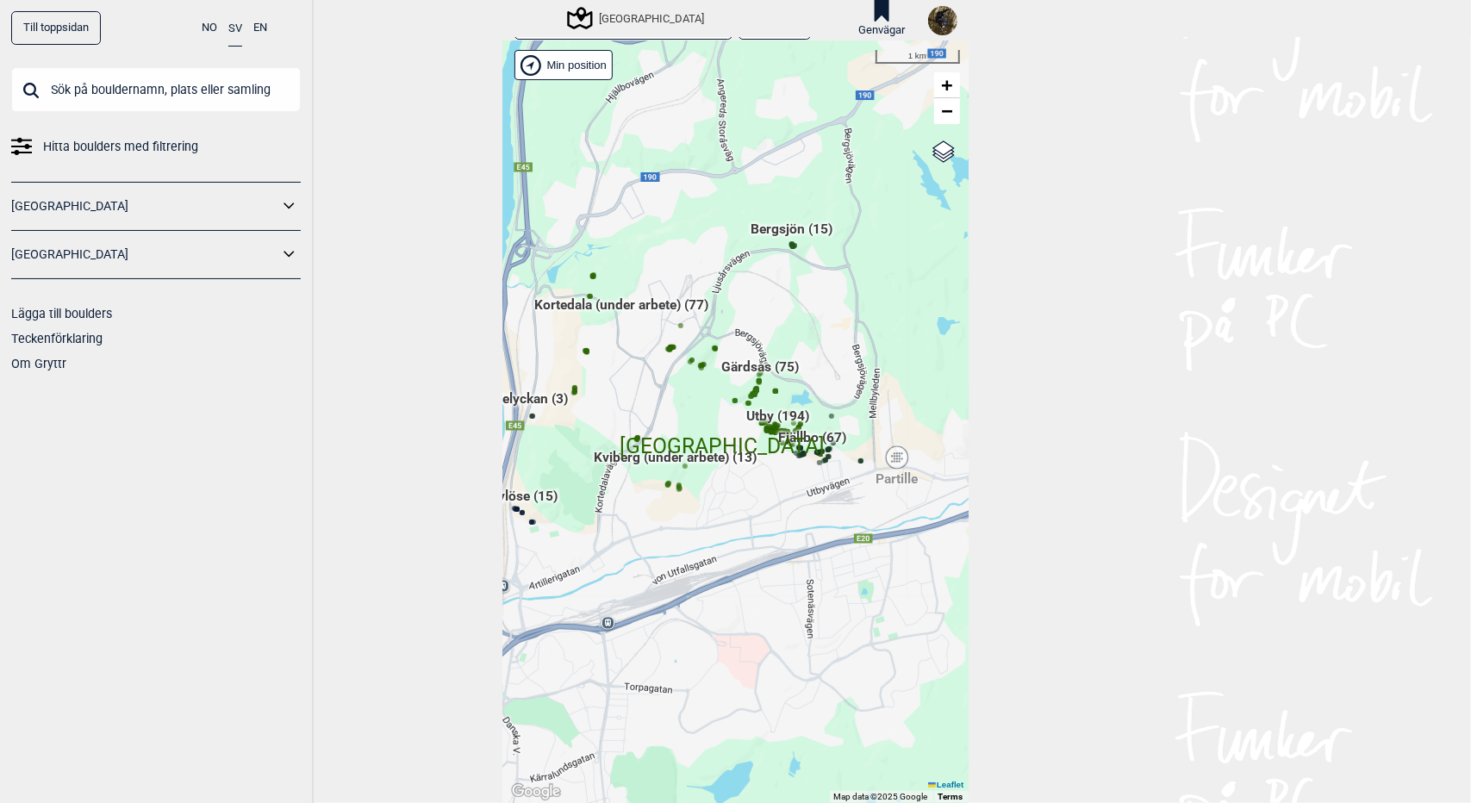
drag, startPoint x: 855, startPoint y: 359, endPoint x: 806, endPoint y: 321, distance: 62.6
click at [806, 321] on div "Hallingdal Gol Ål Stange Kolomoen Vallset Tangen Sørli Åsbygda Buskerud syd Kon…" at bounding box center [735, 422] width 465 height 762
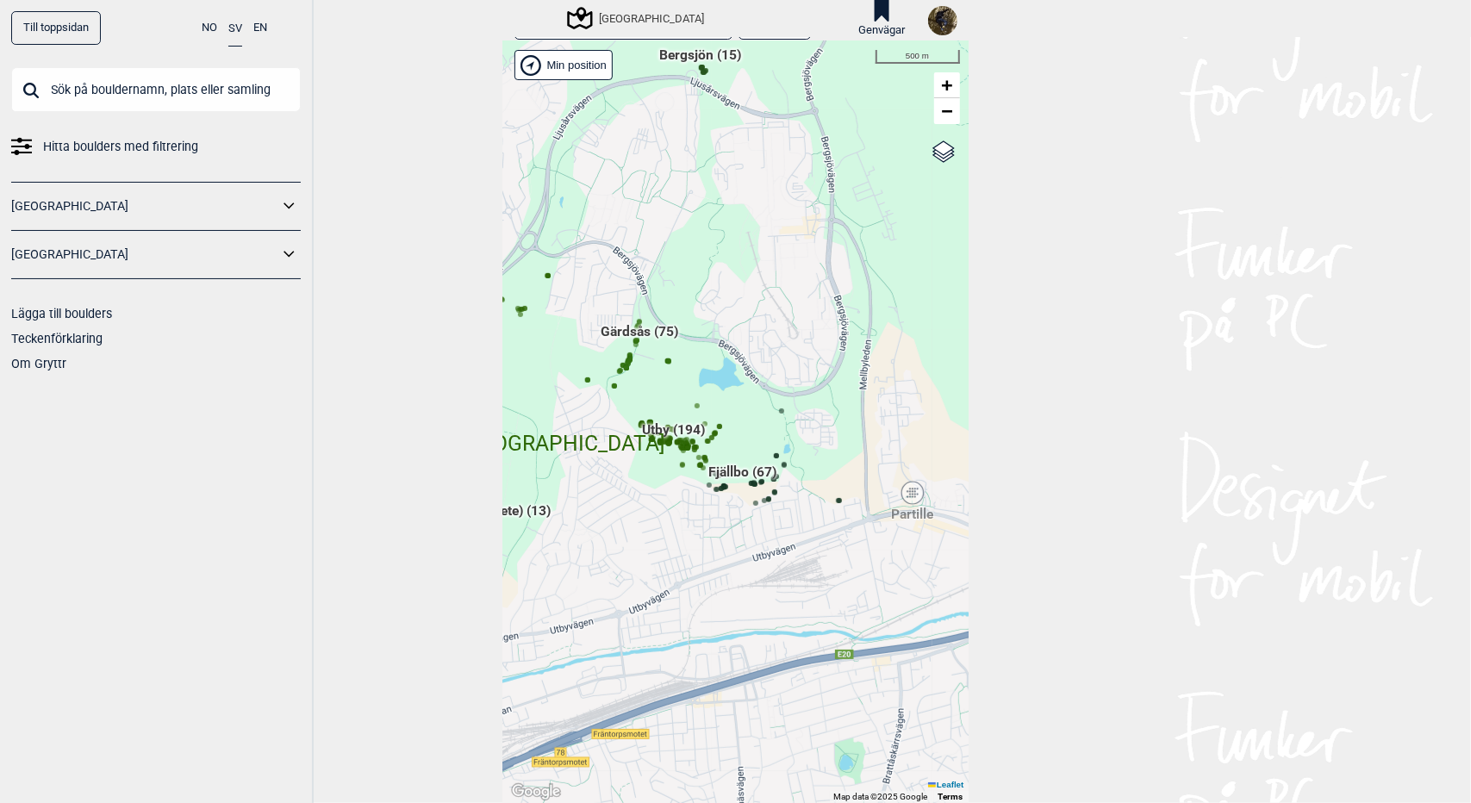
drag, startPoint x: 836, startPoint y: 390, endPoint x: 743, endPoint y: 371, distance: 95.0
click at [743, 371] on div "Hallingdal Gol Ål Stange Kolomoen Vallset Tangen Sørli Åsbygda Buskerud syd Kon…" at bounding box center [735, 422] width 465 height 762
click at [667, 427] on span "Utby (194)" at bounding box center [673, 437] width 63 height 33
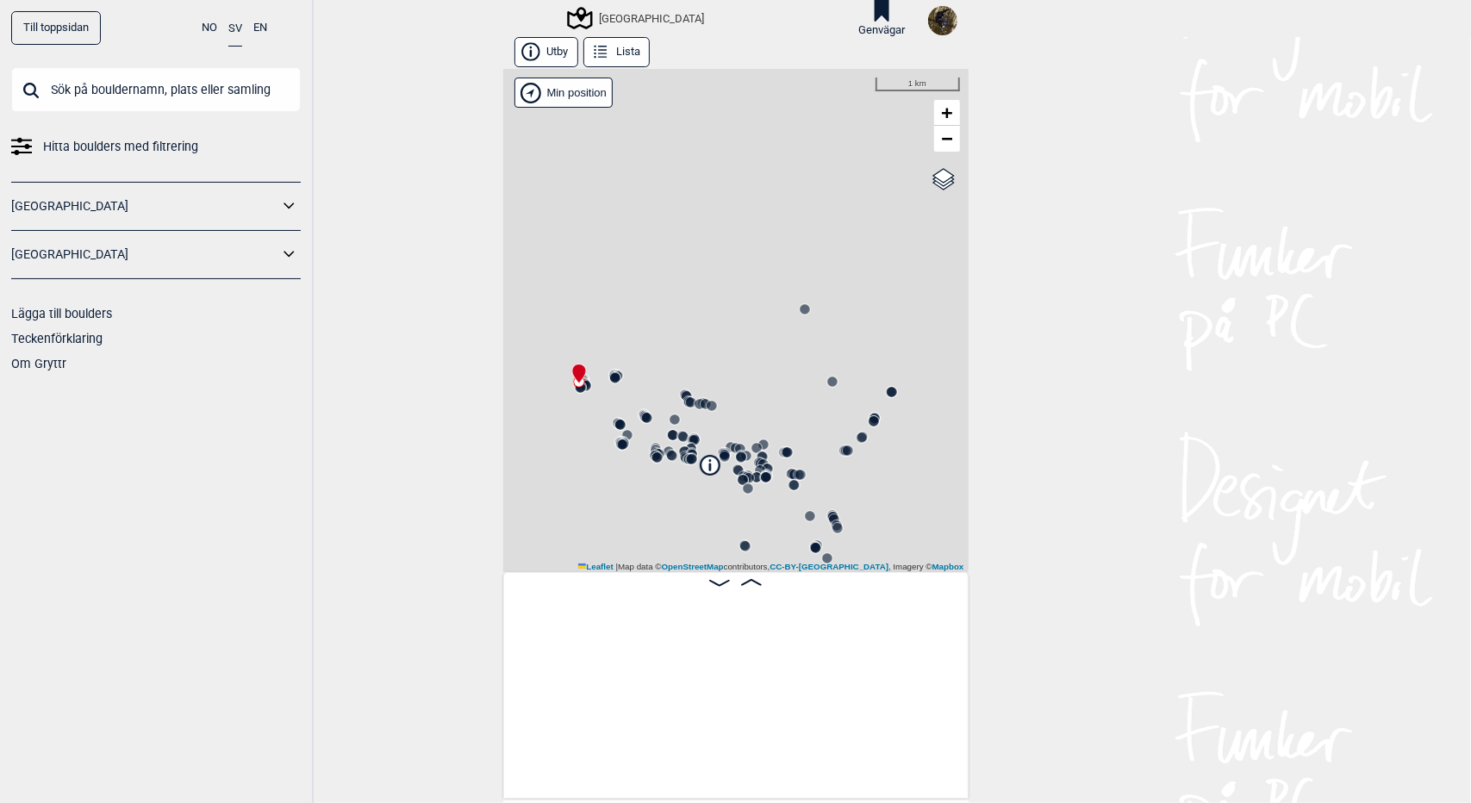
scroll to position [0, 134]
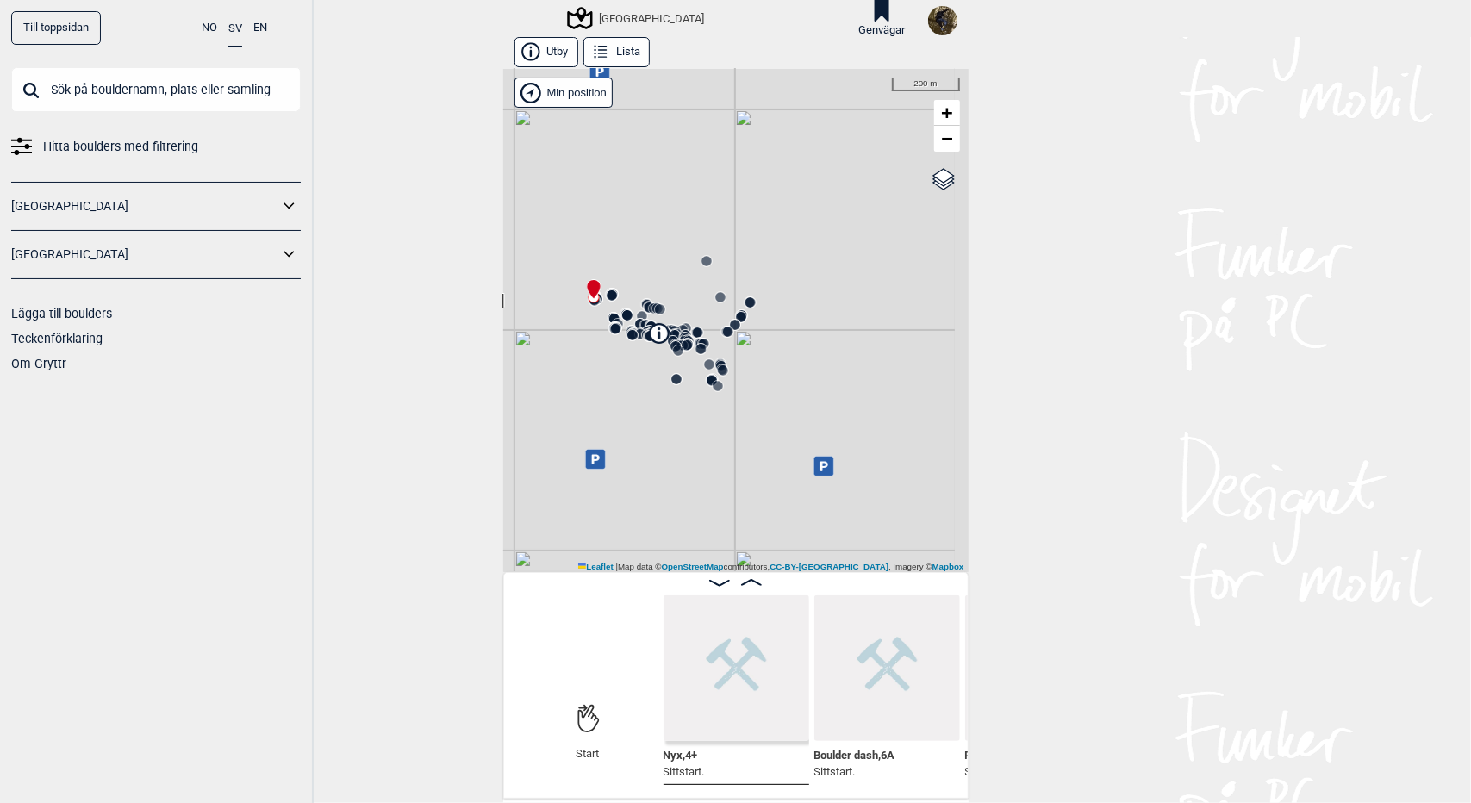
drag, startPoint x: 889, startPoint y: 439, endPoint x: 802, endPoint y: 351, distance: 123.7
click at [802, 351] on div "[GEOGRAPHIC_DATA]" at bounding box center [735, 320] width 465 height 503
click at [736, 327] on div "[GEOGRAPHIC_DATA]" at bounding box center [735, 320] width 465 height 503
click at [731, 325] on circle at bounding box center [735, 325] width 10 height 10
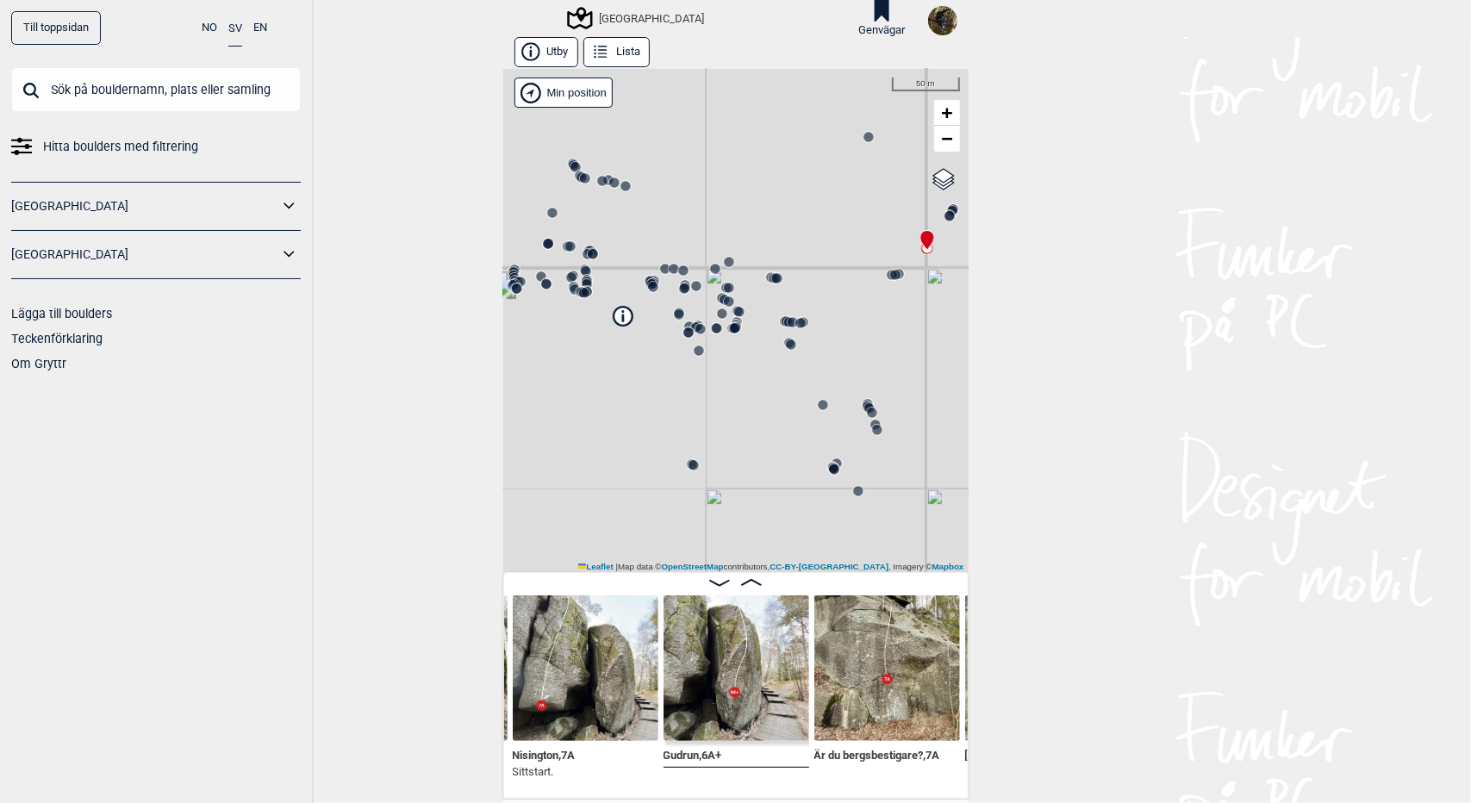
click at [796, 326] on circle at bounding box center [801, 323] width 10 height 10
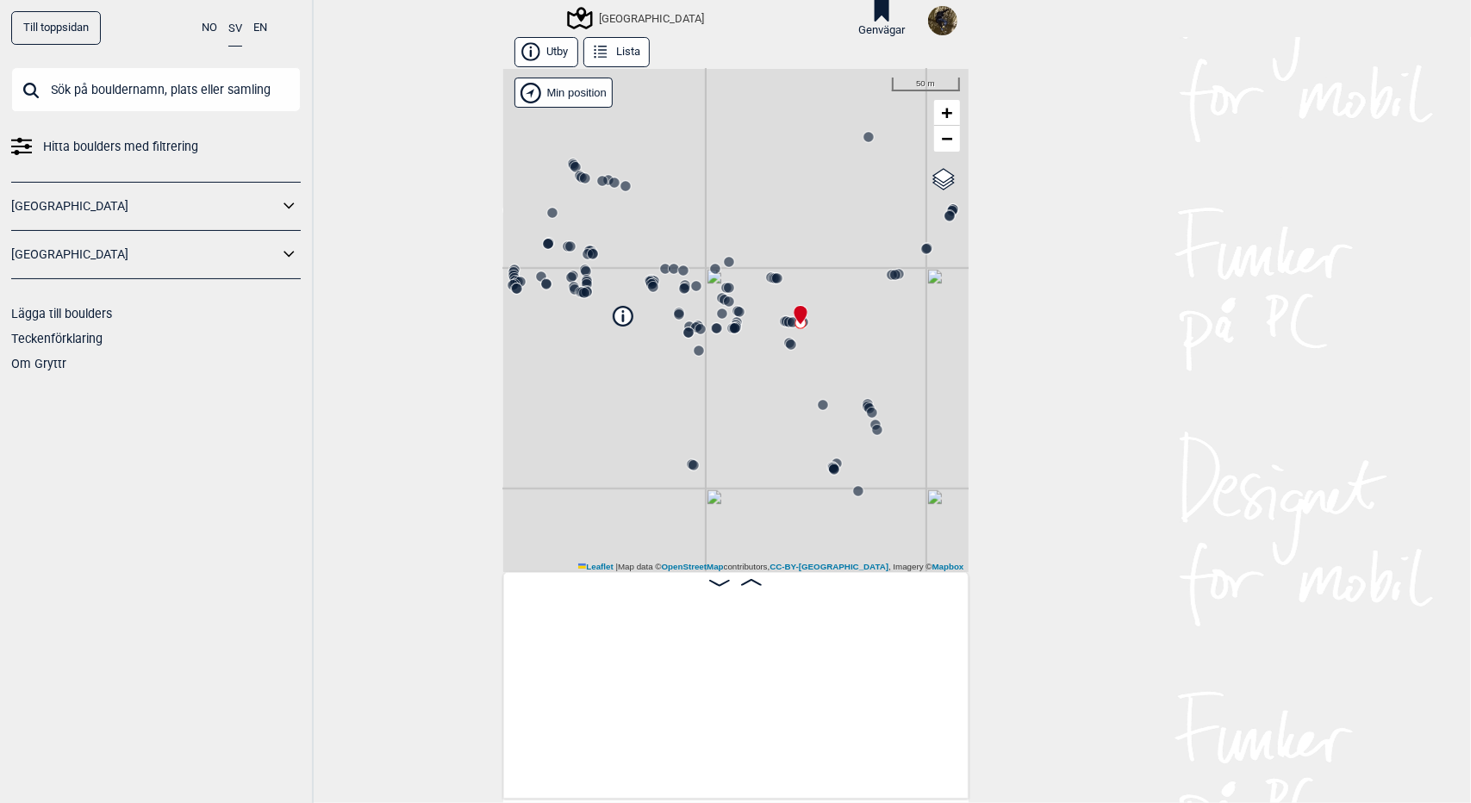
scroll to position [0, 23028]
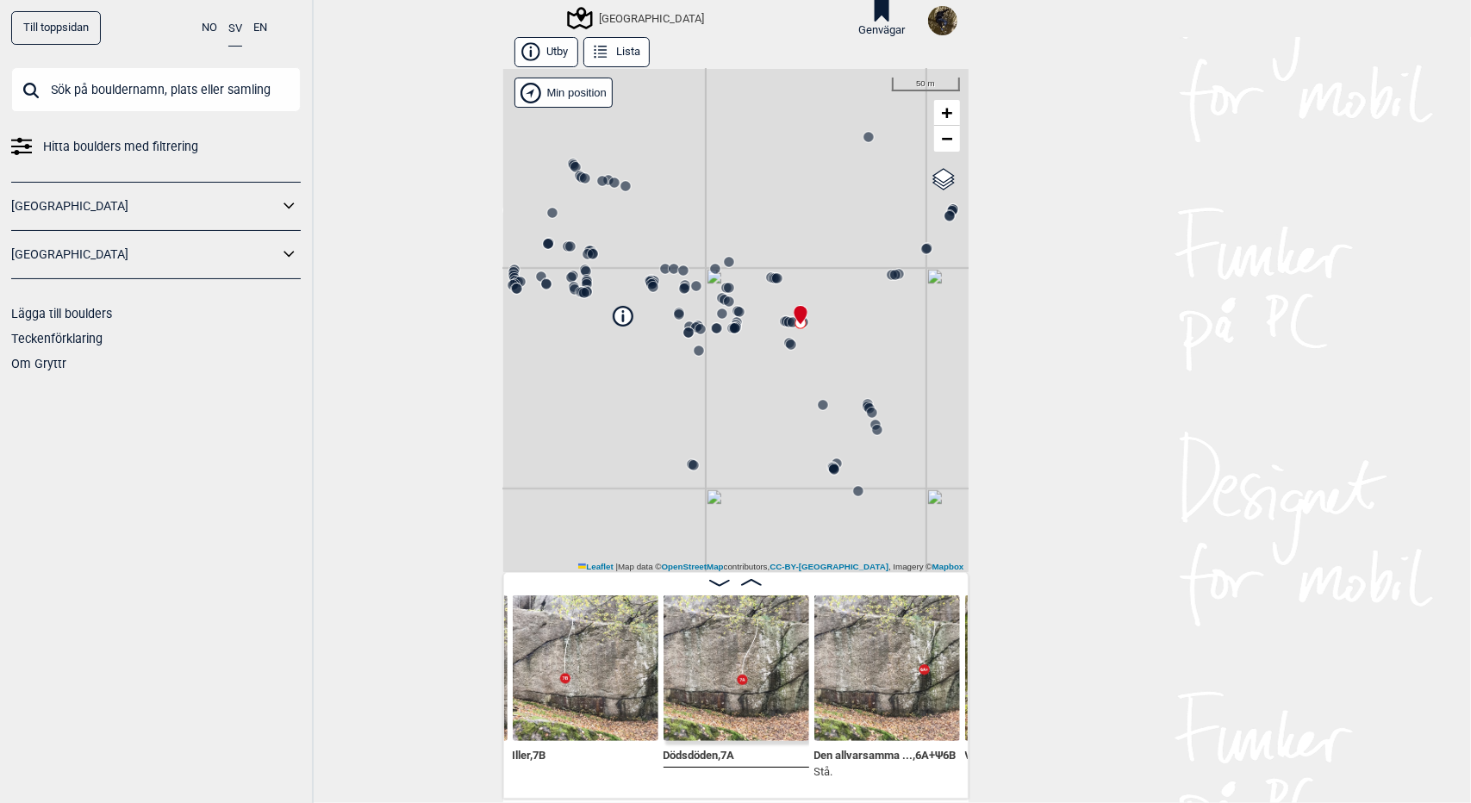
click at [746, 585] on icon at bounding box center [751, 582] width 21 height 7
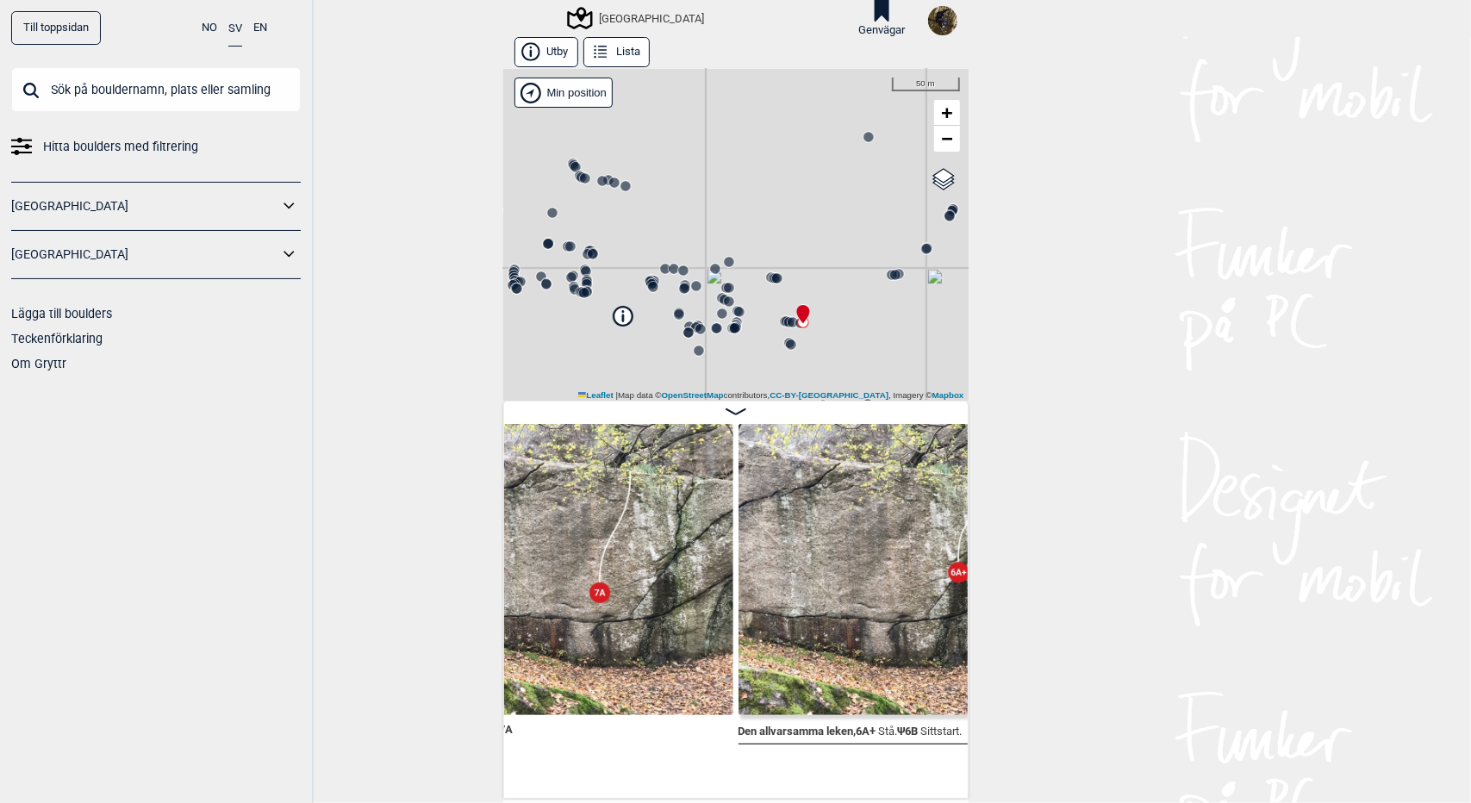
scroll to position [0, 23243]
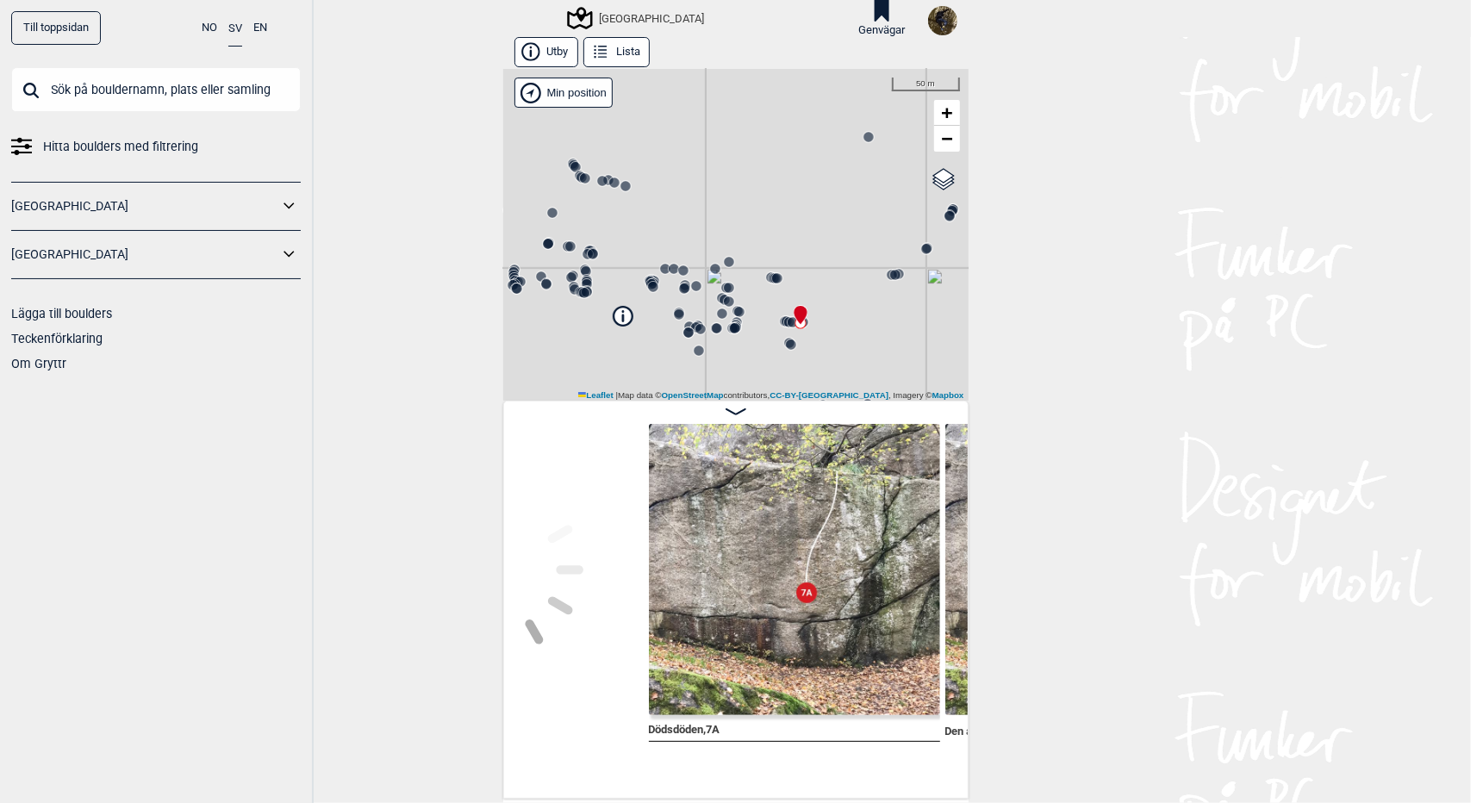
scroll to position [0, 23317]
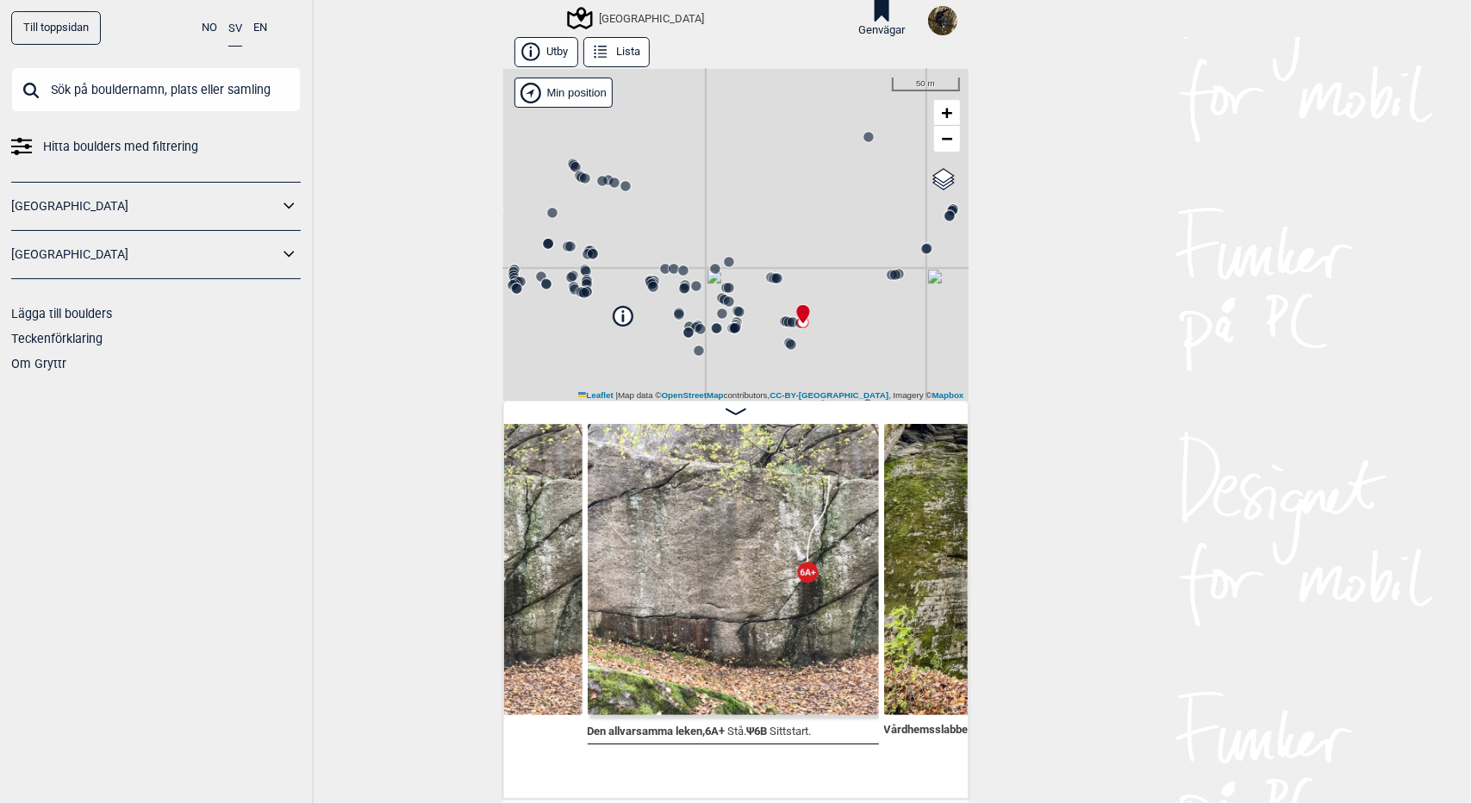
scroll to position [0, 23546]
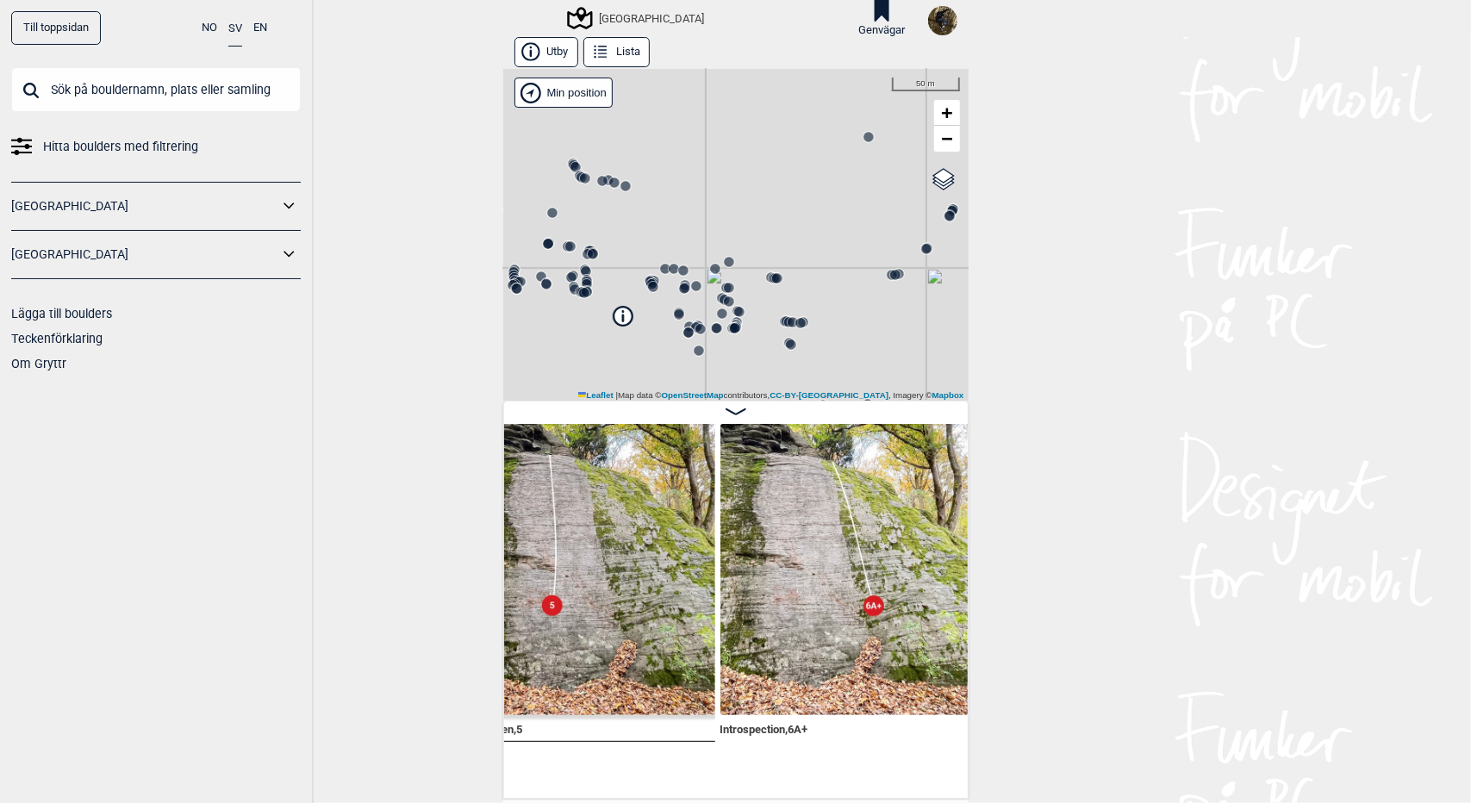
scroll to position [0, 24062]
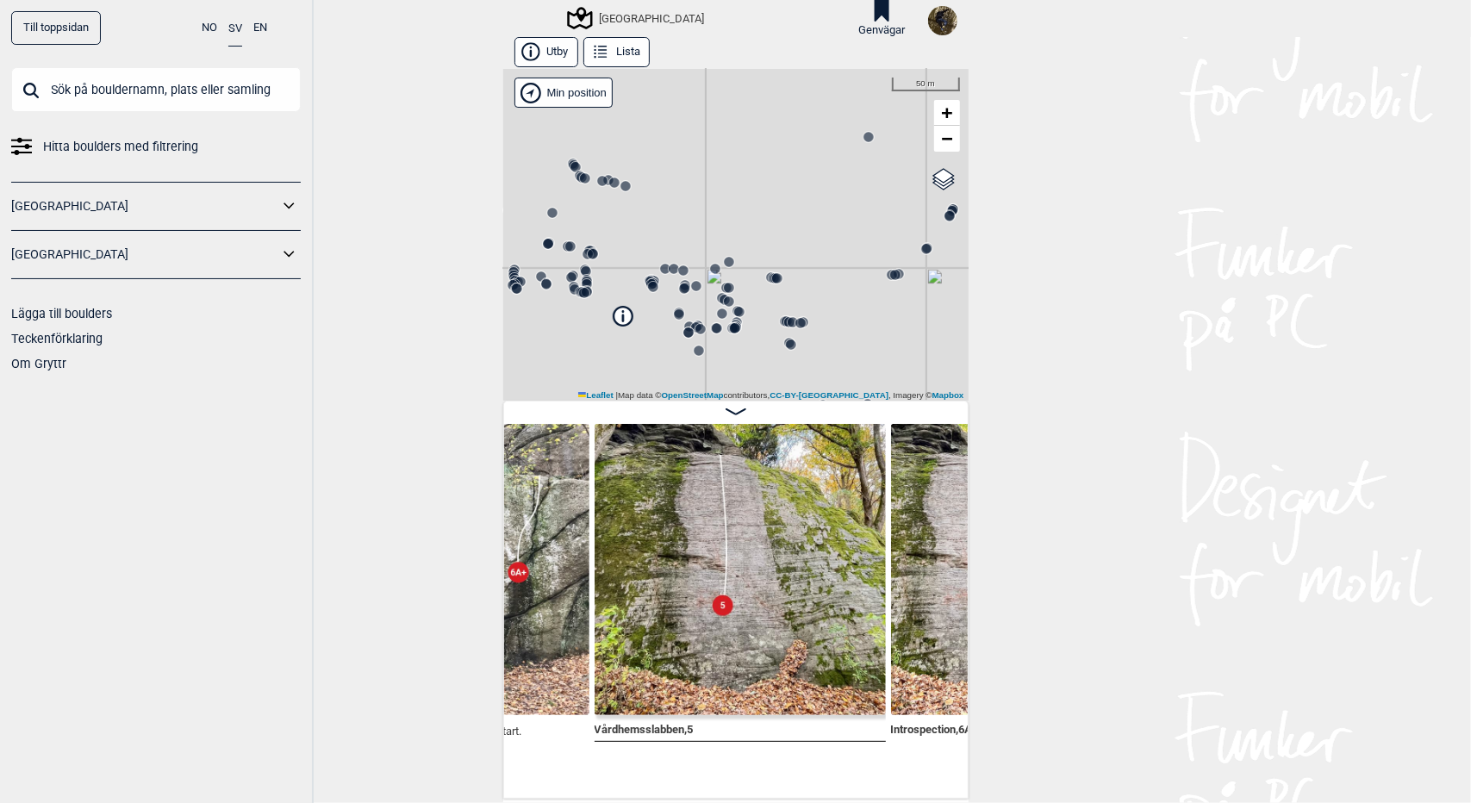
scroll to position [0, 24132]
click at [945, 146] on span "−" at bounding box center [946, 139] width 11 height 22
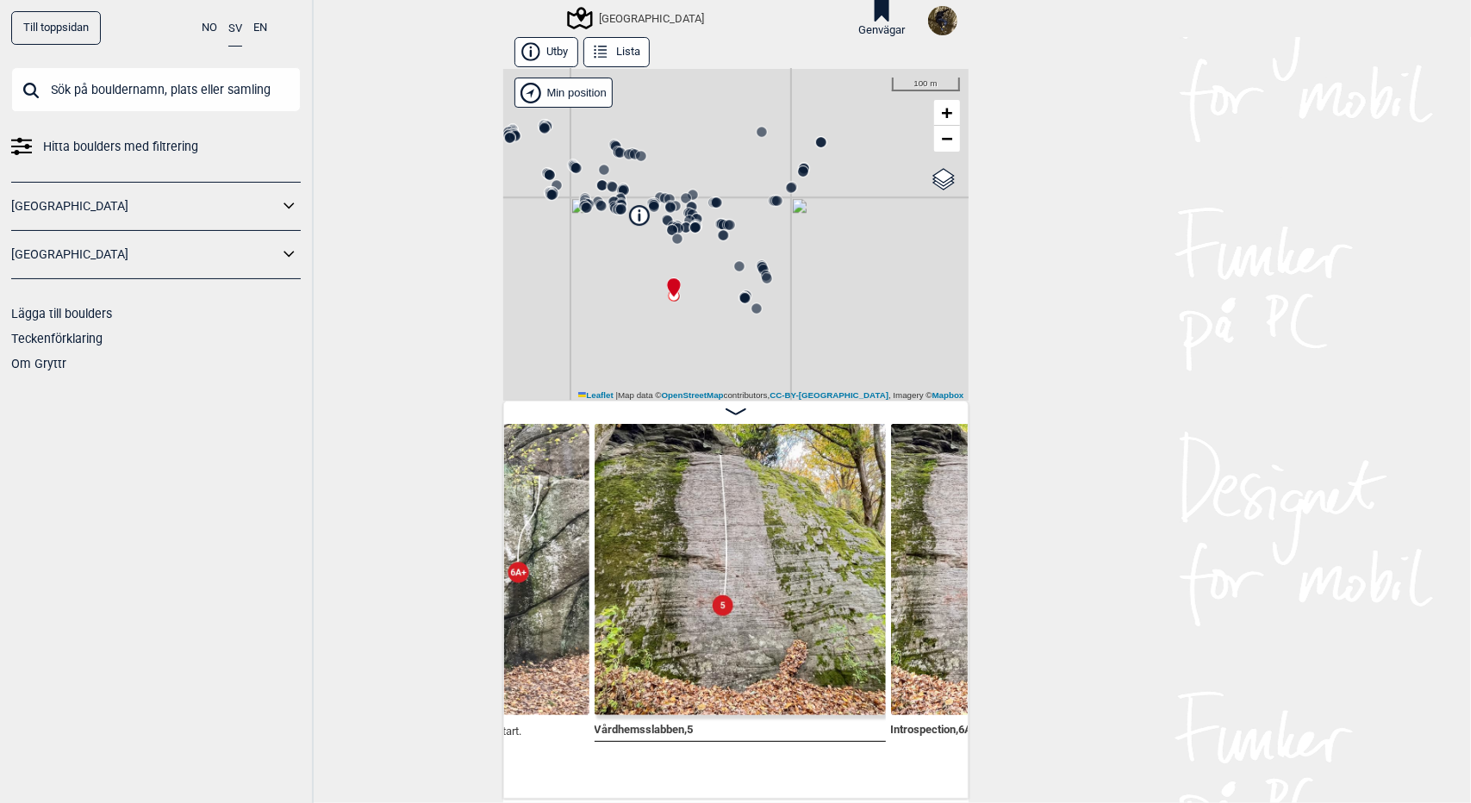
drag, startPoint x: 876, startPoint y: 315, endPoint x: 835, endPoint y: 155, distance: 164.5
click at [835, 155] on div "[GEOGRAPHIC_DATA]" at bounding box center [735, 235] width 465 height 332
drag, startPoint x: 823, startPoint y: 242, endPoint x: 867, endPoint y: 258, distance: 46.6
click at [867, 258] on div "[GEOGRAPHIC_DATA]" at bounding box center [735, 235] width 465 height 332
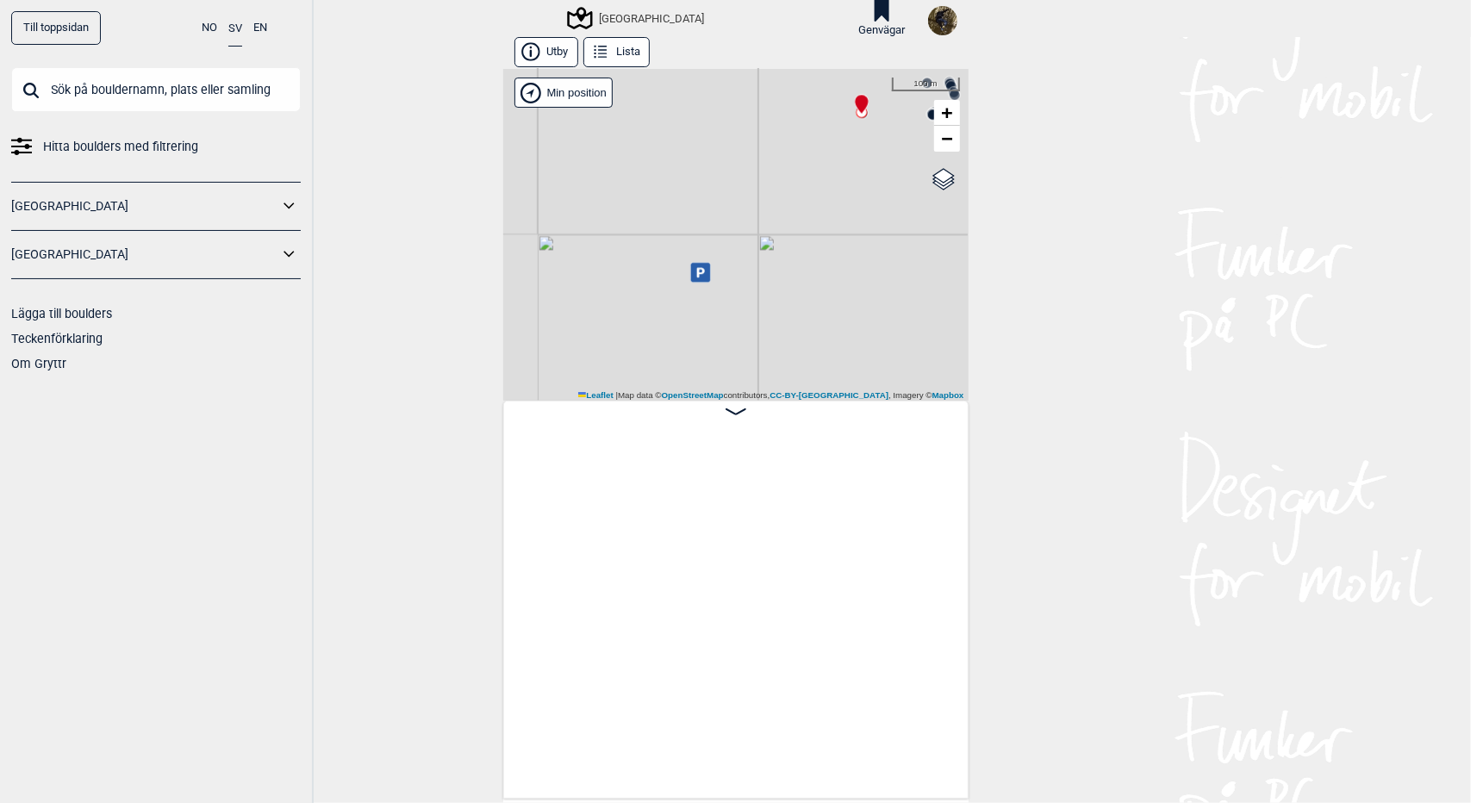
scroll to position [0, 24132]
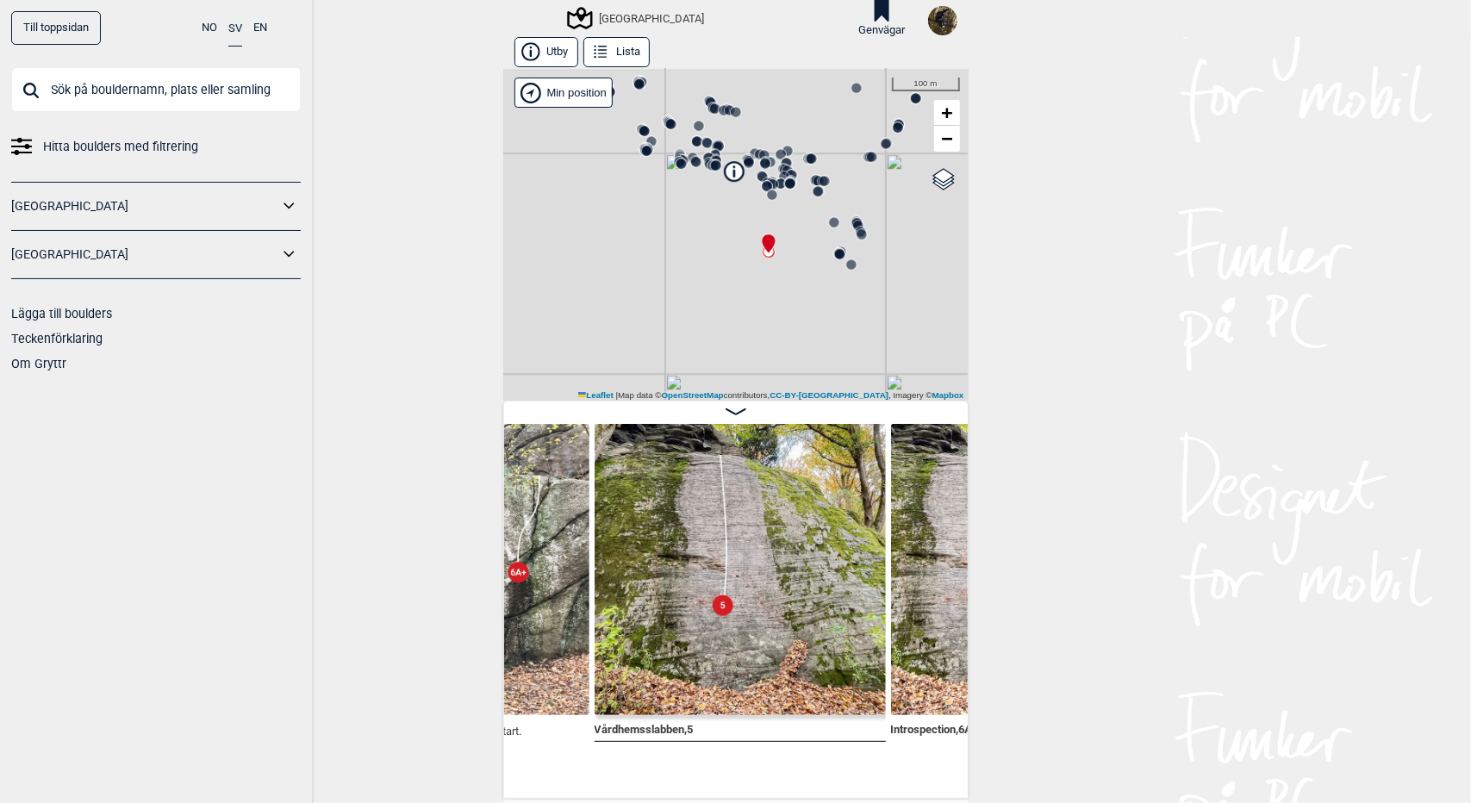
click at [798, 239] on div "[GEOGRAPHIC_DATA]" at bounding box center [735, 235] width 465 height 332
click at [941, 122] on span "+" at bounding box center [946, 113] width 11 height 22
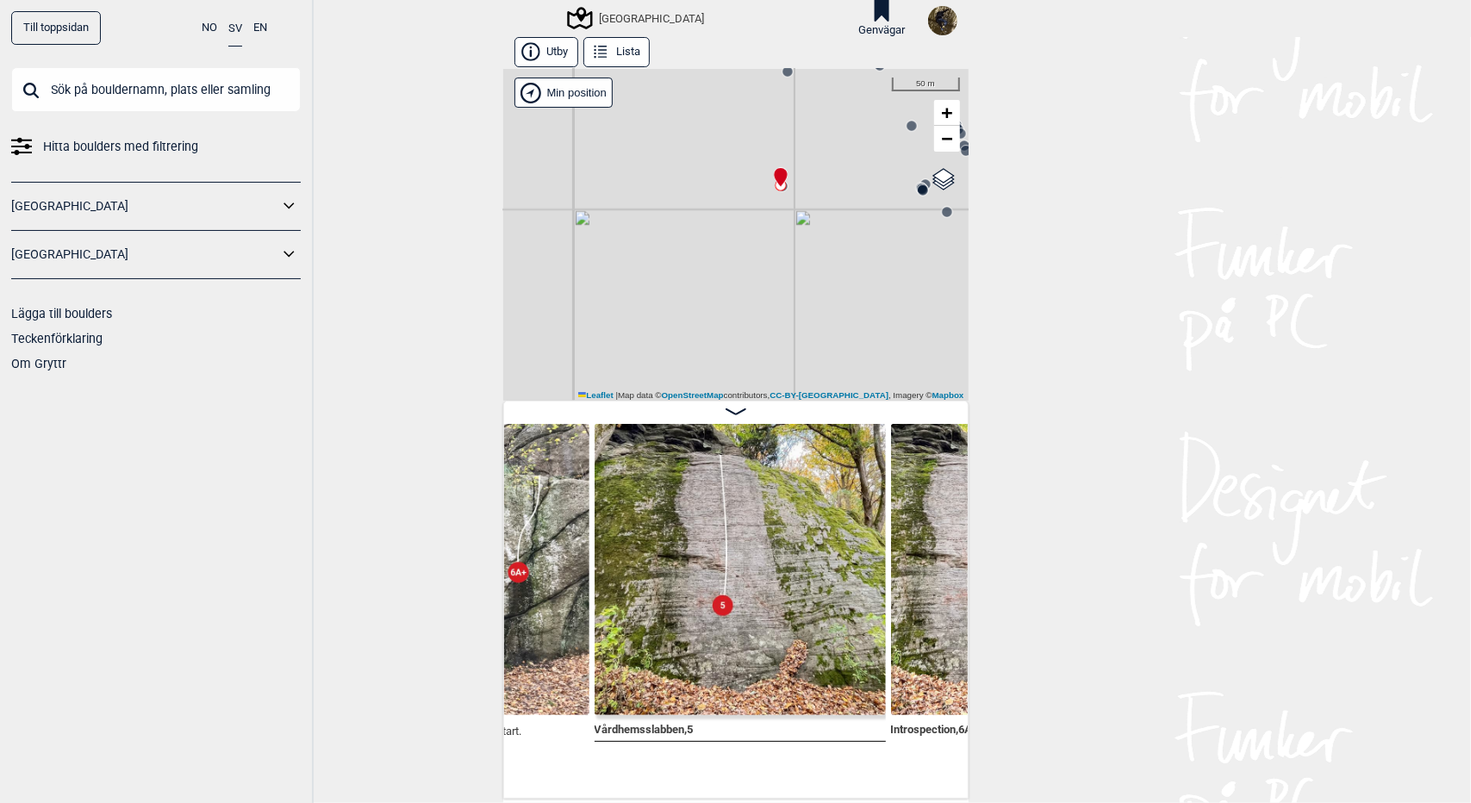
drag, startPoint x: 816, startPoint y: 266, endPoint x: 812, endPoint y: 406, distance: 139.7
click at [812, 406] on div "Utby Lista Utbyområdet" at bounding box center [735, 418] width 465 height 762
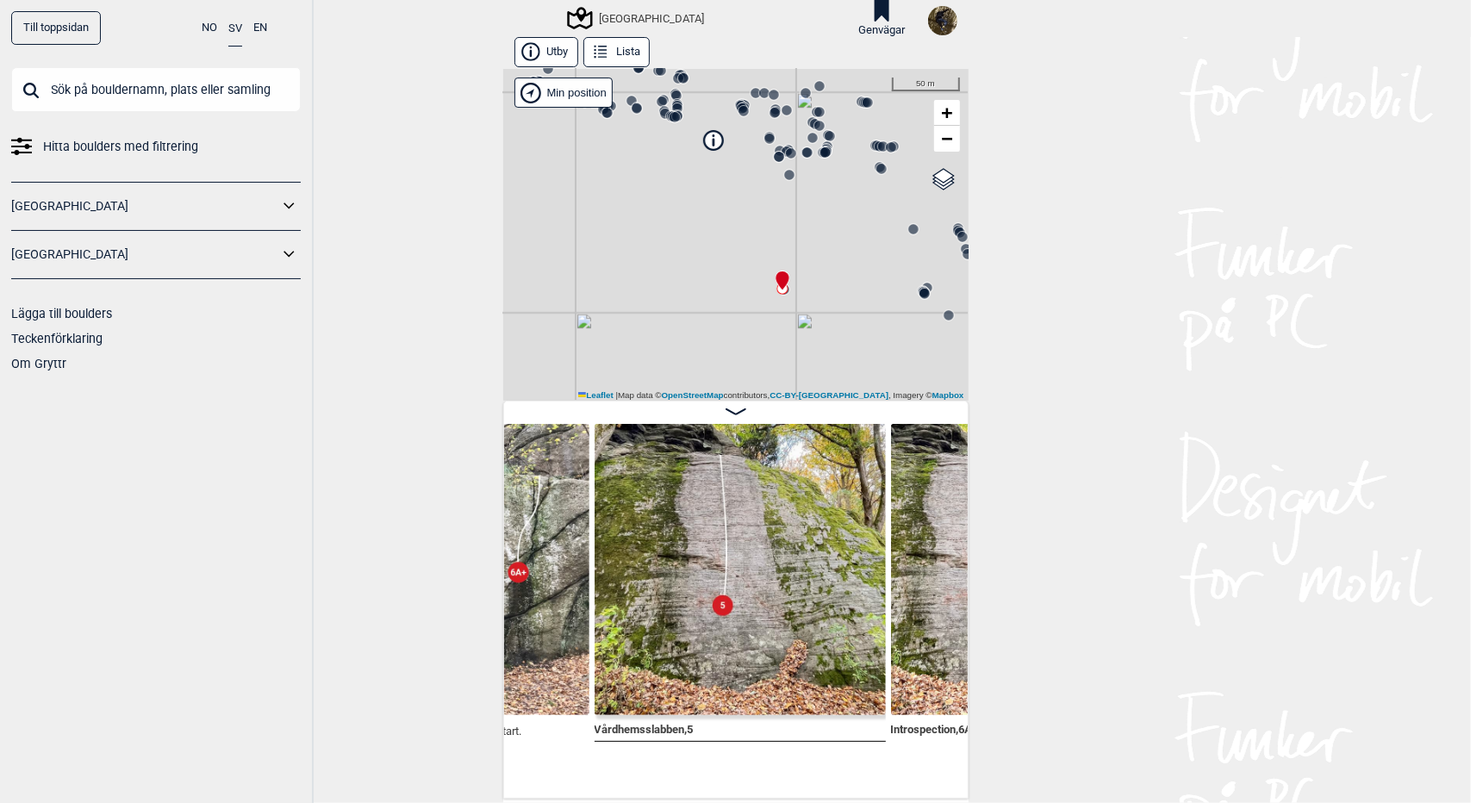
click at [786, 175] on circle at bounding box center [789, 175] width 10 height 10
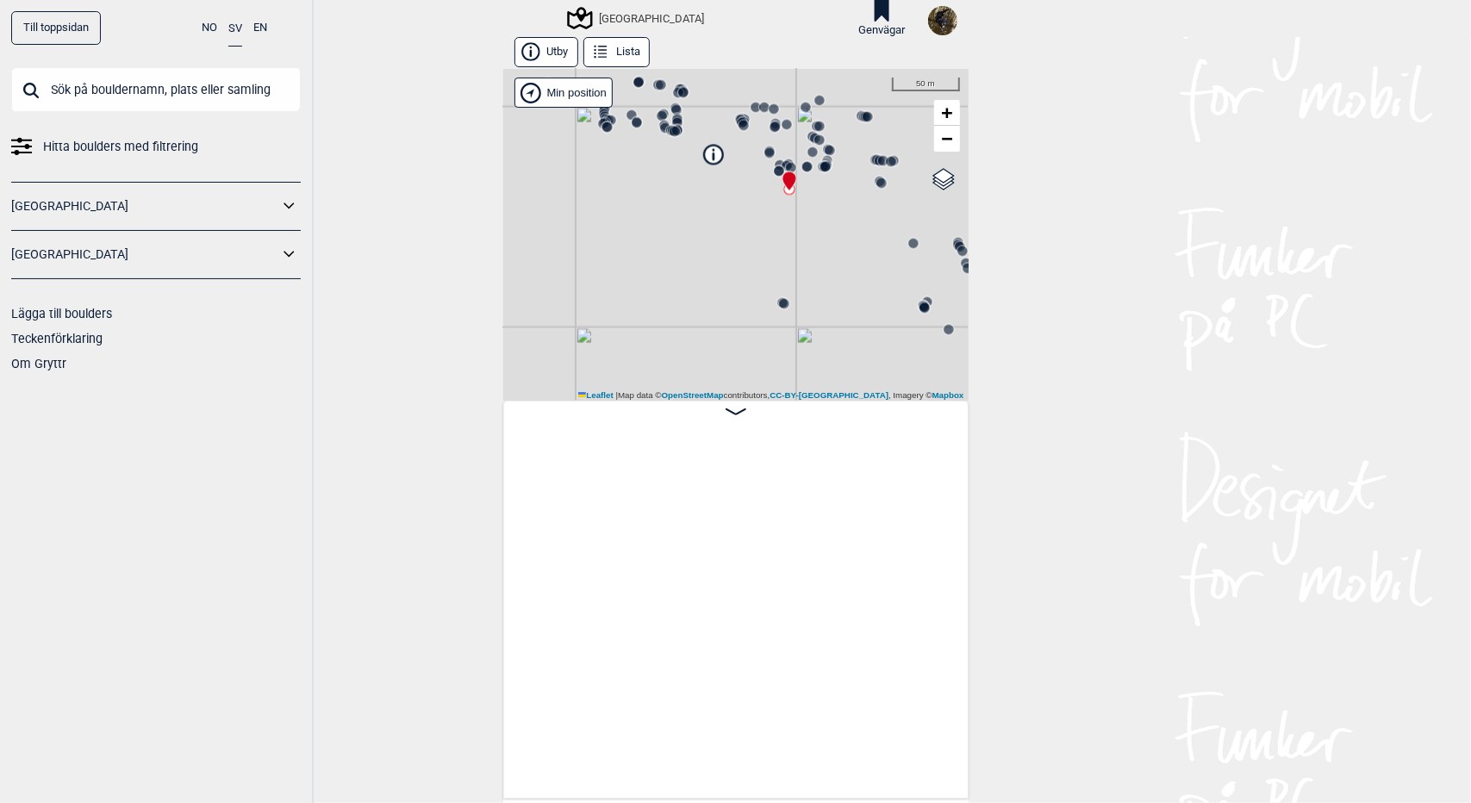
scroll to position [0, 19460]
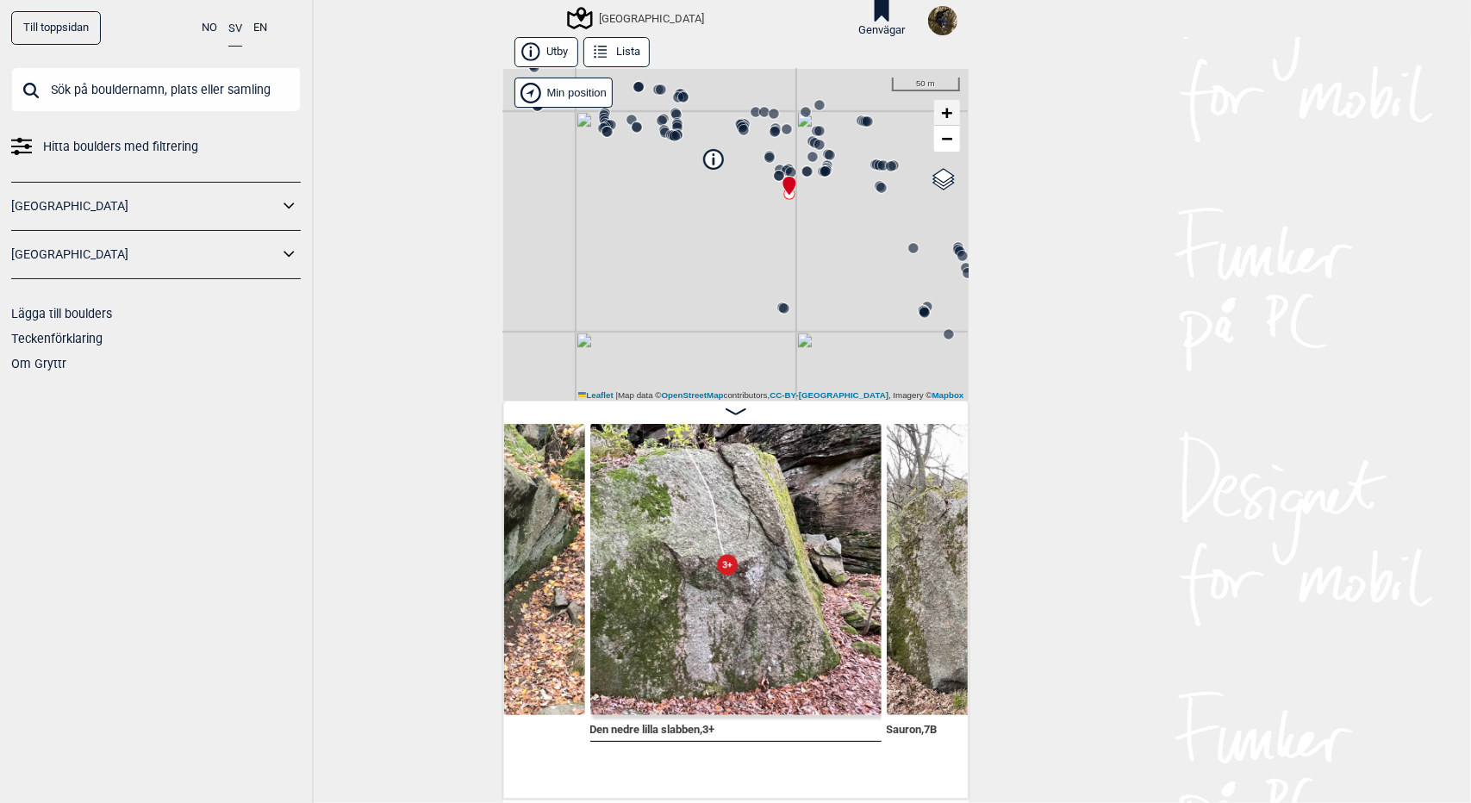
click at [941, 115] on span "+" at bounding box center [946, 113] width 11 height 22
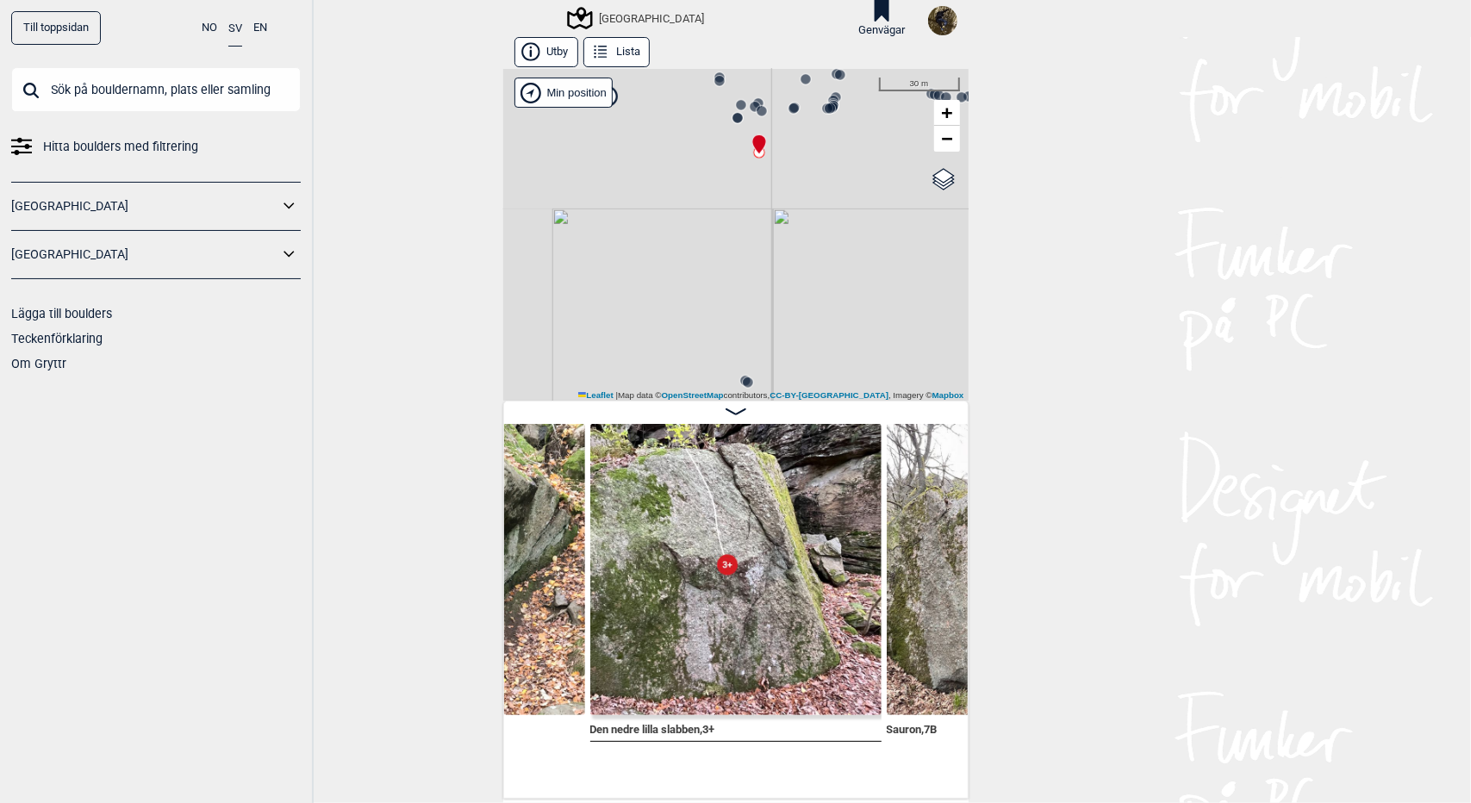
drag, startPoint x: 847, startPoint y: 154, endPoint x: 754, endPoint y: 406, distance: 268.3
click at [754, 406] on div "Utby Lista Utbyområdet" at bounding box center [735, 418] width 465 height 762
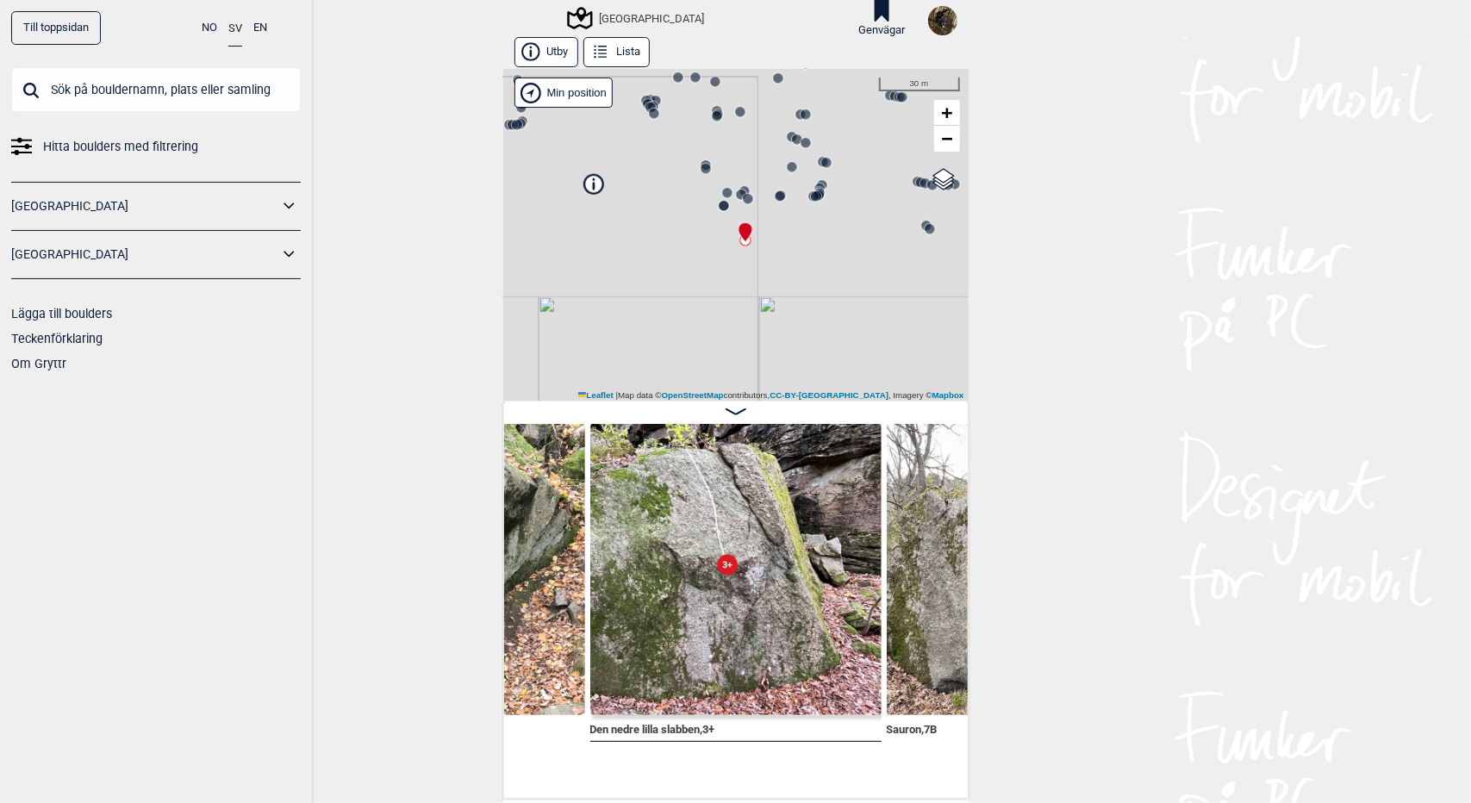
drag, startPoint x: 788, startPoint y: 237, endPoint x: 781, endPoint y: 297, distance: 60.7
click at [781, 297] on div "[GEOGRAPHIC_DATA]" at bounding box center [735, 235] width 465 height 332
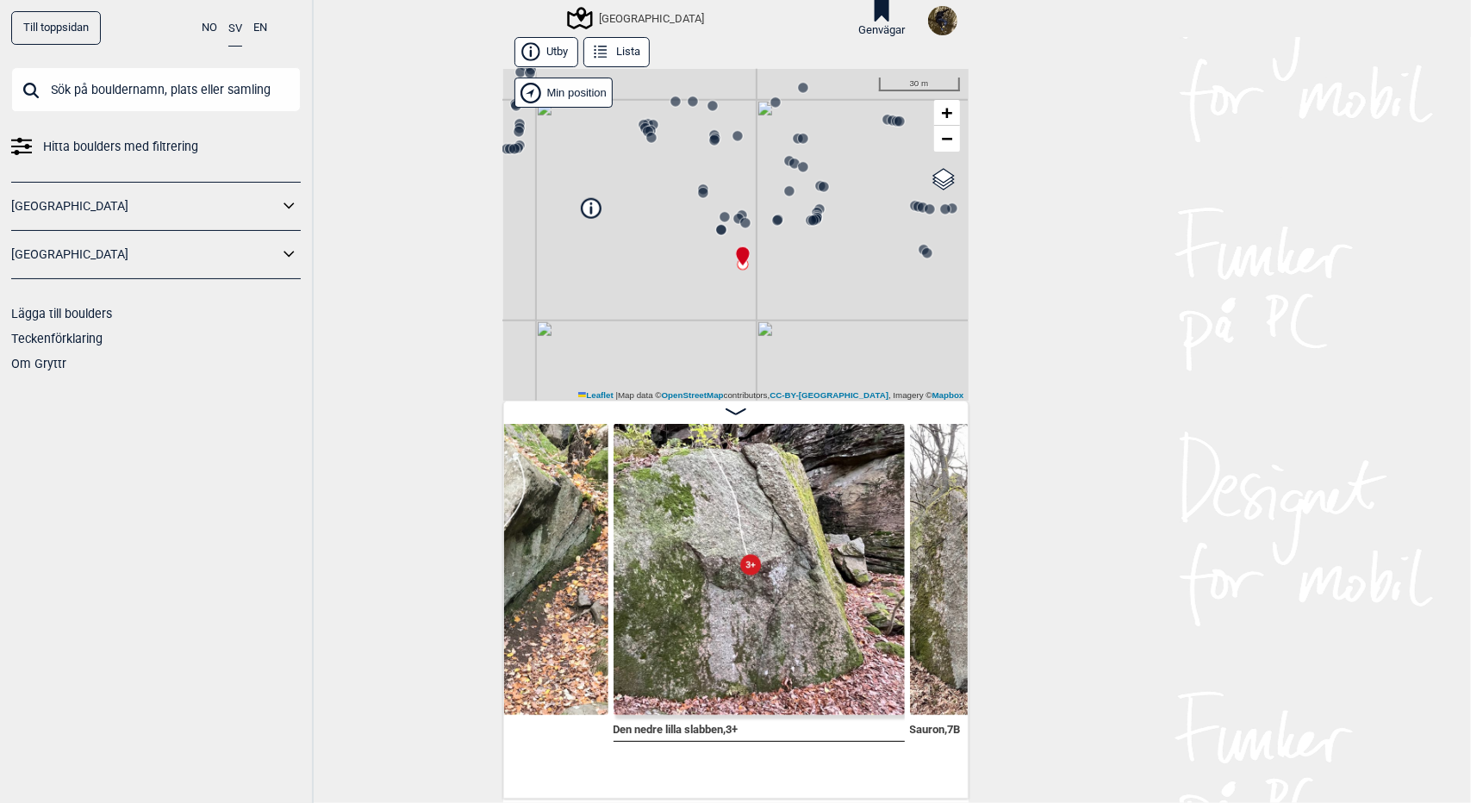
scroll to position [0, 19437]
click at [720, 213] on circle at bounding box center [725, 217] width 10 height 10
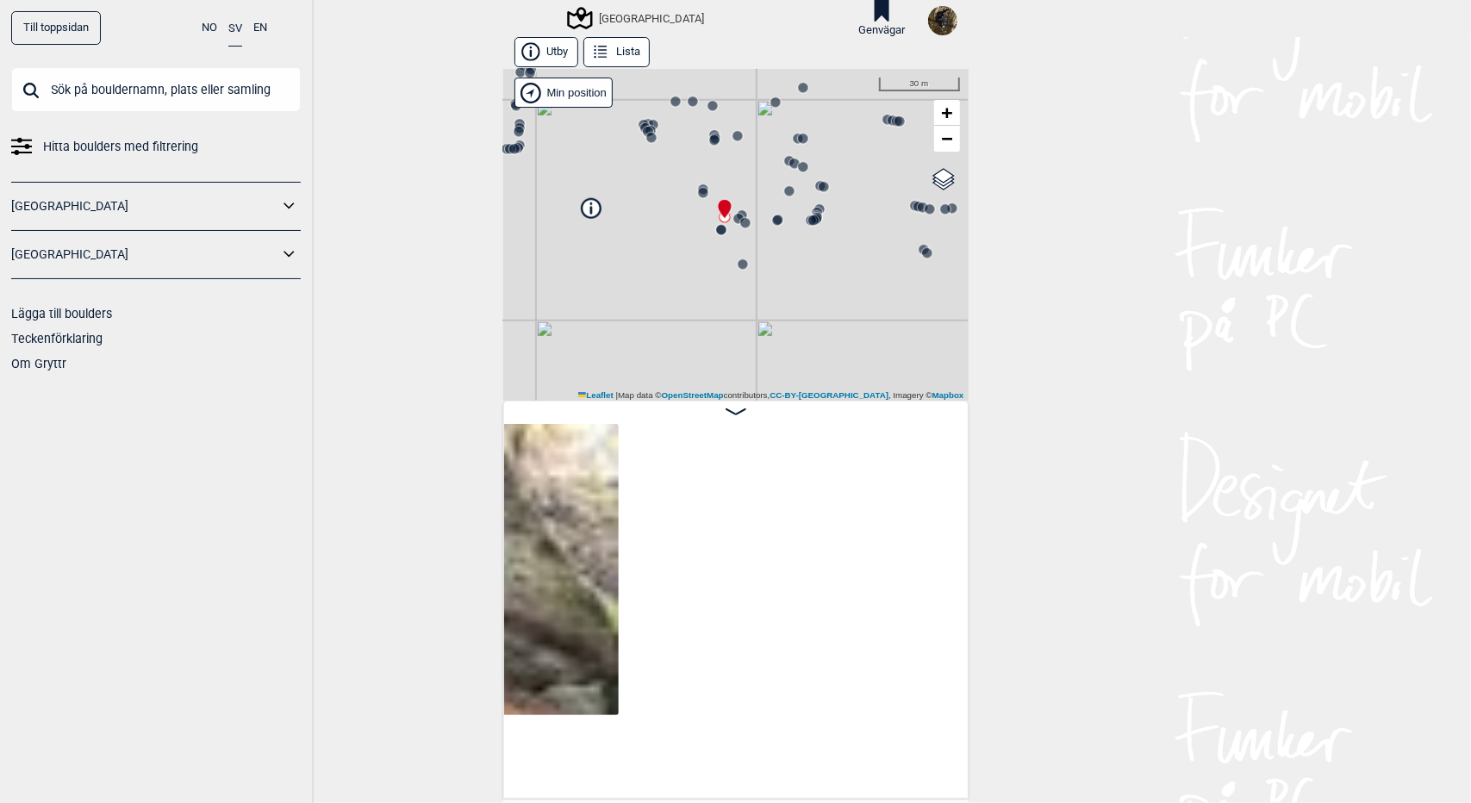
scroll to position [0, 18878]
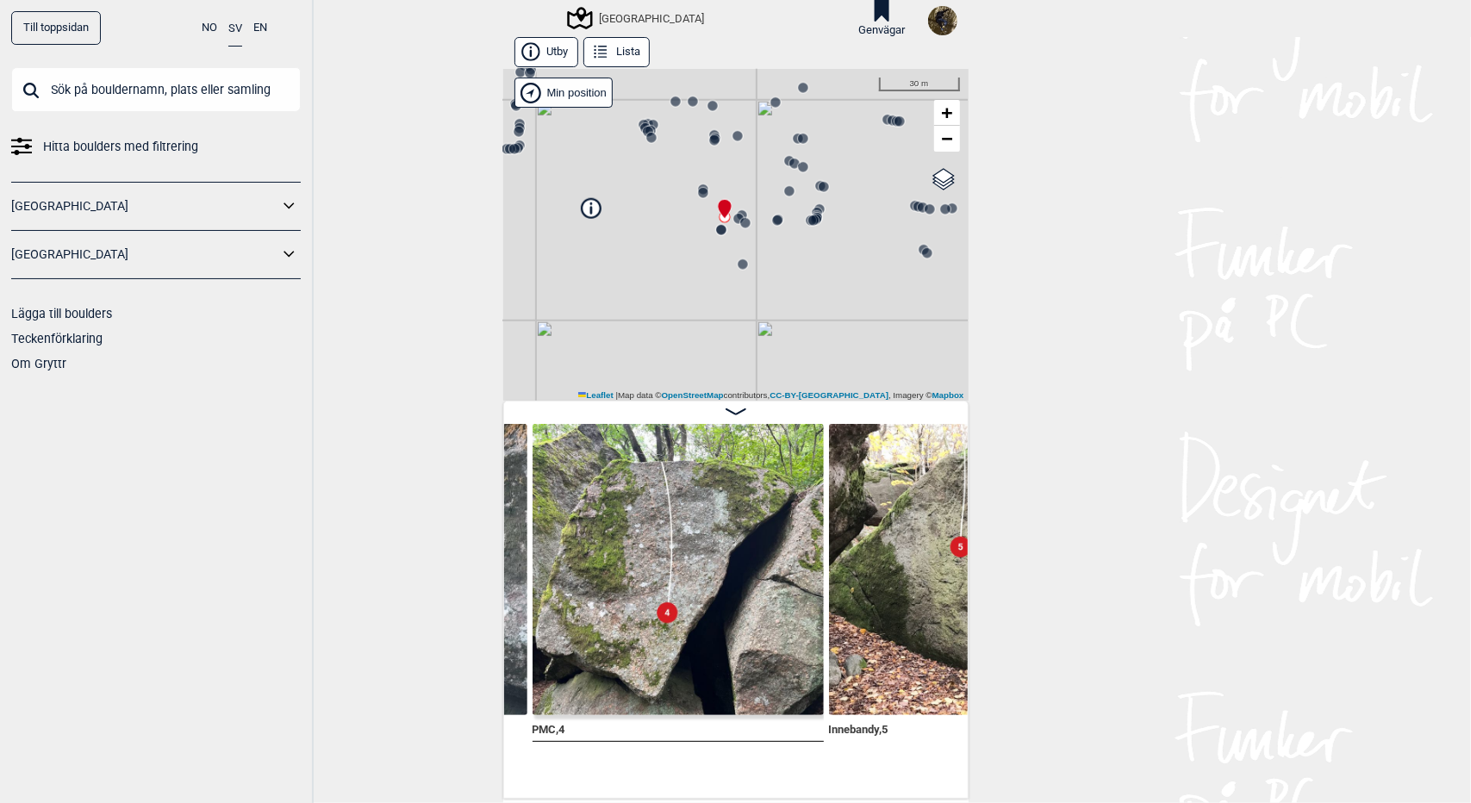
scroll to position [0, 18888]
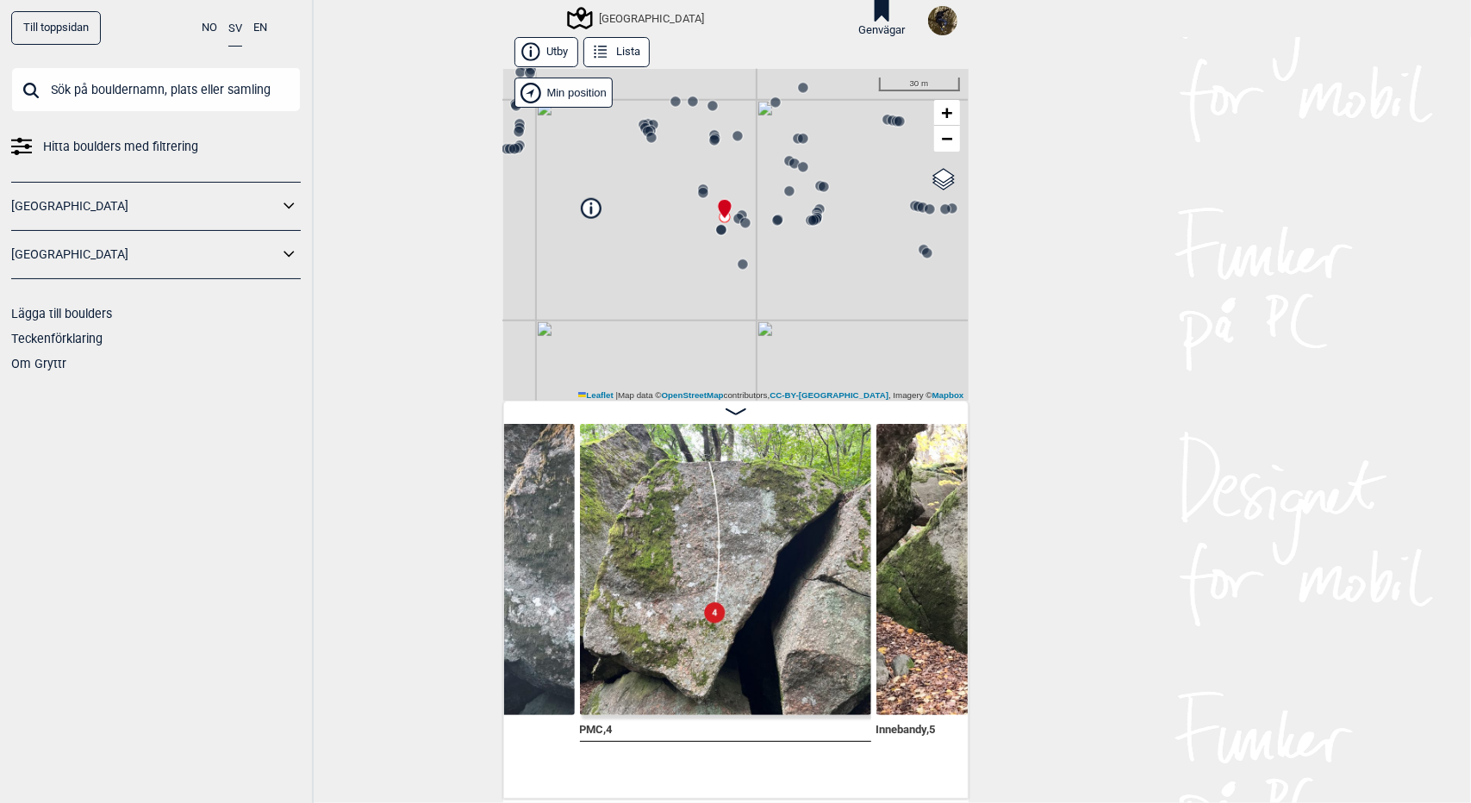
click at [697, 187] on circle at bounding box center [702, 192] width 11 height 11
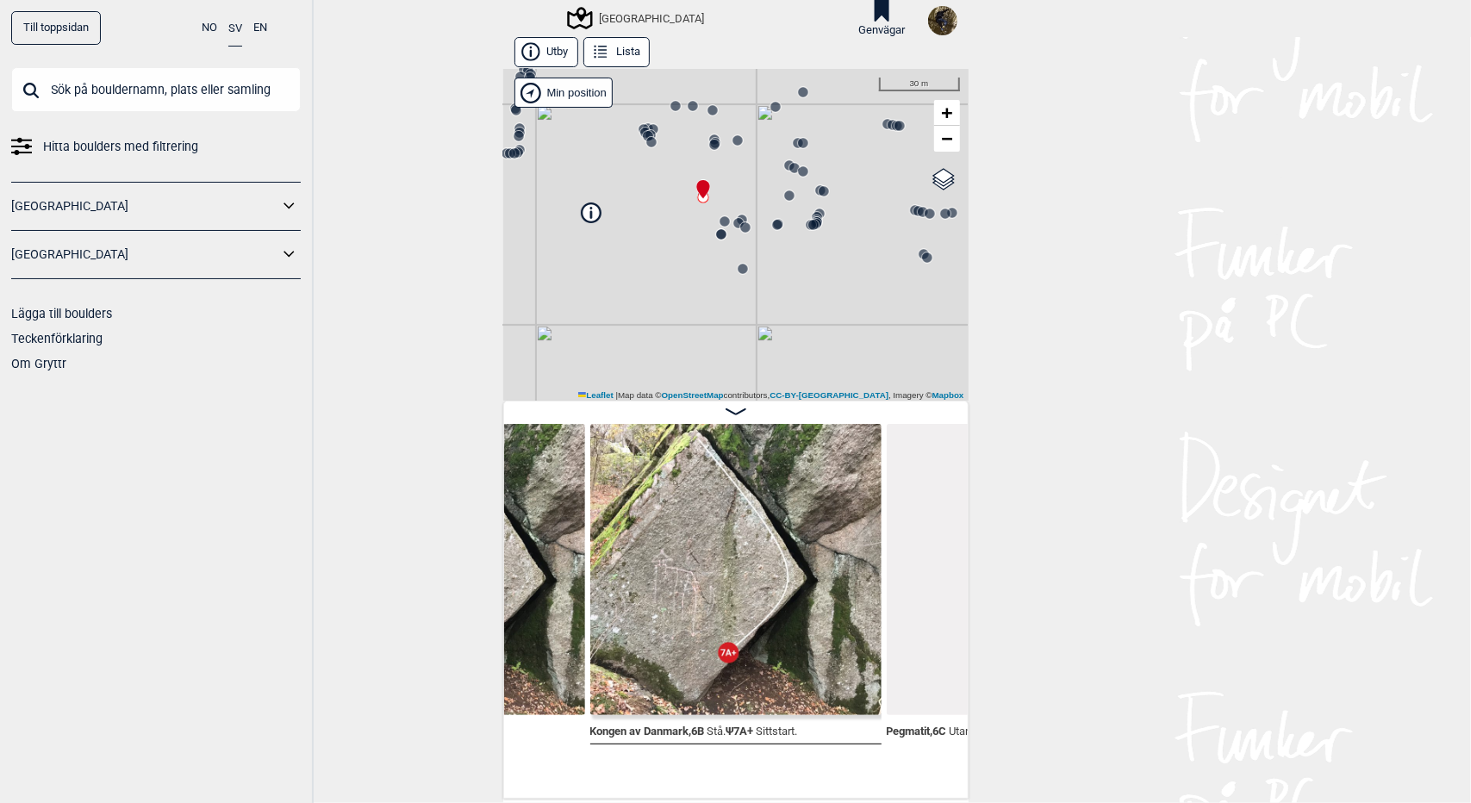
click at [819, 190] on circle at bounding box center [824, 191] width 10 height 10
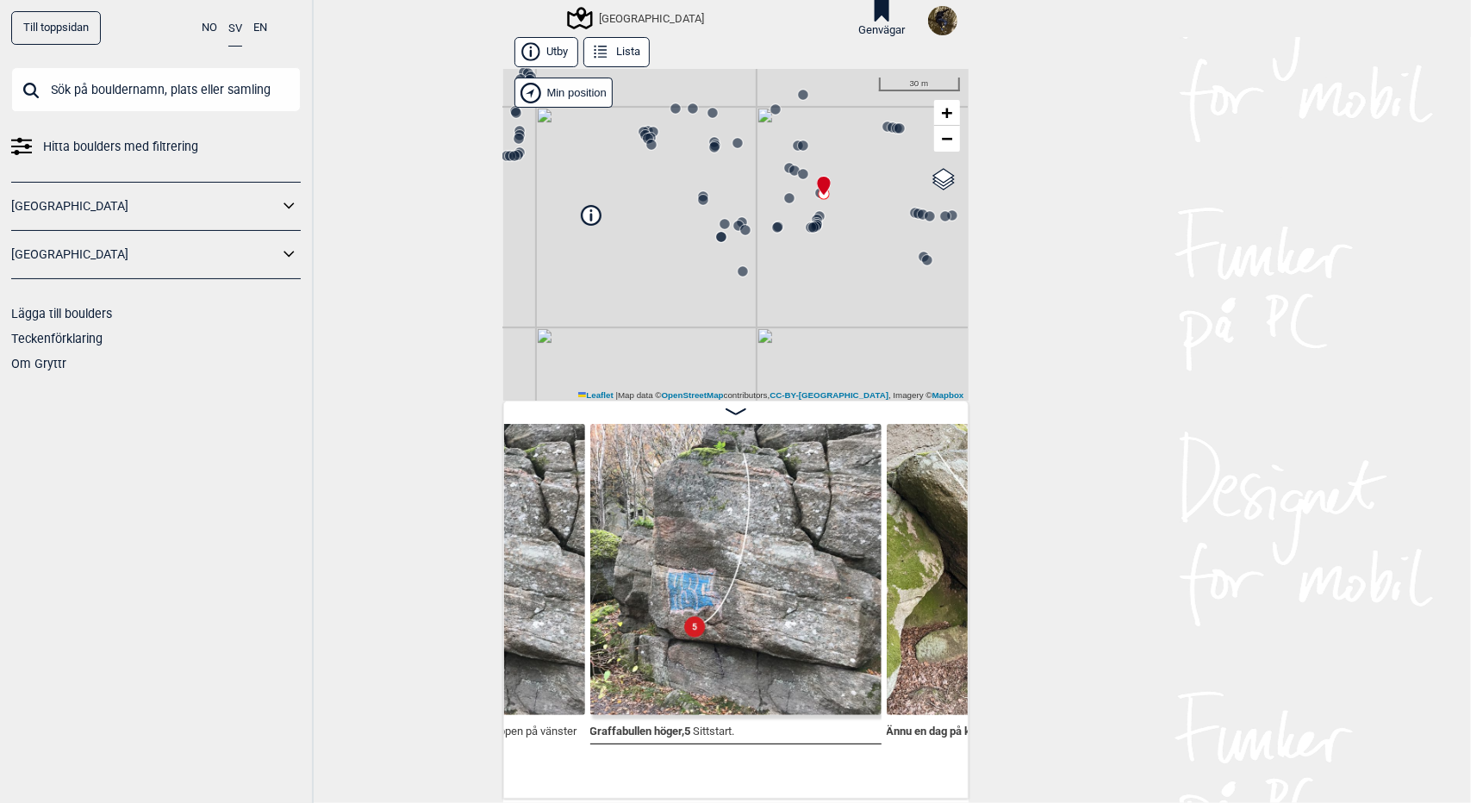
click at [808, 222] on icon at bounding box center [814, 228] width 14 height 14
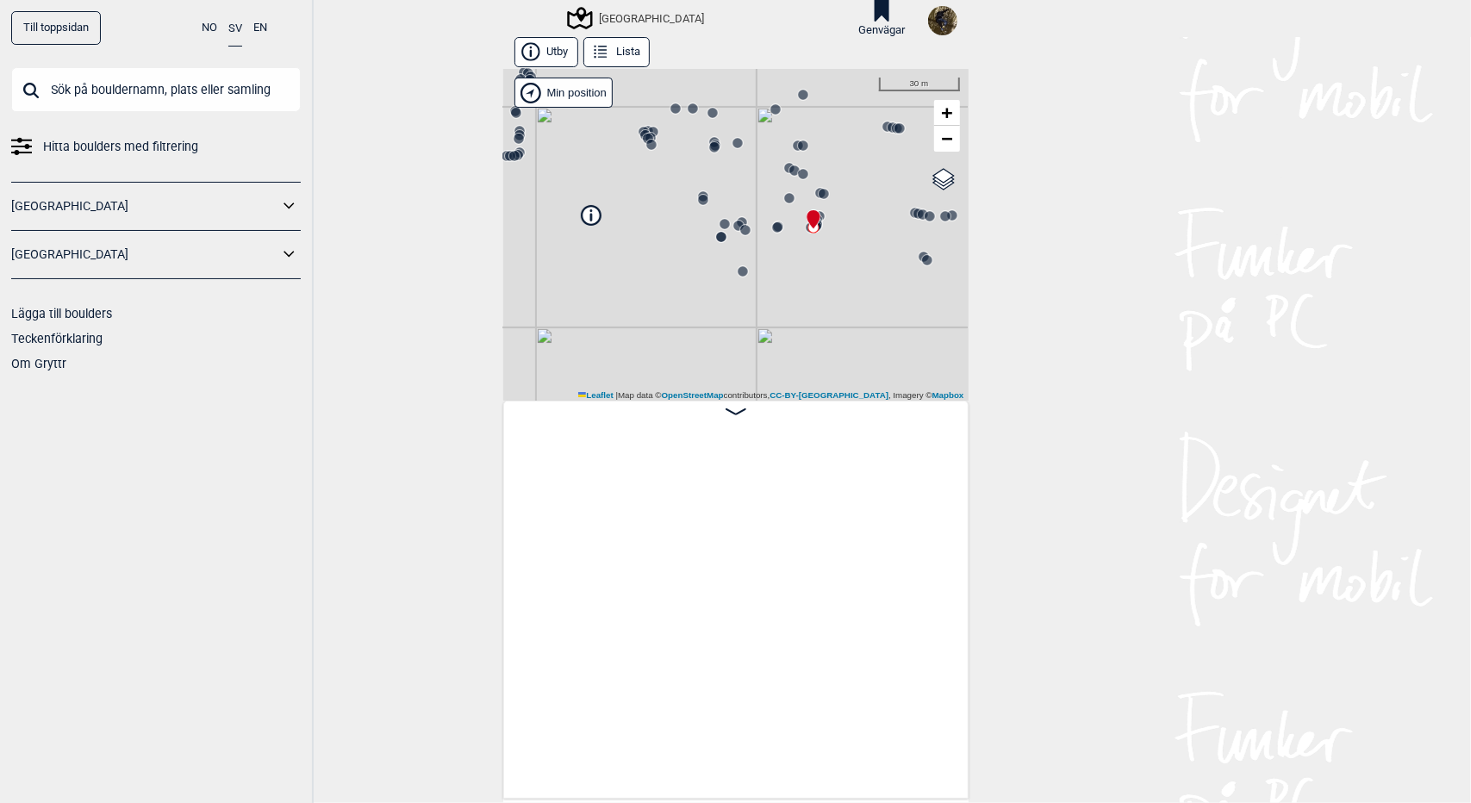
scroll to position [0, 21998]
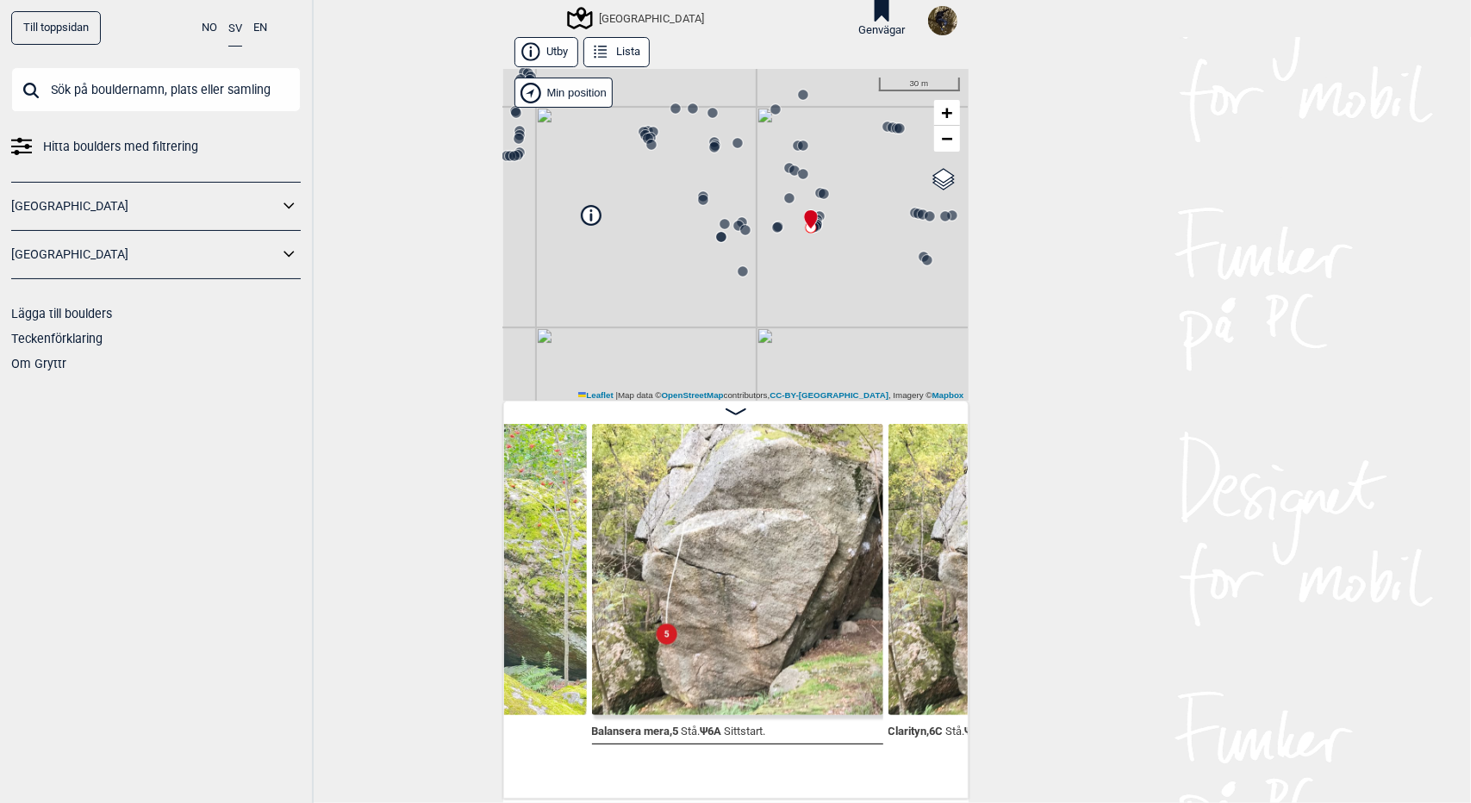
scroll to position [0, 21698]
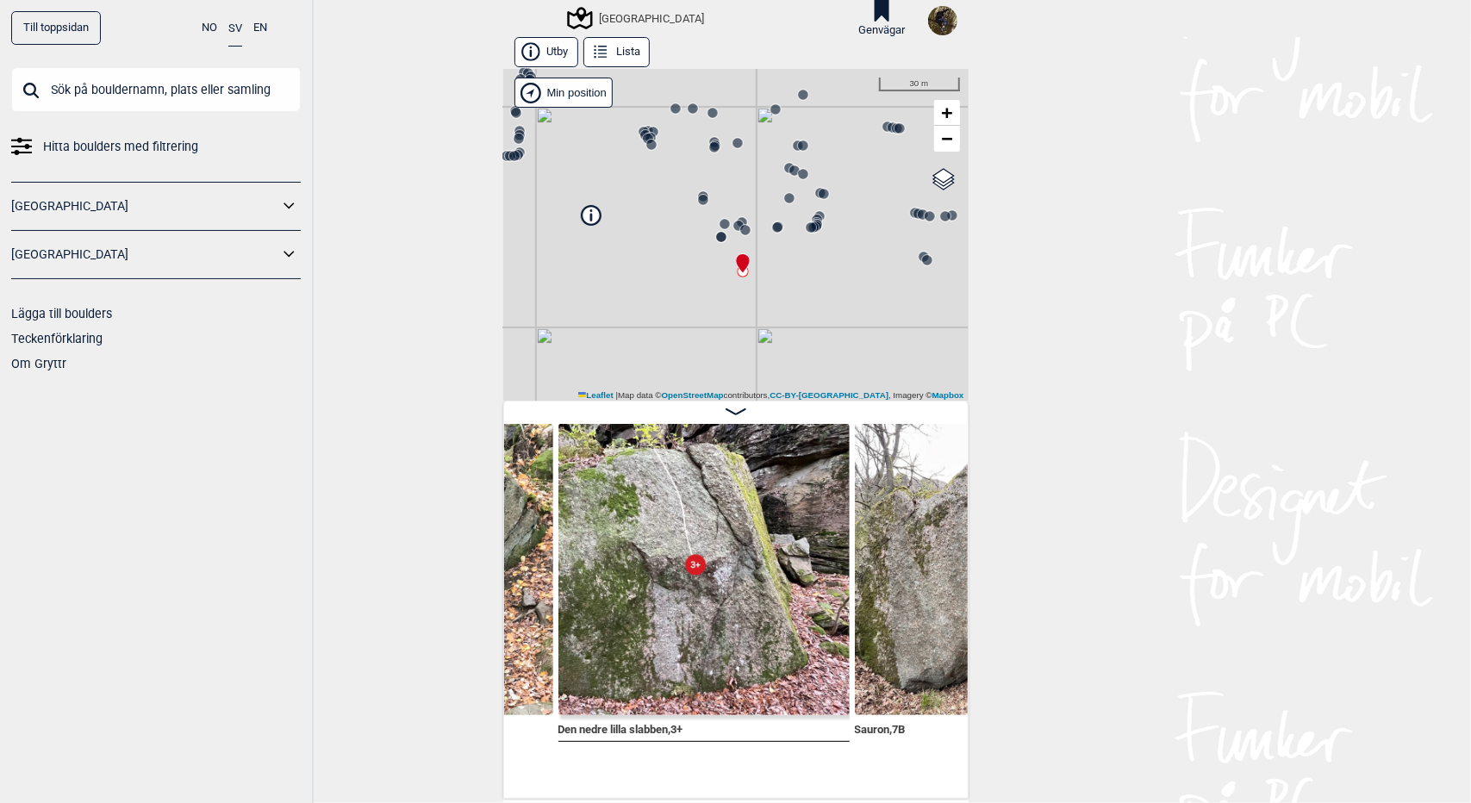
scroll to position [0, 20515]
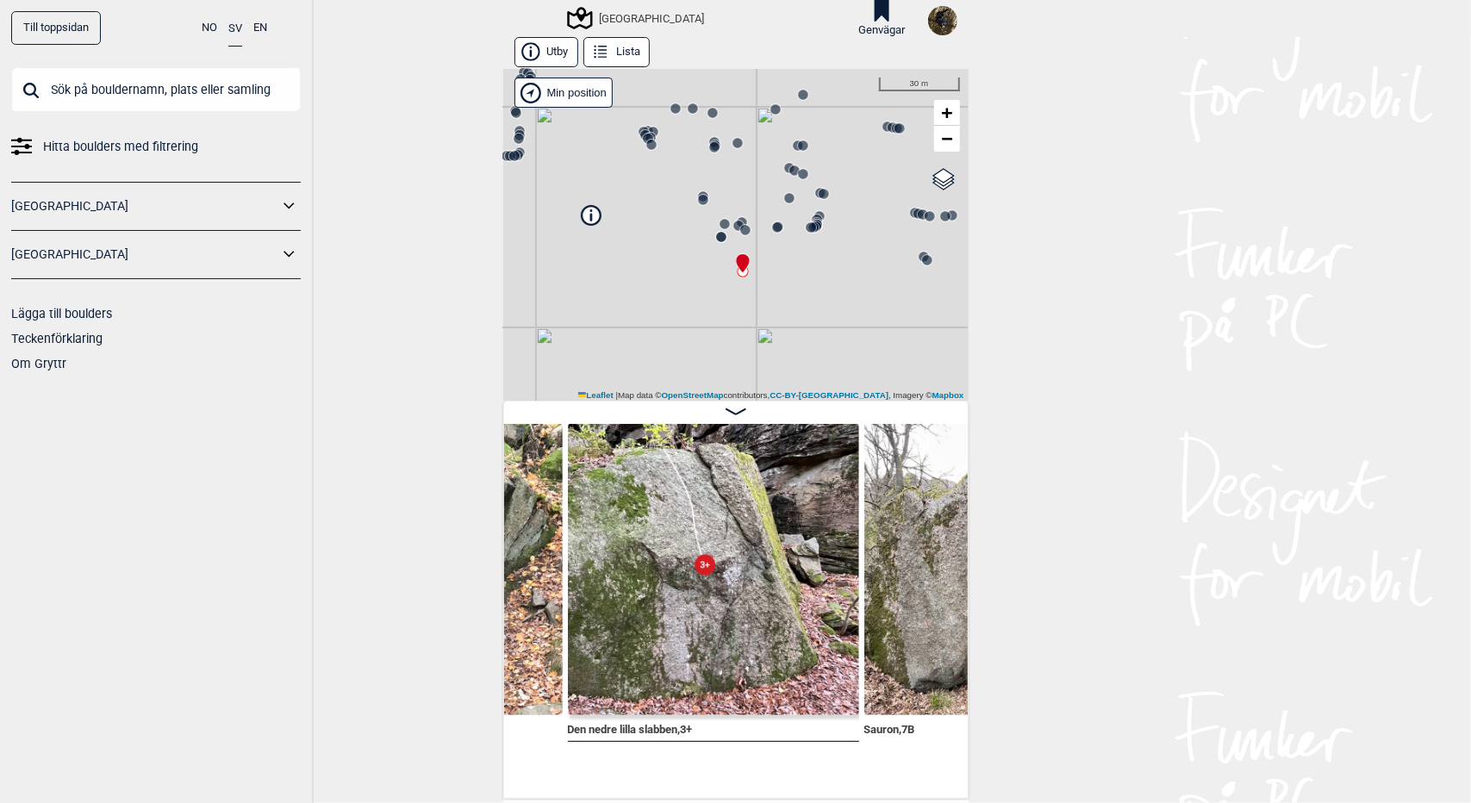
scroll to position [0, 20539]
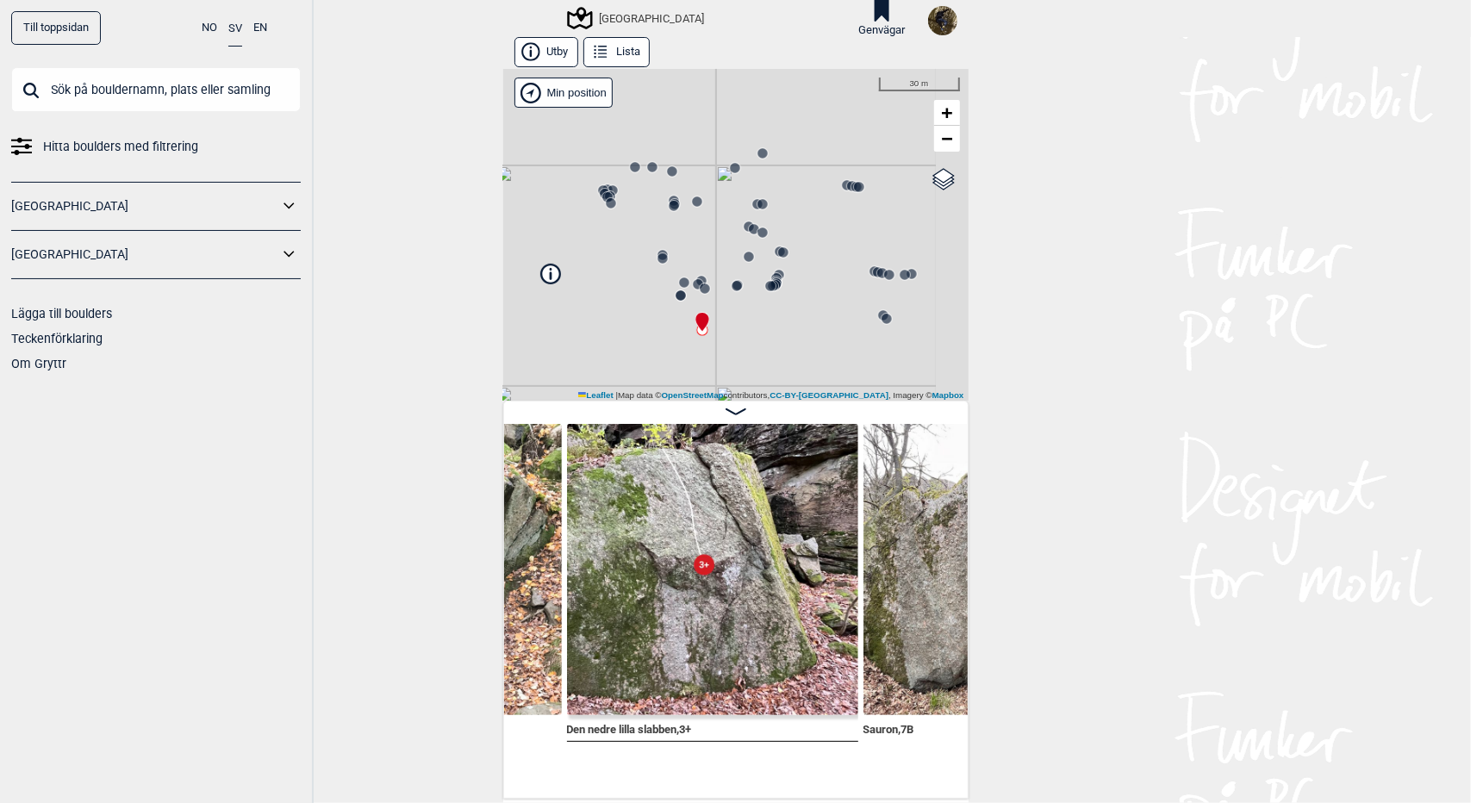
drag, startPoint x: 844, startPoint y: 270, endPoint x: 781, endPoint y: 350, distance: 101.9
click at [781, 350] on div "[GEOGRAPHIC_DATA]" at bounding box center [735, 235] width 465 height 332
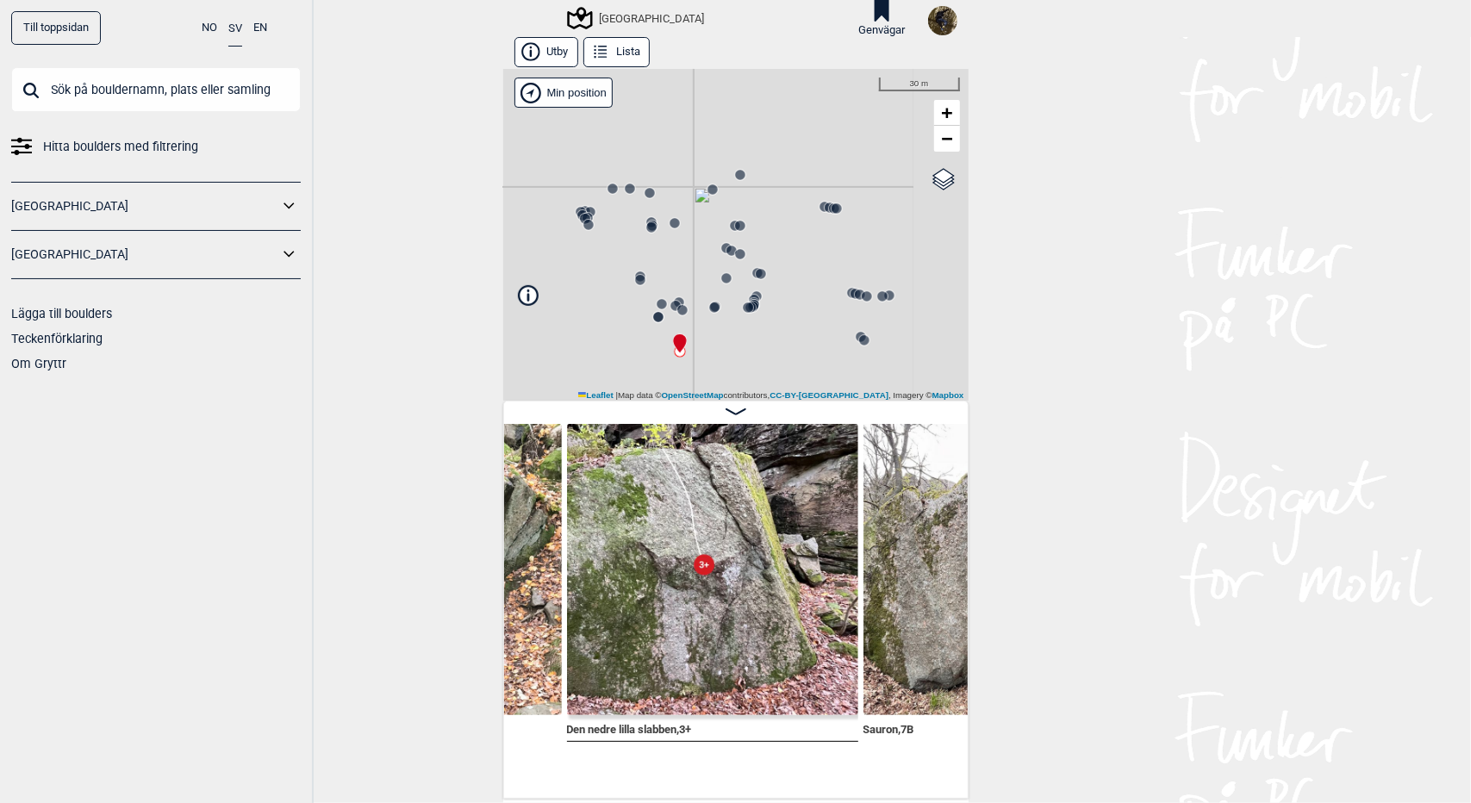
click at [743, 303] on circle at bounding box center [748, 308] width 10 height 10
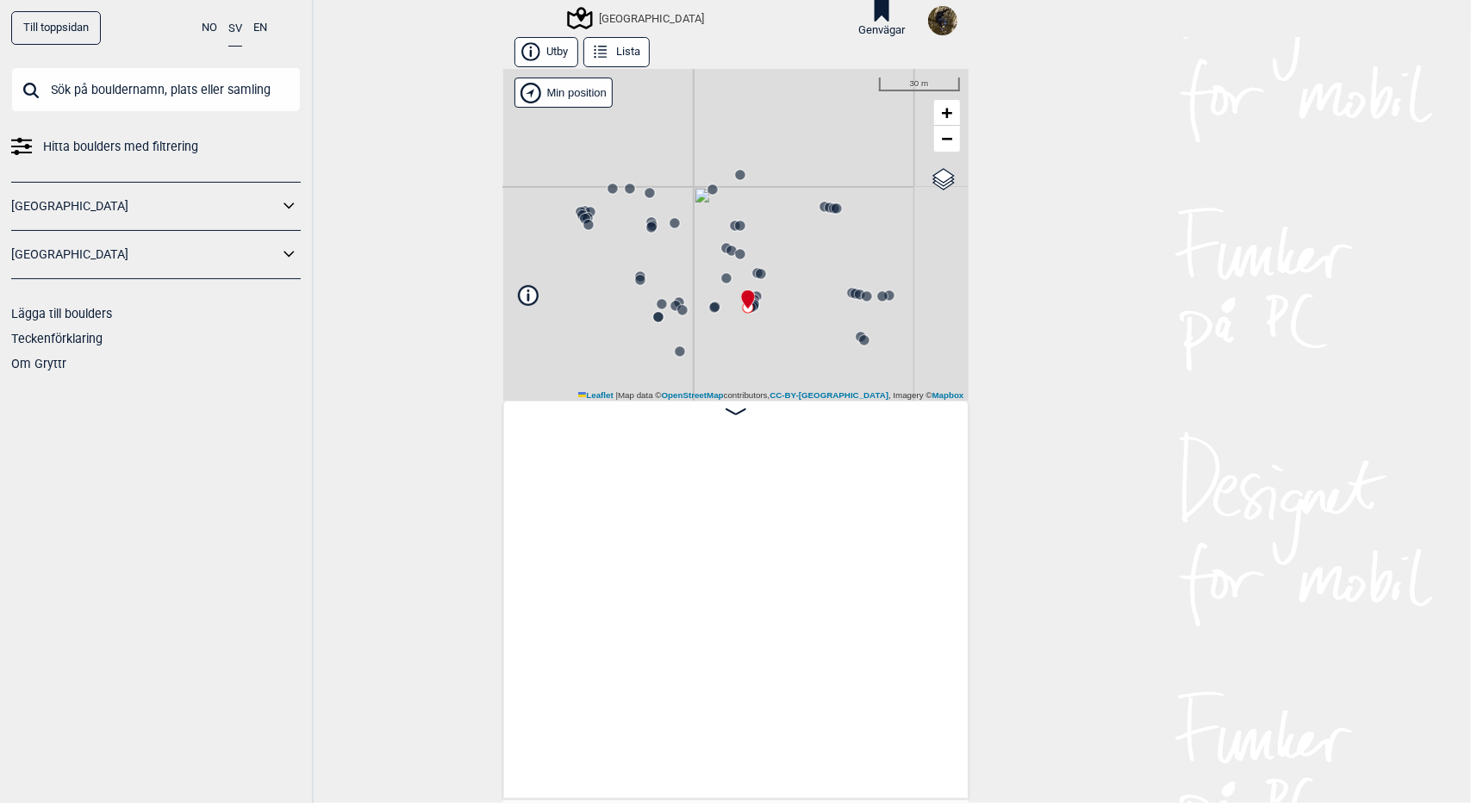
scroll to position [0, 21702]
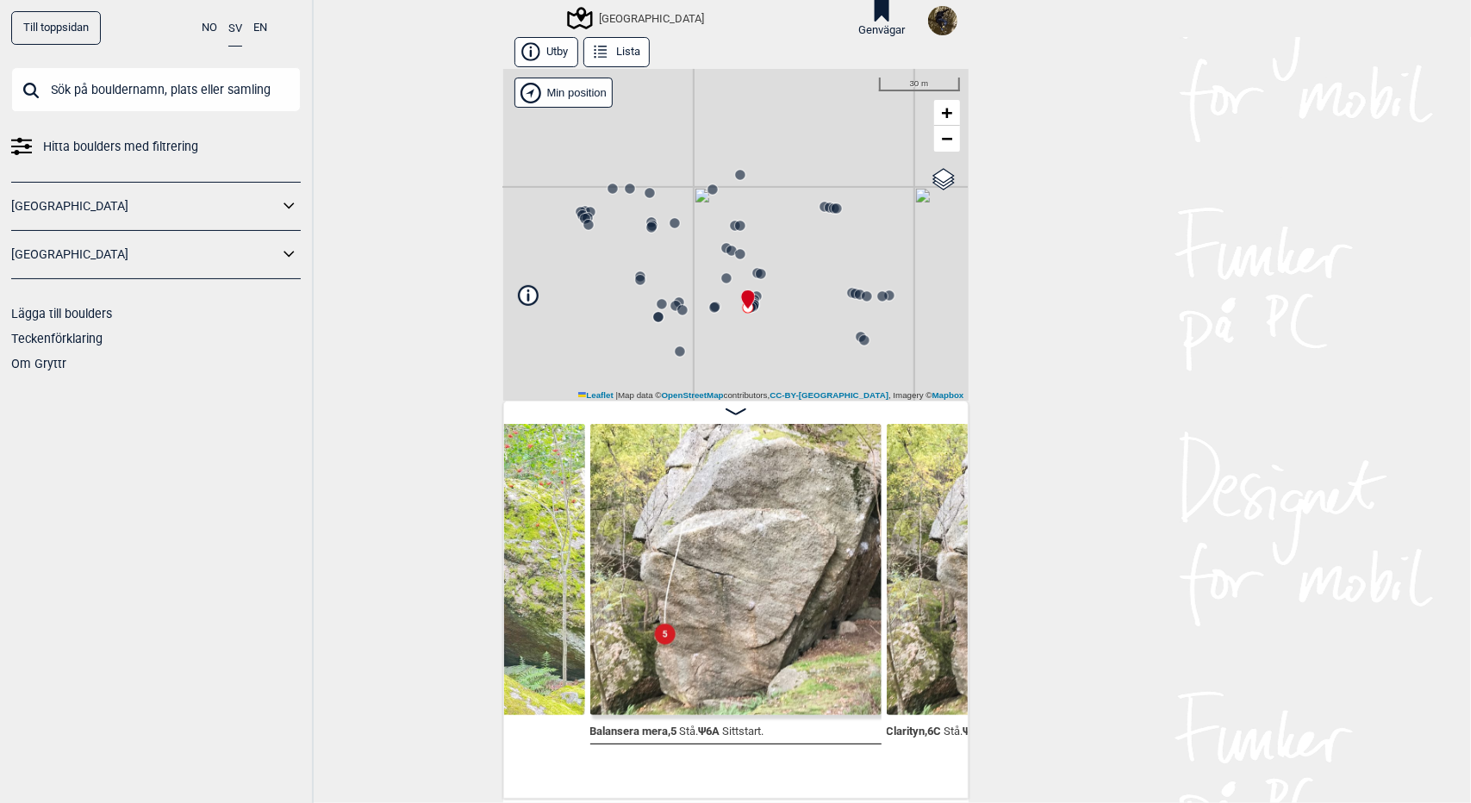
click at [853, 297] on icon at bounding box center [860, 295] width 14 height 14
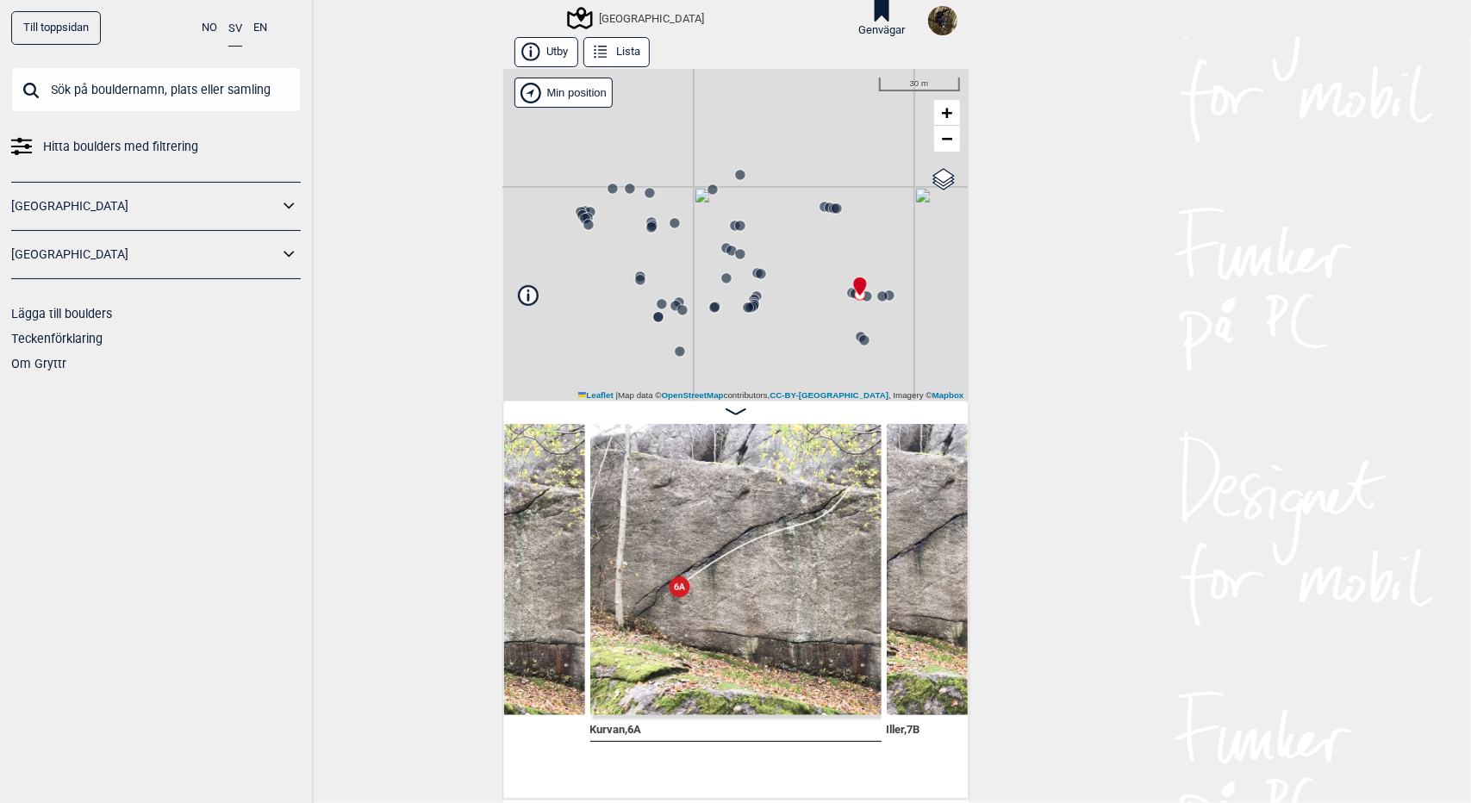
click at [854, 340] on icon at bounding box center [861, 337] width 14 height 14
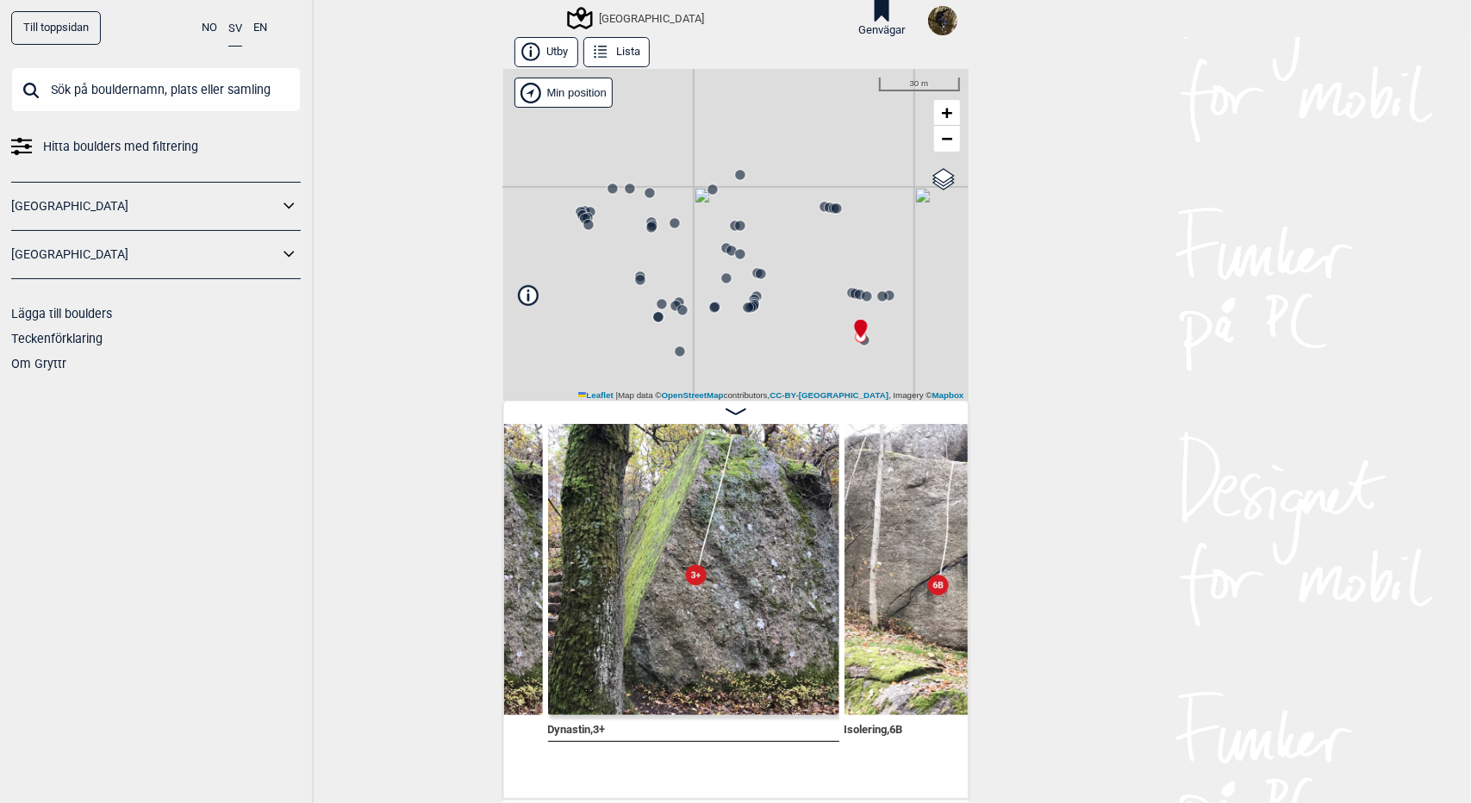
scroll to position [0, 26002]
